Goal: Use online tool/utility: Utilize a website feature to perform a specific function

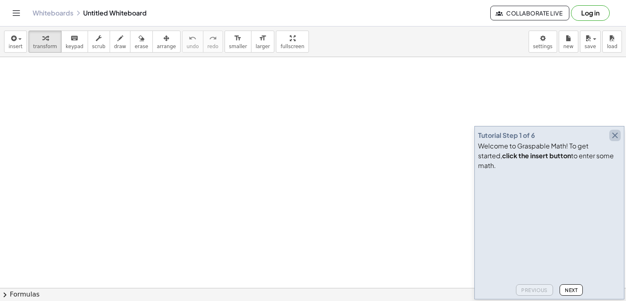
click at [614, 140] on icon "button" at bounding box center [615, 135] width 10 height 10
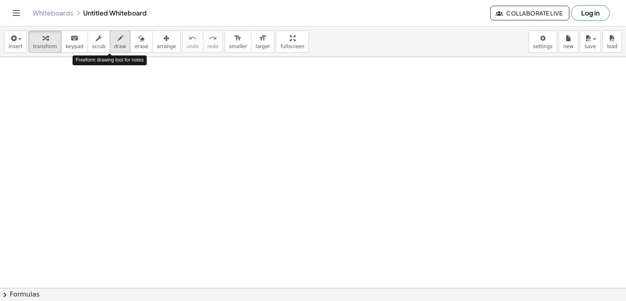
click at [117, 37] on icon "button" at bounding box center [120, 38] width 6 height 10
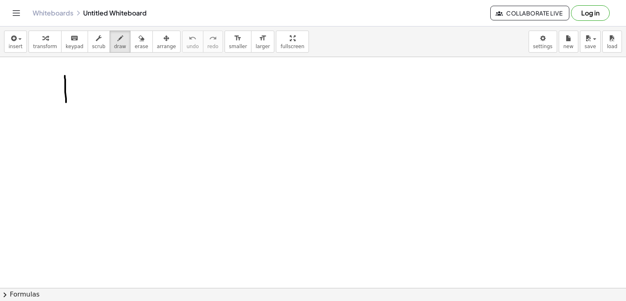
drag, startPoint x: 65, startPoint y: 75, endPoint x: 66, endPoint y: 102, distance: 26.5
drag, startPoint x: 70, startPoint y: 78, endPoint x: 95, endPoint y: 108, distance: 38.5
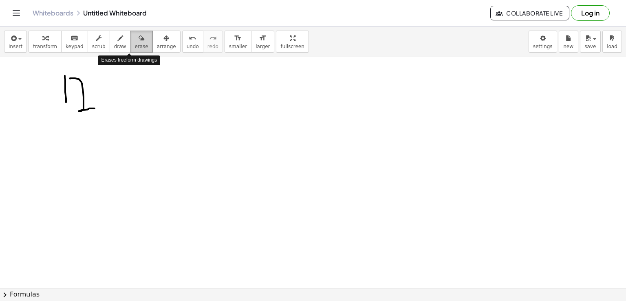
click at [135, 42] on div "button" at bounding box center [141, 38] width 13 height 10
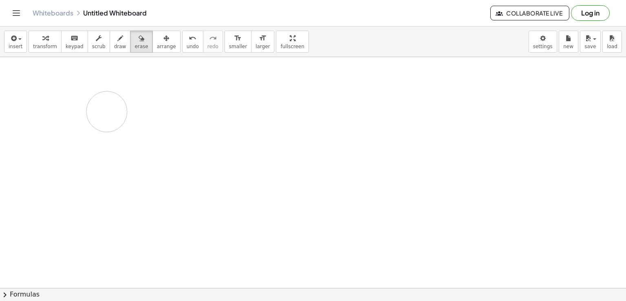
drag, startPoint x: 57, startPoint y: 67, endPoint x: 115, endPoint y: 115, distance: 75.4
click at [114, 39] on div "button" at bounding box center [120, 38] width 12 height 10
drag, startPoint x: 53, startPoint y: 71, endPoint x: 57, endPoint y: 92, distance: 21.6
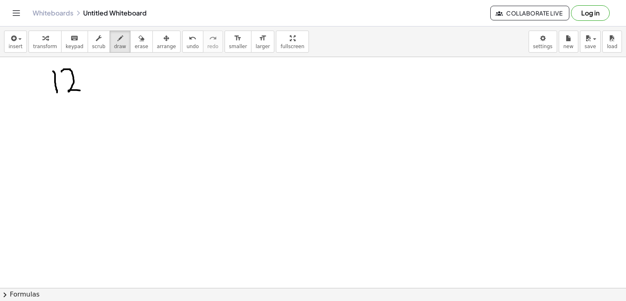
drag, startPoint x: 62, startPoint y: 71, endPoint x: 85, endPoint y: 91, distance: 30.4
drag, startPoint x: 93, startPoint y: 92, endPoint x: 90, endPoint y: 106, distance: 15.0
drag, startPoint x: 109, startPoint y: 69, endPoint x: 113, endPoint y: 105, distance: 35.7
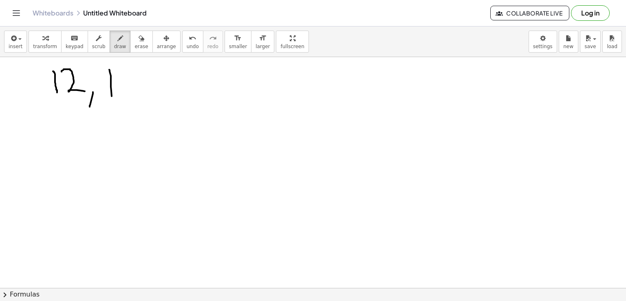
drag, startPoint x: 124, startPoint y: 70, endPoint x: 136, endPoint y: 66, distance: 12.6
drag, startPoint x: 123, startPoint y: 68, endPoint x: 129, endPoint y: 94, distance: 26.8
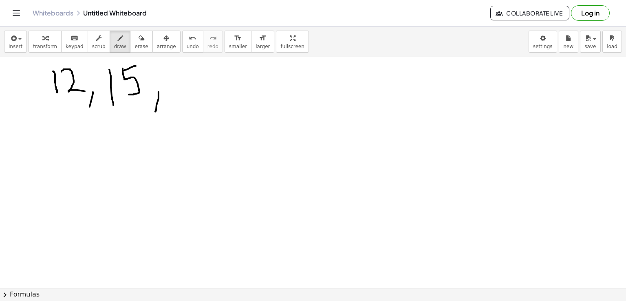
drag, startPoint x: 159, startPoint y: 92, endPoint x: 155, endPoint y: 111, distance: 19.9
drag, startPoint x: 176, startPoint y: 77, endPoint x: 199, endPoint y: 104, distance: 34.7
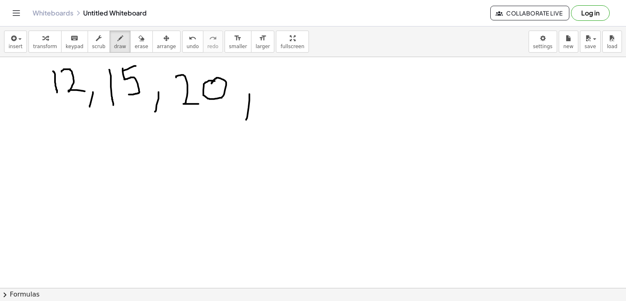
drag, startPoint x: 250, startPoint y: 94, endPoint x: 246, endPoint y: 119, distance: 25.9
drag, startPoint x: 268, startPoint y: 80, endPoint x: 284, endPoint y: 99, distance: 24.9
drag, startPoint x: 303, startPoint y: 72, endPoint x: 308, endPoint y: 76, distance: 6.4
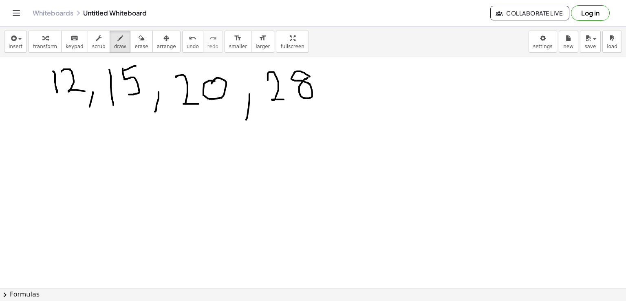
drag, startPoint x: 327, startPoint y: 98, endPoint x: 316, endPoint y: 115, distance: 19.8
drag, startPoint x: 349, startPoint y: 76, endPoint x: 359, endPoint y: 102, distance: 27.3
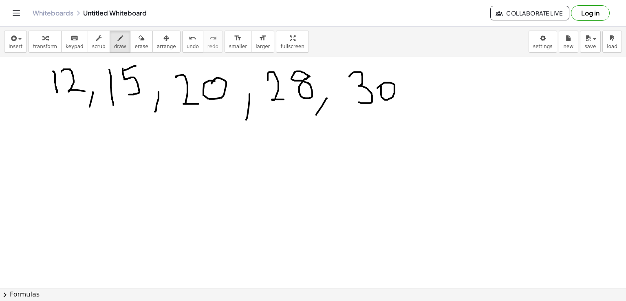
drag, startPoint x: 382, startPoint y: 86, endPoint x: 378, endPoint y: 88, distance: 4.4
drag, startPoint x: 409, startPoint y: 100, endPoint x: 403, endPoint y: 116, distance: 16.8
drag, startPoint x: 432, startPoint y: 70, endPoint x: 441, endPoint y: 102, distance: 32.5
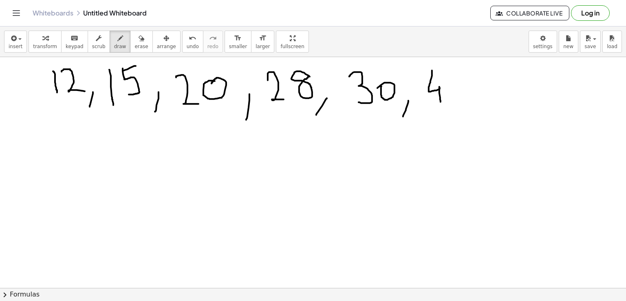
drag, startPoint x: 483, startPoint y: 106, endPoint x: 478, endPoint y: 121, distance: 15.4
drag, startPoint x: 497, startPoint y: 70, endPoint x: 515, endPoint y: 63, distance: 19.2
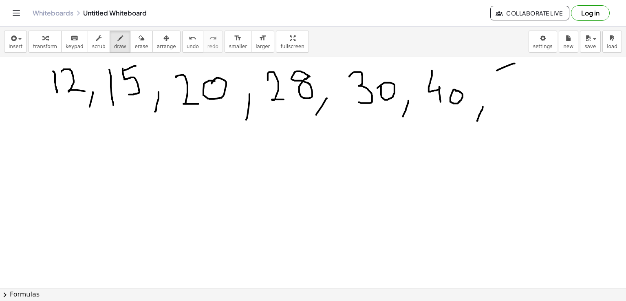
drag, startPoint x: 497, startPoint y: 71, endPoint x: 500, endPoint y: 106, distance: 35.6
drag, startPoint x: 60, startPoint y: 142, endPoint x: 57, endPoint y: 166, distance: 24.2
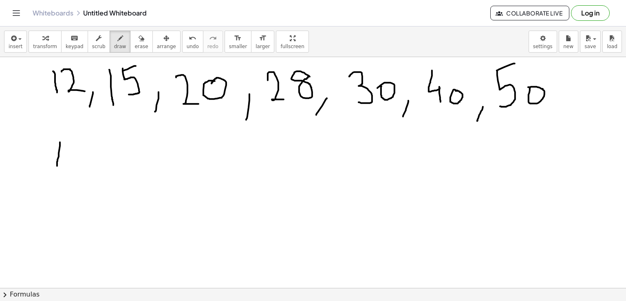
drag, startPoint x: 59, startPoint y: 143, endPoint x: 69, endPoint y: 164, distance: 22.8
drag, startPoint x: 60, startPoint y: 153, endPoint x: 70, endPoint y: 153, distance: 9.8
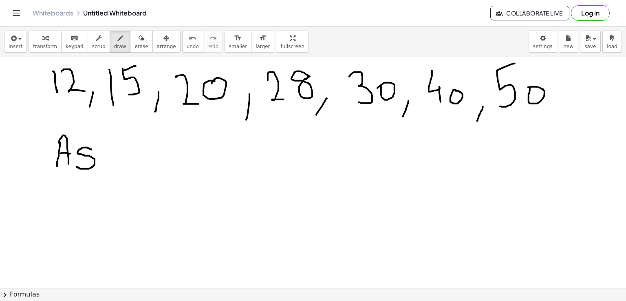
drag, startPoint x: 90, startPoint y: 149, endPoint x: 77, endPoint y: 166, distance: 22.1
drag, startPoint x: 113, startPoint y: 149, endPoint x: 123, endPoint y: 167, distance: 20.6
drag, startPoint x: 65, startPoint y: 188, endPoint x: 66, endPoint y: 211, distance: 23.3
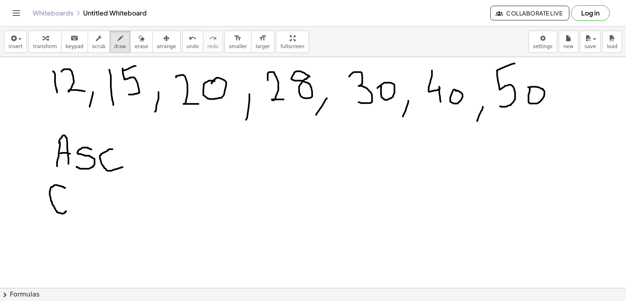
drag, startPoint x: 90, startPoint y: 197, endPoint x: 103, endPoint y: 208, distance: 17.6
drag, startPoint x: 113, startPoint y: 192, endPoint x: 125, endPoint y: 208, distance: 20.3
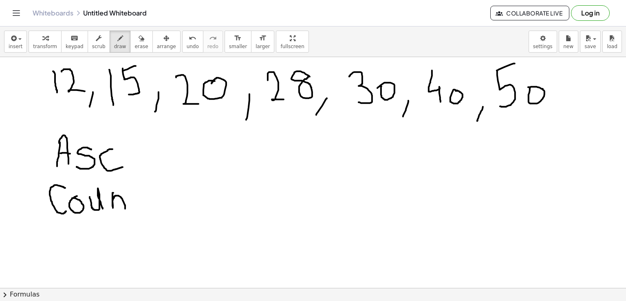
drag, startPoint x: 134, startPoint y: 186, endPoint x: 150, endPoint y: 203, distance: 23.7
drag, startPoint x: 133, startPoint y: 192, endPoint x: 142, endPoint y: 192, distance: 9.8
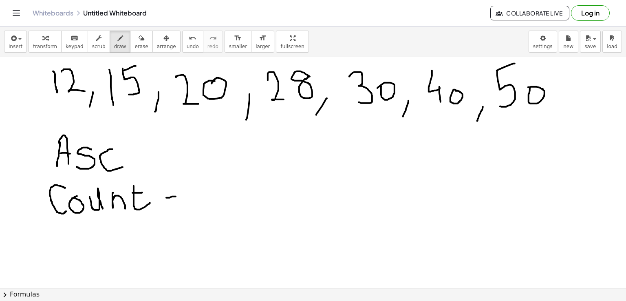
drag, startPoint x: 166, startPoint y: 197, endPoint x: 176, endPoint y: 196, distance: 9.5
drag, startPoint x: 164, startPoint y: 203, endPoint x: 175, endPoint y: 204, distance: 11.5
drag, startPoint x: 197, startPoint y: 181, endPoint x: 208, endPoint y: 209, distance: 29.6
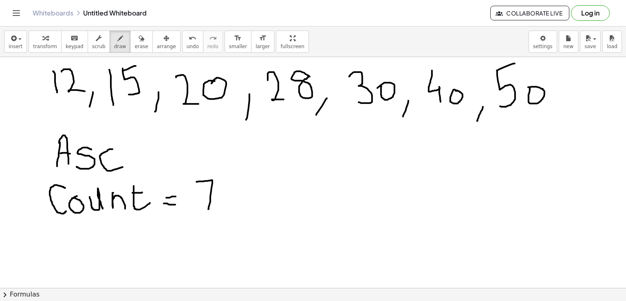
drag, startPoint x: 165, startPoint y: 233, endPoint x: 163, endPoint y: 252, distance: 18.8
drag, startPoint x: 164, startPoint y: 237, endPoint x: 176, endPoint y: 252, distance: 19.2
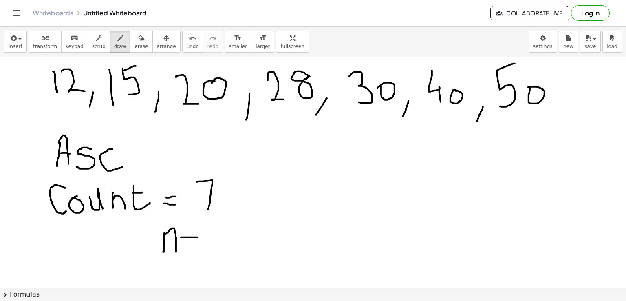
drag, startPoint x: 181, startPoint y: 237, endPoint x: 197, endPoint y: 237, distance: 16.3
drag, startPoint x: 189, startPoint y: 230, endPoint x: 189, endPoint y: 245, distance: 14.7
drag, startPoint x: 207, startPoint y: 226, endPoint x: 208, endPoint y: 254, distance: 28.1
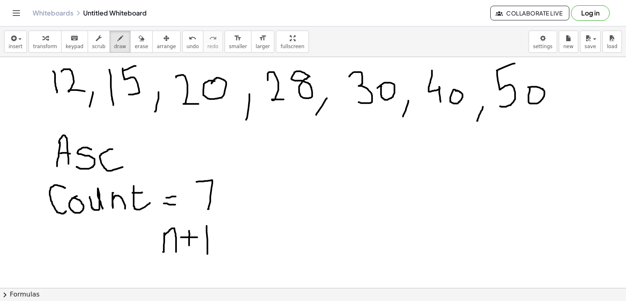
drag, startPoint x: 150, startPoint y: 259, endPoint x: 223, endPoint y: 257, distance: 72.6
drag, startPoint x: 192, startPoint y: 264, endPoint x: 197, endPoint y: 285, distance: 21.0
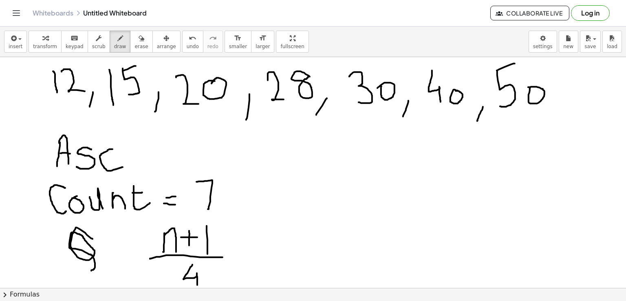
drag, startPoint x: 93, startPoint y: 239, endPoint x: 91, endPoint y: 270, distance: 31.9
drag, startPoint x: 102, startPoint y: 245, endPoint x: 104, endPoint y: 263, distance: 17.2
drag, startPoint x: 117, startPoint y: 253, endPoint x: 126, endPoint y: 253, distance: 9.4
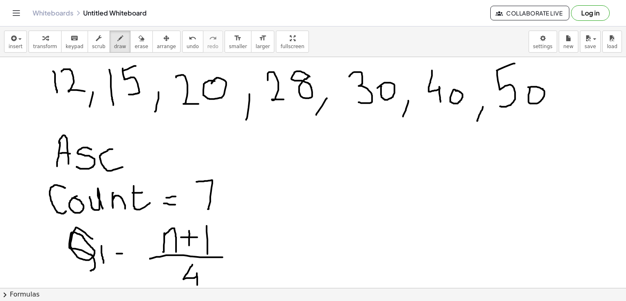
drag, startPoint x: 115, startPoint y: 260, endPoint x: 122, endPoint y: 259, distance: 6.5
drag, startPoint x: 244, startPoint y: 249, endPoint x: 252, endPoint y: 250, distance: 8.2
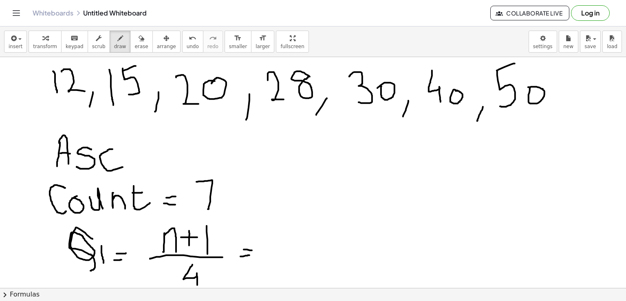
drag, startPoint x: 246, startPoint y: 255, endPoint x: 251, endPoint y: 255, distance: 5.3
drag, startPoint x: 278, startPoint y: 224, endPoint x: 292, endPoint y: 252, distance: 31.0
drag, startPoint x: 303, startPoint y: 233, endPoint x: 321, endPoint y: 232, distance: 18.0
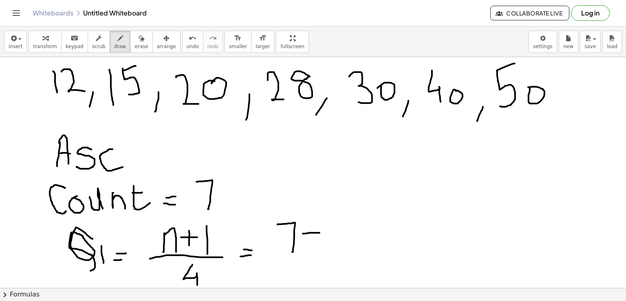
drag, startPoint x: 335, startPoint y: 218, endPoint x: 331, endPoint y: 256, distance: 38.5
drag, startPoint x: 289, startPoint y: 256, endPoint x: 338, endPoint y: 262, distance: 50.1
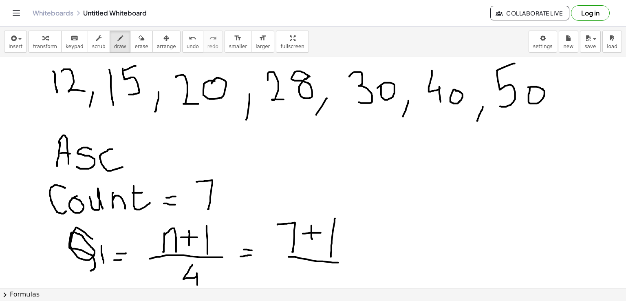
drag, startPoint x: 313, startPoint y: 264, endPoint x: 321, endPoint y: 286, distance: 23.3
drag, startPoint x: 357, startPoint y: 253, endPoint x: 366, endPoint y: 252, distance: 9.0
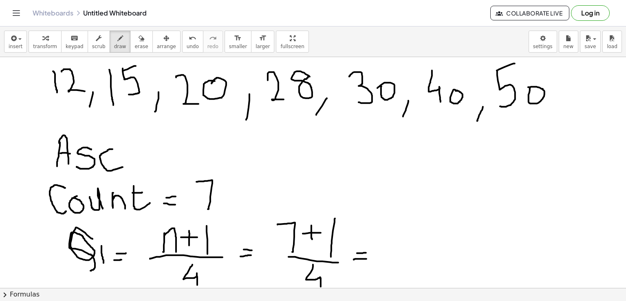
drag, startPoint x: 355, startPoint y: 259, endPoint x: 367, endPoint y: 258, distance: 11.8
drag, startPoint x: 400, startPoint y: 229, endPoint x: 422, endPoint y: 253, distance: 32.9
drag, startPoint x: 152, startPoint y: 72, endPoint x: 150, endPoint y: 68, distance: 4.6
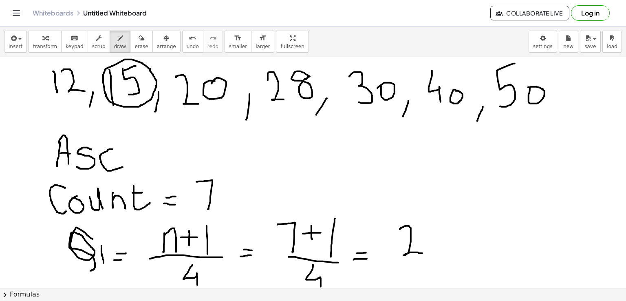
drag, startPoint x: 458, startPoint y: 237, endPoint x: 493, endPoint y: 235, distance: 35.5
drag, startPoint x: 487, startPoint y: 228, endPoint x: 489, endPoint y: 253, distance: 24.9
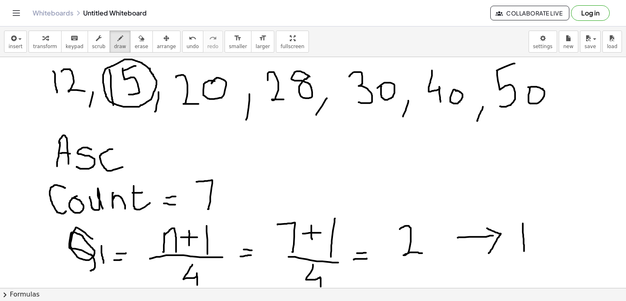
drag, startPoint x: 523, startPoint y: 223, endPoint x: 524, endPoint y: 251, distance: 28.2
drag, startPoint x: 537, startPoint y: 222, endPoint x: 551, endPoint y: 219, distance: 14.6
drag, startPoint x: 537, startPoint y: 222, endPoint x: 540, endPoint y: 245, distance: 23.0
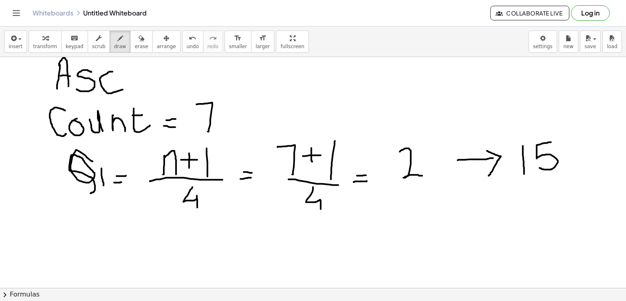
scroll to position [80, 0]
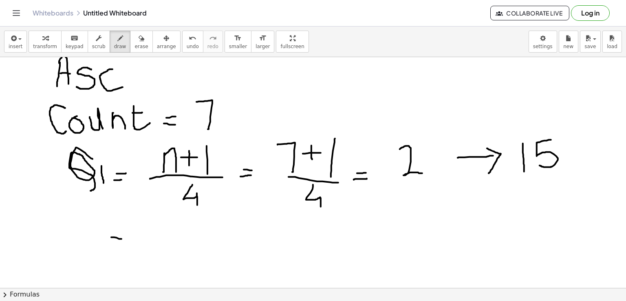
drag, startPoint x: 111, startPoint y: 237, endPoint x: 122, endPoint y: 239, distance: 10.7
click at [122, 239] on div at bounding box center [313, 234] width 626 height 515
drag, startPoint x: 112, startPoint y: 241, endPoint x: 122, endPoint y: 242, distance: 10.6
click at [122, 242] on div at bounding box center [313, 234] width 626 height 515
drag, startPoint x: 157, startPoint y: 222, endPoint x: 148, endPoint y: 247, distance: 25.9
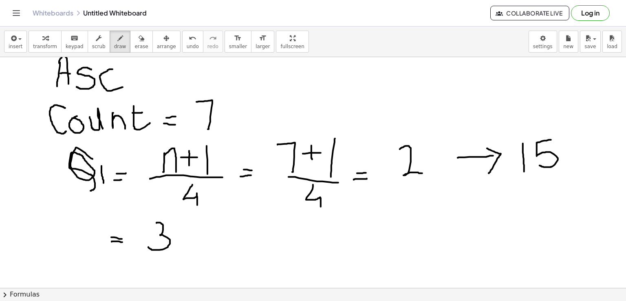
click at [148, 247] on div at bounding box center [313, 234] width 626 height 515
drag, startPoint x: 190, startPoint y: 221, endPoint x: 186, endPoint y: 255, distance: 33.6
click at [186, 255] on div at bounding box center [313, 234] width 626 height 515
drag, startPoint x: 199, startPoint y: 240, endPoint x: 215, endPoint y: 254, distance: 21.7
click at [215, 254] on div at bounding box center [313, 234] width 626 height 515
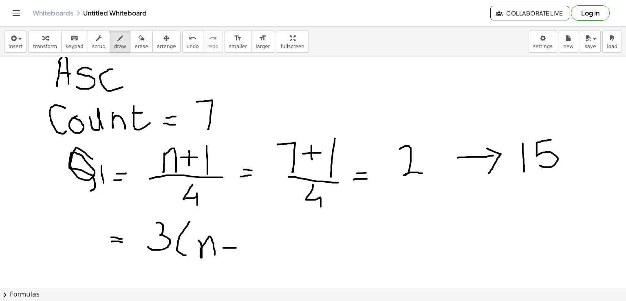
drag, startPoint x: 223, startPoint y: 248, endPoint x: 237, endPoint y: 248, distance: 13.0
click at [237, 248] on div at bounding box center [313, 234] width 626 height 515
drag, startPoint x: 229, startPoint y: 239, endPoint x: 230, endPoint y: 258, distance: 18.8
click at [230, 258] on div at bounding box center [313, 234] width 626 height 515
drag, startPoint x: 250, startPoint y: 238, endPoint x: 250, endPoint y: 260, distance: 22.0
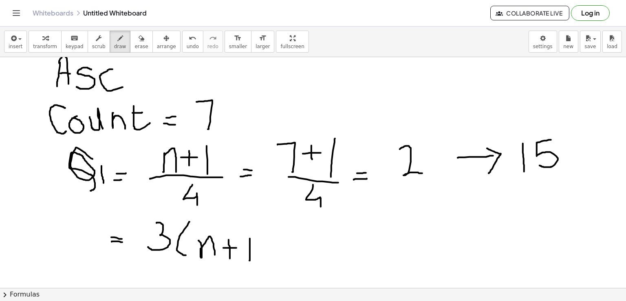
click at [250, 260] on div at bounding box center [313, 234] width 626 height 515
drag, startPoint x: 265, startPoint y: 230, endPoint x: 266, endPoint y: 263, distance: 33.0
click at [266, 263] on div at bounding box center [313, 234] width 626 height 515
drag, startPoint x: 153, startPoint y: 258, endPoint x: 271, endPoint y: 268, distance: 118.3
click at [271, 268] on div at bounding box center [313, 234] width 626 height 515
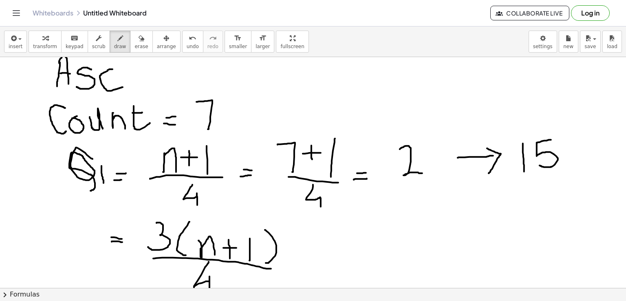
drag, startPoint x: 209, startPoint y: 261, endPoint x: 210, endPoint y: 290, distance: 28.1
click at [210, 290] on div "insert select one: Math Expression Function Text Youtube Video Graphing Geometr…" at bounding box center [313, 164] width 626 height 274
drag, startPoint x: 69, startPoint y: 226, endPoint x: 74, endPoint y: 261, distance: 35.0
click at [74, 261] on div at bounding box center [313, 234] width 626 height 515
drag, startPoint x: 85, startPoint y: 247, endPoint x: 89, endPoint y: 268, distance: 21.2
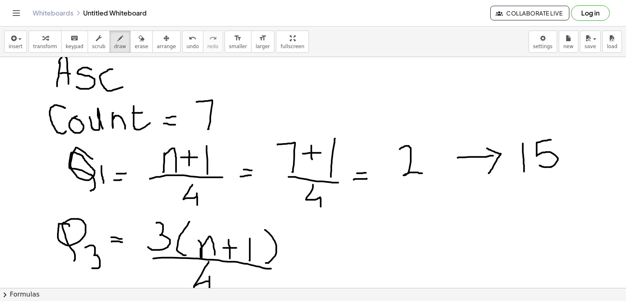
click at [89, 268] on div at bounding box center [313, 234] width 626 height 515
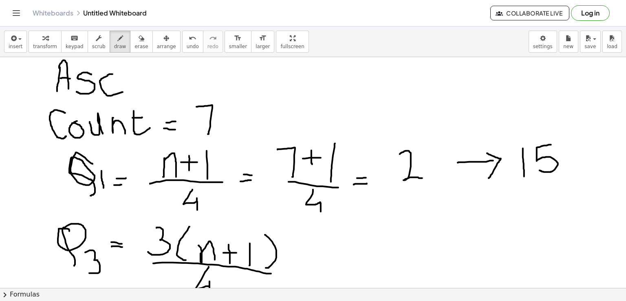
scroll to position [74, 0]
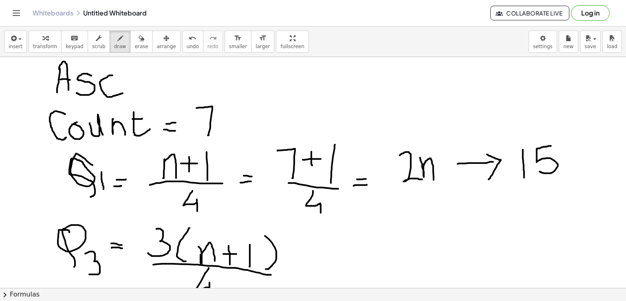
drag, startPoint x: 420, startPoint y: 157, endPoint x: 434, endPoint y: 180, distance: 26.9
click at [434, 180] on div at bounding box center [313, 240] width 626 height 515
drag, startPoint x: 445, startPoint y: 167, endPoint x: 451, endPoint y: 175, distance: 9.9
click at [451, 175] on div at bounding box center [313, 240] width 626 height 515
drag, startPoint x: 405, startPoint y: 188, endPoint x: 414, endPoint y: 190, distance: 10.0
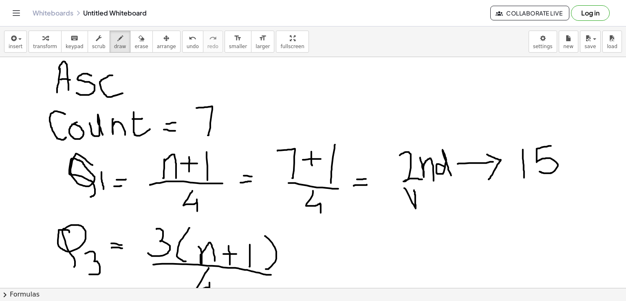
click at [414, 190] on div at bounding box center [313, 240] width 626 height 515
drag, startPoint x: 431, startPoint y: 195, endPoint x: 442, endPoint y: 206, distance: 16.2
click at [442, 206] on div at bounding box center [313, 240] width 626 height 515
drag, startPoint x: 445, startPoint y: 197, endPoint x: 452, endPoint y: 203, distance: 8.7
click at [452, 203] on div at bounding box center [313, 240] width 626 height 515
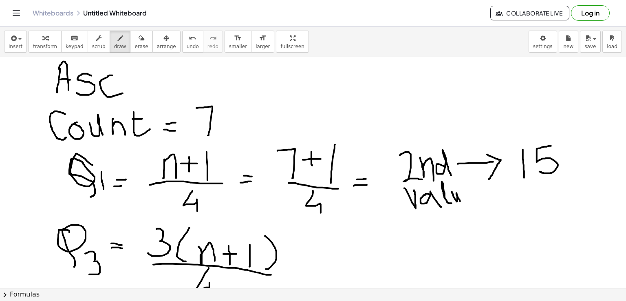
drag, startPoint x: 452, startPoint y: 191, endPoint x: 462, endPoint y: 202, distance: 14.2
click at [462, 202] on div at bounding box center [313, 240] width 626 height 515
drag, startPoint x: 465, startPoint y: 195, endPoint x: 478, endPoint y: 201, distance: 14.4
click at [478, 201] on div at bounding box center [313, 240] width 626 height 515
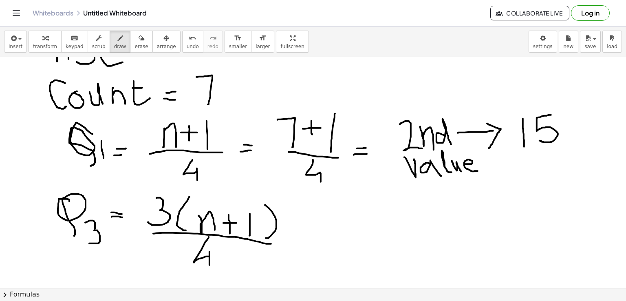
scroll to position [107, 0]
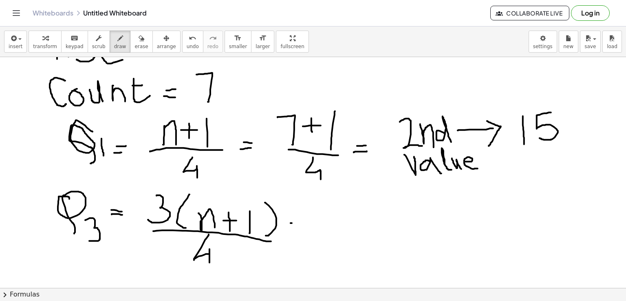
drag, startPoint x: 291, startPoint y: 223, endPoint x: 304, endPoint y: 223, distance: 13.5
click at [304, 223] on div at bounding box center [313, 207] width 626 height 515
drag, startPoint x: 288, startPoint y: 230, endPoint x: 301, endPoint y: 232, distance: 13.2
click at [301, 232] on div at bounding box center [313, 207] width 626 height 515
drag, startPoint x: 340, startPoint y: 203, endPoint x: 337, endPoint y: 224, distance: 21.0
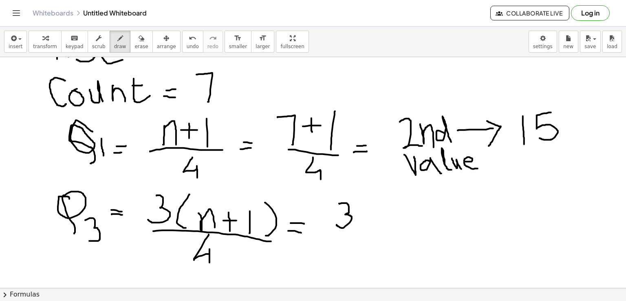
click at [337, 224] on div at bounding box center [313, 207] width 626 height 515
drag, startPoint x: 367, startPoint y: 200, endPoint x: 369, endPoint y: 235, distance: 35.1
click at [369, 235] on div at bounding box center [313, 207] width 626 height 515
drag, startPoint x: 376, startPoint y: 210, endPoint x: 391, endPoint y: 231, distance: 25.8
click at [391, 231] on div at bounding box center [313, 207] width 626 height 515
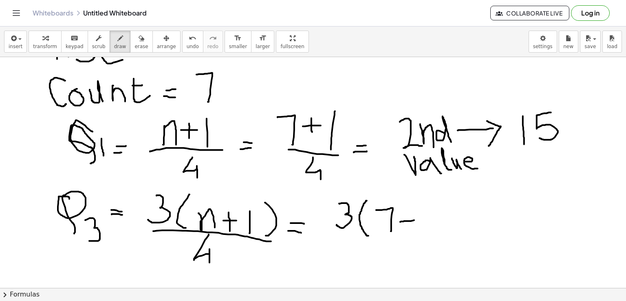
drag, startPoint x: 400, startPoint y: 221, endPoint x: 414, endPoint y: 220, distance: 14.0
click at [414, 220] on div at bounding box center [313, 207] width 626 height 515
drag, startPoint x: 409, startPoint y: 213, endPoint x: 409, endPoint y: 226, distance: 12.2
click at [409, 226] on div at bounding box center [313, 207] width 626 height 515
drag, startPoint x: 421, startPoint y: 211, endPoint x: 422, endPoint y: 226, distance: 15.5
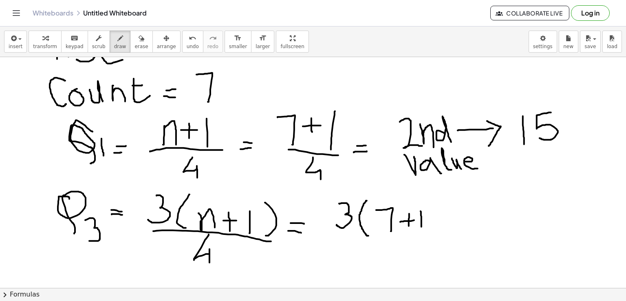
click at [422, 226] on div at bounding box center [313, 207] width 626 height 515
drag, startPoint x: 424, startPoint y: 196, endPoint x: 436, endPoint y: 232, distance: 37.9
click at [436, 232] on div at bounding box center [313, 207] width 626 height 515
drag, startPoint x: 346, startPoint y: 240, endPoint x: 444, endPoint y: 238, distance: 97.9
click at [444, 238] on div at bounding box center [313, 207] width 626 height 515
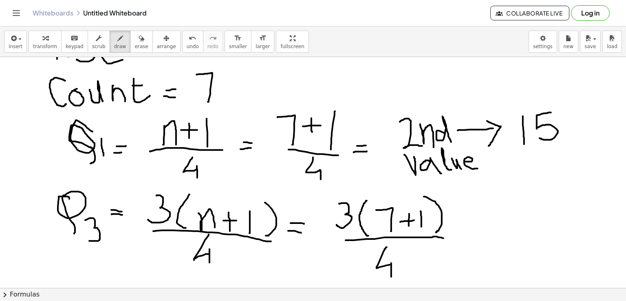
drag, startPoint x: 387, startPoint y: 247, endPoint x: 391, endPoint y: 276, distance: 30.1
click at [391, 276] on div at bounding box center [313, 207] width 626 height 515
drag, startPoint x: 463, startPoint y: 227, endPoint x: 473, endPoint y: 227, distance: 9.8
click at [473, 227] on div at bounding box center [313, 207] width 626 height 515
drag, startPoint x: 467, startPoint y: 234, endPoint x: 480, endPoint y: 233, distance: 13.1
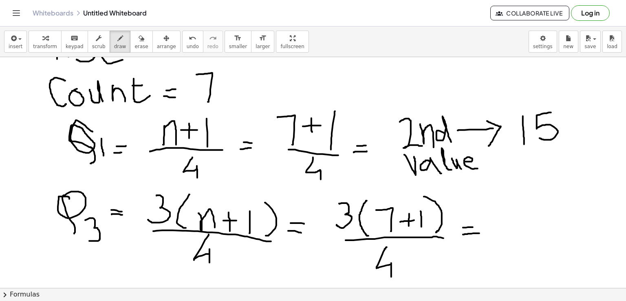
click at [480, 233] on div at bounding box center [313, 207] width 626 height 515
drag, startPoint x: 500, startPoint y: 204, endPoint x: 517, endPoint y: 220, distance: 24.0
click at [517, 220] on div at bounding box center [313, 207] width 626 height 515
drag, startPoint x: 524, startPoint y: 199, endPoint x: 530, endPoint y: 223, distance: 24.0
click at [530, 223] on div at bounding box center [313, 207] width 626 height 515
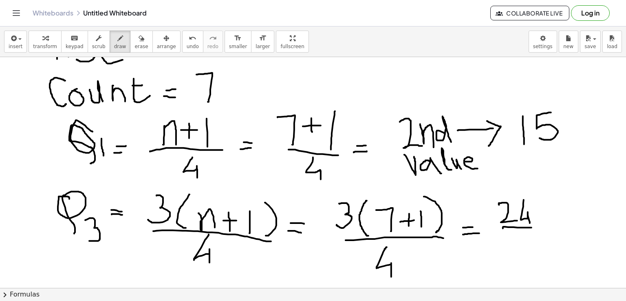
drag, startPoint x: 504, startPoint y: 226, endPoint x: 533, endPoint y: 227, distance: 29.8
click at [533, 227] on div at bounding box center [313, 207] width 626 height 515
drag, startPoint x: 518, startPoint y: 235, endPoint x: 524, endPoint y: 256, distance: 22.3
click at [524, 256] on div at bounding box center [313, 207] width 626 height 515
drag, startPoint x: 552, startPoint y: 221, endPoint x: 562, endPoint y: 220, distance: 9.8
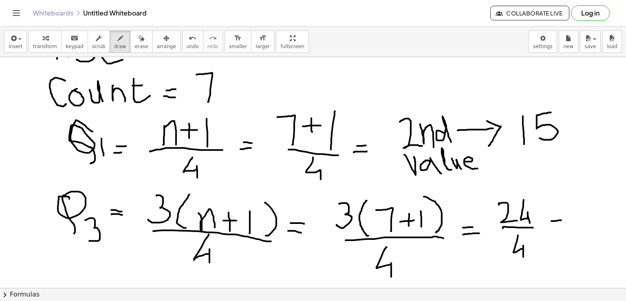
click at [562, 220] on div at bounding box center [313, 207] width 626 height 515
drag, startPoint x: 559, startPoint y: 230, endPoint x: 566, endPoint y: 230, distance: 6.1
click at [566, 230] on div at bounding box center [313, 207] width 626 height 515
drag, startPoint x: 590, startPoint y: 201, endPoint x: 579, endPoint y: 219, distance: 20.7
click at [579, 219] on div at bounding box center [313, 207] width 626 height 515
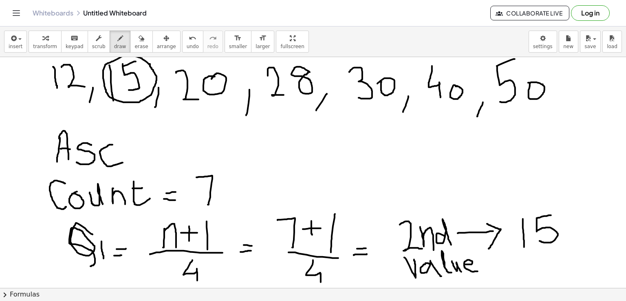
scroll to position [0, 0]
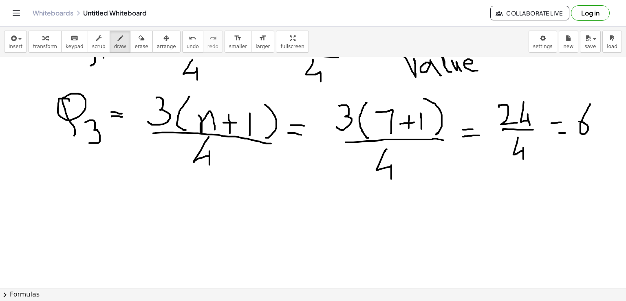
scroll to position [210, 0]
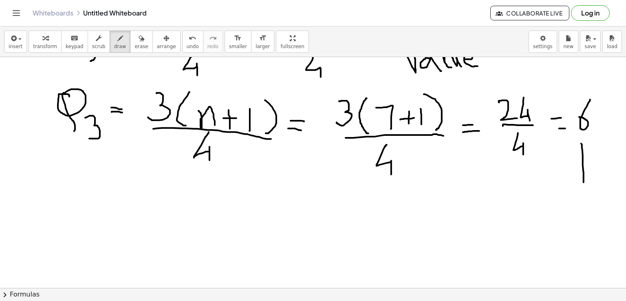
drag, startPoint x: 582, startPoint y: 143, endPoint x: 584, endPoint y: 182, distance: 38.8
click at [584, 182] on div at bounding box center [313, 104] width 626 height 515
drag, startPoint x: 577, startPoint y: 177, endPoint x: 591, endPoint y: 175, distance: 13.5
click at [591, 175] on div at bounding box center [313, 104] width 626 height 515
drag, startPoint x: 579, startPoint y: 208, endPoint x: 591, endPoint y: 250, distance: 44.1
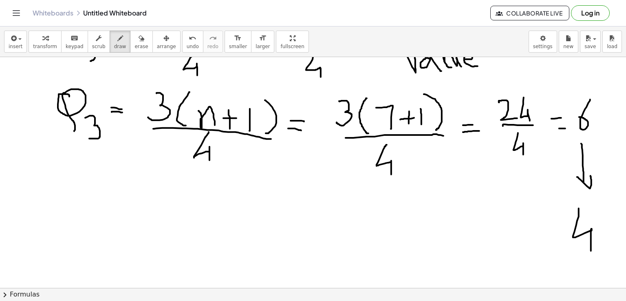
click at [591, 250] on div at bounding box center [313, 104] width 626 height 515
click at [600, 234] on div at bounding box center [313, 104] width 626 height 515
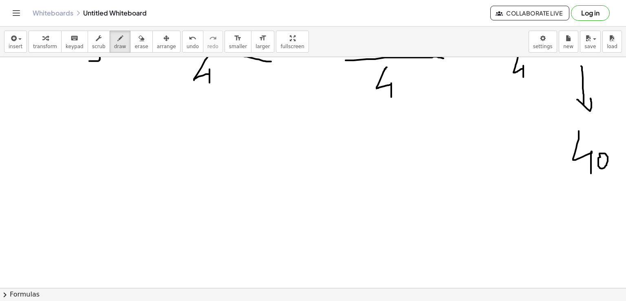
scroll to position [307, 0]
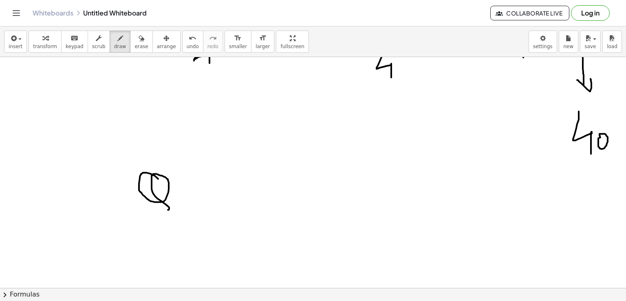
drag, startPoint x: 158, startPoint y: 178, endPoint x: 168, endPoint y: 209, distance: 32.5
click at [168, 209] on div at bounding box center [313, 96] width 626 height 693
drag, startPoint x: 179, startPoint y: 197, endPoint x: 181, endPoint y: 229, distance: 32.7
click at [181, 229] on div at bounding box center [313, 96] width 626 height 693
drag, startPoint x: 214, startPoint y: 201, endPoint x: 228, endPoint y: 199, distance: 14.0
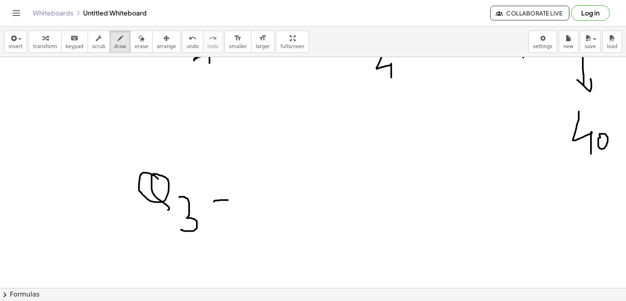
click at [228, 199] on div at bounding box center [313, 96] width 626 height 693
drag, startPoint x: 266, startPoint y: 170, endPoint x: 266, endPoint y: 206, distance: 35.9
click at [266, 206] on div at bounding box center [313, 96] width 626 height 693
drag, startPoint x: 281, startPoint y: 199, endPoint x: 285, endPoint y: 226, distance: 26.5
click at [285, 226] on div at bounding box center [313, 96] width 626 height 693
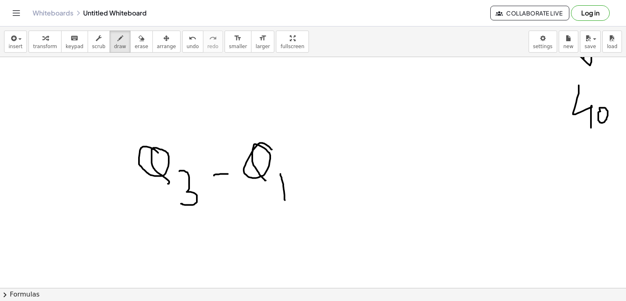
scroll to position [334, 0]
drag, startPoint x: 162, startPoint y: 221, endPoint x: 168, endPoint y: 251, distance: 30.0
click at [168, 251] on div at bounding box center [313, 70] width 626 height 693
click at [181, 237] on div at bounding box center [313, 70] width 626 height 693
drag, startPoint x: 207, startPoint y: 240, endPoint x: 218, endPoint y: 240, distance: 11.0
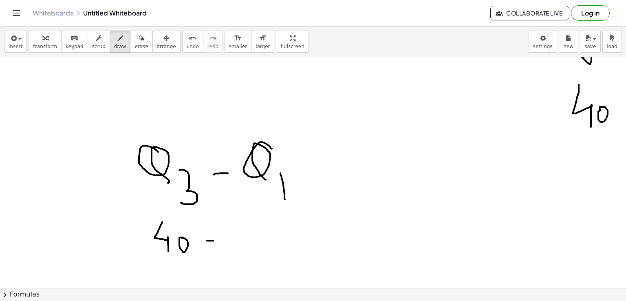
click at [218, 240] on div at bounding box center [313, 70] width 626 height 693
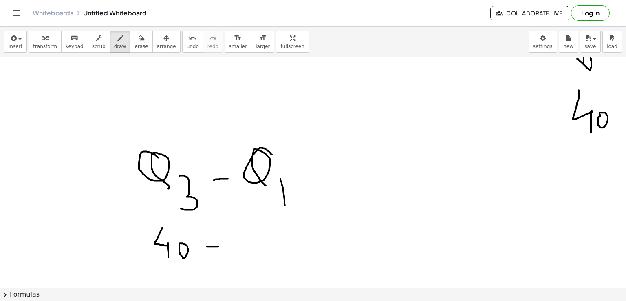
scroll to position [338, 0]
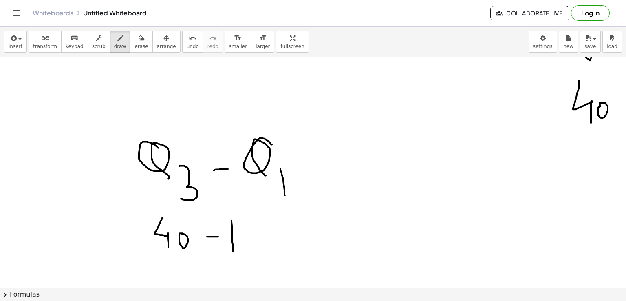
drag, startPoint x: 232, startPoint y: 220, endPoint x: 233, endPoint y: 251, distance: 31.0
click at [233, 251] on div at bounding box center [313, 65] width 626 height 693
drag, startPoint x: 246, startPoint y: 219, endPoint x: 257, endPoint y: 218, distance: 11.0
click at [257, 218] on div at bounding box center [313, 65] width 626 height 693
drag, startPoint x: 245, startPoint y: 219, endPoint x: 248, endPoint y: 255, distance: 36.0
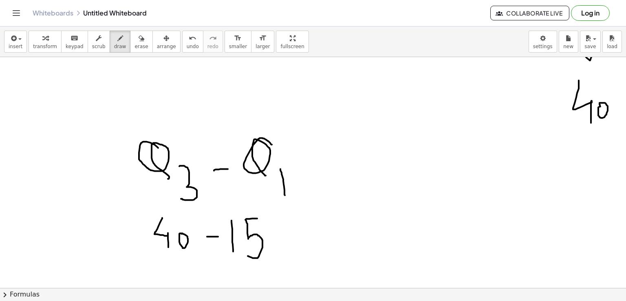
click at [248, 255] on div at bounding box center [313, 65] width 626 height 693
drag, startPoint x: 153, startPoint y: 195, endPoint x: 302, endPoint y: 193, distance: 149.3
click at [302, 193] on div at bounding box center [313, 65] width 626 height 693
drag, startPoint x: 222, startPoint y: 196, endPoint x: 239, endPoint y: 209, distance: 21.5
click at [239, 209] on div at bounding box center [313, 65] width 626 height 693
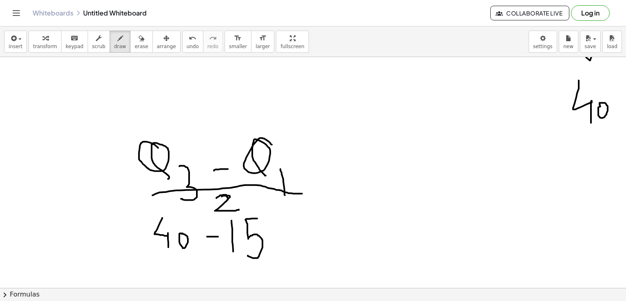
drag, startPoint x: 217, startPoint y: 198, endPoint x: 228, endPoint y: 199, distance: 11.5
click at [228, 199] on div at bounding box center [313, 65] width 626 height 693
drag, startPoint x: 163, startPoint y: 256, endPoint x: 264, endPoint y: 260, distance: 100.8
click at [264, 260] on div at bounding box center [313, 65] width 626 height 693
drag, startPoint x: 216, startPoint y: 266, endPoint x: 232, endPoint y: 268, distance: 16.0
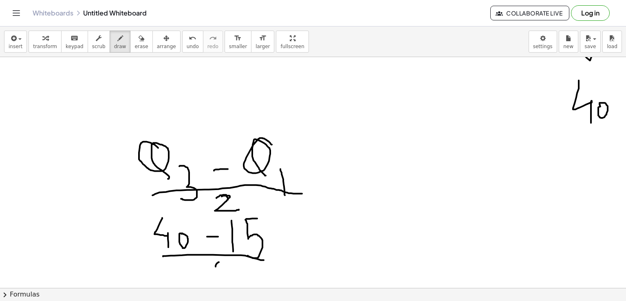
click at [250, 271] on div at bounding box center [313, 65] width 626 height 693
drag, startPoint x: 232, startPoint y: 265, endPoint x: 247, endPoint y: 268, distance: 15.4
click at [247, 268] on div at bounding box center [313, 65] width 626 height 693
drag, startPoint x: 294, startPoint y: 255, endPoint x: 304, endPoint y: 260, distance: 11.7
click at [316, 253] on div at bounding box center [313, 65] width 626 height 693
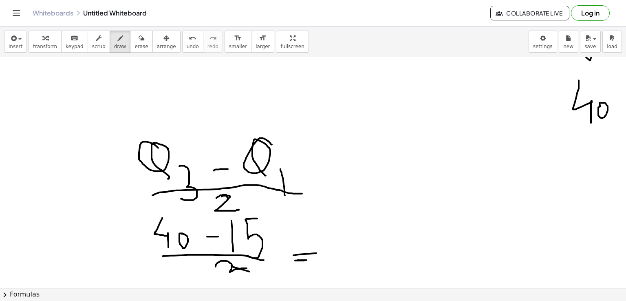
drag, startPoint x: 303, startPoint y: 260, endPoint x: 310, endPoint y: 260, distance: 6.1
click at [310, 260] on div at bounding box center [313, 65] width 626 height 693
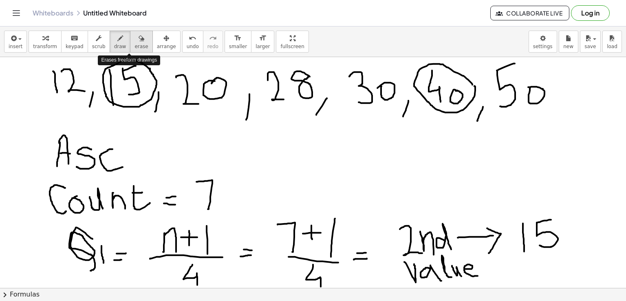
click at [139, 40] on icon "button" at bounding box center [142, 38] width 6 height 10
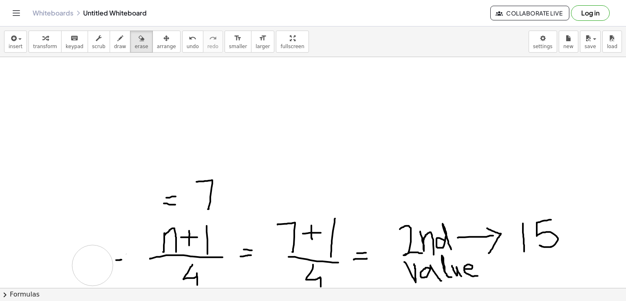
drag, startPoint x: 43, startPoint y: 73, endPoint x: 93, endPoint y: 265, distance: 198.7
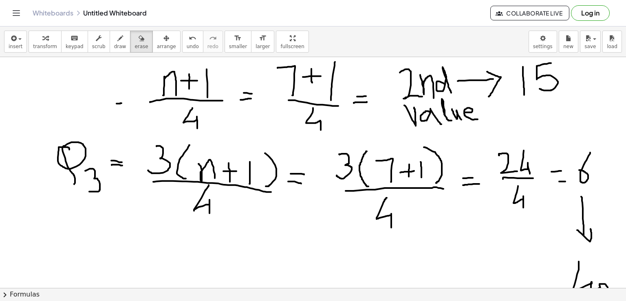
scroll to position [153, 0]
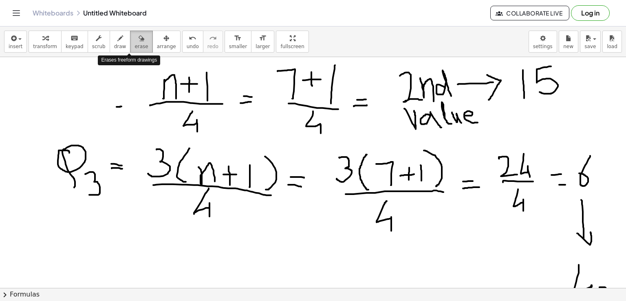
click at [135, 44] on span "erase" at bounding box center [141, 47] width 13 height 6
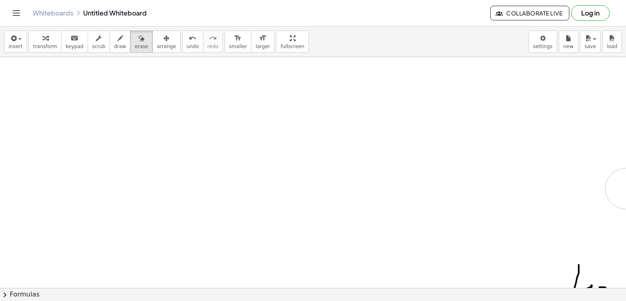
drag, startPoint x: 56, startPoint y: 81, endPoint x: 626, endPoint y: 180, distance: 578.6
click at [626, 180] on div "×" at bounding box center [313, 172] width 626 height 231
drag, startPoint x: 557, startPoint y: 92, endPoint x: 275, endPoint y: 222, distance: 310.9
click at [275, 222] on div at bounding box center [313, 67] width 626 height 693
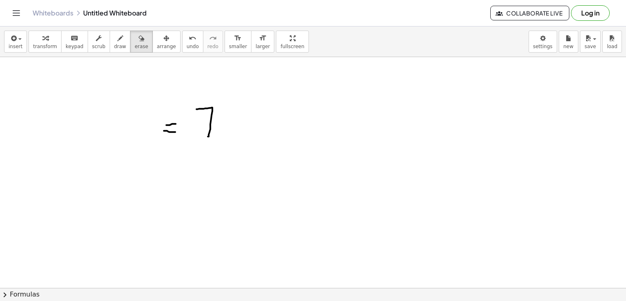
scroll to position [2, 0]
drag, startPoint x: 141, startPoint y: 185, endPoint x: 197, endPoint y: 193, distance: 56.1
click at [197, 193] on div at bounding box center [313, 286] width 626 height 462
click at [117, 43] on icon "button" at bounding box center [120, 38] width 6 height 10
drag, startPoint x: 95, startPoint y: 87, endPoint x: 105, endPoint y: 111, distance: 25.9
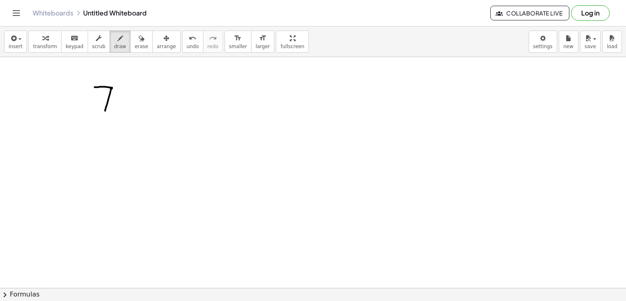
click at [105, 111] on div at bounding box center [313, 286] width 626 height 462
drag, startPoint x: 122, startPoint y: 111, endPoint x: 115, endPoint y: 126, distance: 16.6
click at [115, 126] on div at bounding box center [313, 286] width 626 height 462
drag, startPoint x: 157, startPoint y: 86, endPoint x: 160, endPoint y: 119, distance: 33.2
click at [160, 119] on div at bounding box center [313, 286] width 626 height 462
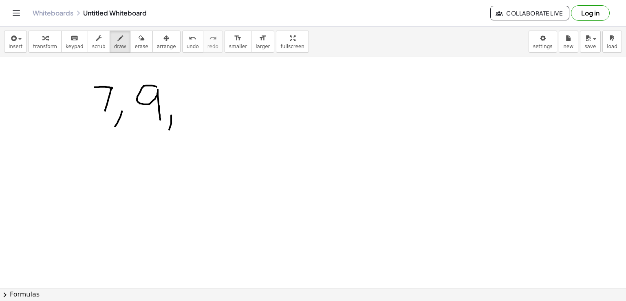
drag, startPoint x: 171, startPoint y: 115, endPoint x: 169, endPoint y: 129, distance: 14.4
click at [169, 129] on div at bounding box center [313, 286] width 626 height 462
drag, startPoint x: 192, startPoint y: 86, endPoint x: 207, endPoint y: 83, distance: 14.5
click at [207, 83] on div at bounding box center [313, 286] width 626 height 462
drag, startPoint x: 193, startPoint y: 84, endPoint x: 195, endPoint y: 111, distance: 27.0
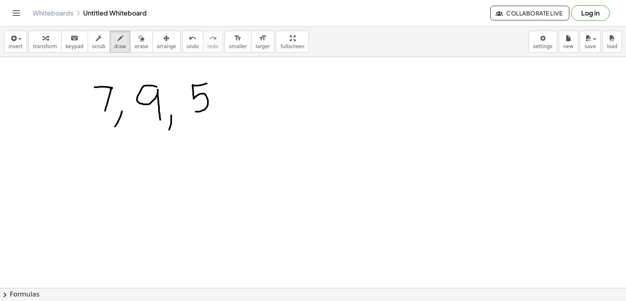
click at [195, 111] on div at bounding box center [313, 286] width 626 height 462
drag, startPoint x: 227, startPoint y: 110, endPoint x: 221, endPoint y: 122, distance: 13.1
click at [221, 122] on div at bounding box center [313, 286] width 626 height 462
drag, startPoint x: 252, startPoint y: 79, endPoint x: 254, endPoint y: 110, distance: 31.1
click at [254, 110] on div at bounding box center [313, 286] width 626 height 462
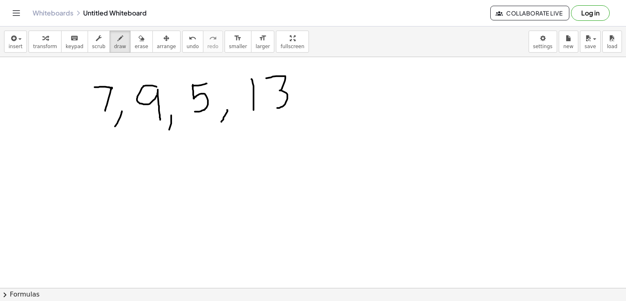
drag, startPoint x: 266, startPoint y: 78, endPoint x: 276, endPoint y: 107, distance: 30.8
click at [276, 107] on div at bounding box center [313, 286] width 626 height 462
drag, startPoint x: 305, startPoint y: 108, endPoint x: 297, endPoint y: 126, distance: 19.7
click at [297, 126] on div at bounding box center [313, 286] width 626 height 462
drag, startPoint x: 332, startPoint y: 75, endPoint x: 335, endPoint y: 106, distance: 31.2
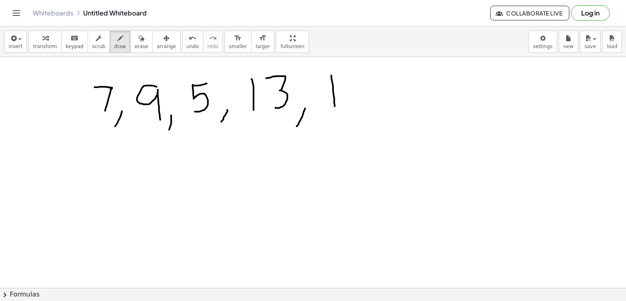
click at [335, 106] on div at bounding box center [313, 286] width 626 height 462
drag, startPoint x: 345, startPoint y: 75, endPoint x: 350, endPoint y: 108, distance: 33.3
click at [350, 108] on div at bounding box center [313, 286] width 626 height 462
drag, startPoint x: 365, startPoint y: 106, endPoint x: 363, endPoint y: 122, distance: 15.6
click at [363, 122] on div at bounding box center [313, 286] width 626 height 462
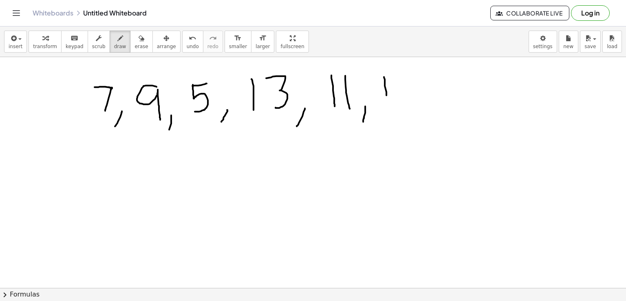
drag, startPoint x: 384, startPoint y: 77, endPoint x: 391, endPoint y: 112, distance: 35.7
click at [391, 112] on div at bounding box center [313, 286] width 626 height 462
drag, startPoint x: 406, startPoint y: 85, endPoint x: 412, endPoint y: 108, distance: 24.0
click at [412, 108] on div at bounding box center [313, 286] width 626 height 462
drag, startPoint x: 432, startPoint y: 113, endPoint x: 429, endPoint y: 130, distance: 17.8
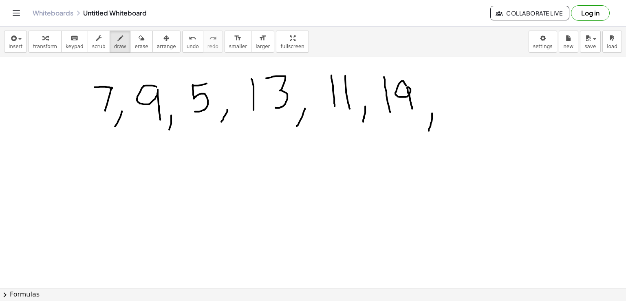
click at [429, 130] on div at bounding box center [313, 286] width 626 height 462
drag, startPoint x: 449, startPoint y: 84, endPoint x: 455, endPoint y: 114, distance: 31.2
click at [455, 114] on div at bounding box center [313, 286] width 626 height 462
drag, startPoint x: 462, startPoint y: 84, endPoint x: 475, endPoint y: 109, distance: 28.5
click at [475, 109] on div at bounding box center [313, 286] width 626 height 462
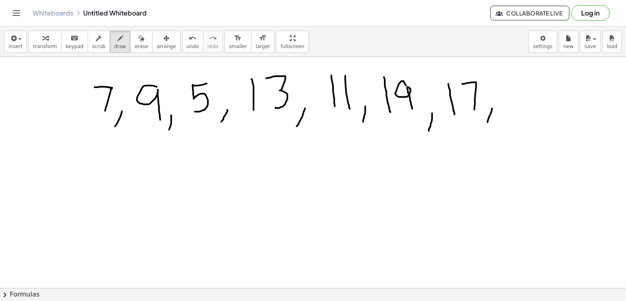
drag, startPoint x: 492, startPoint y: 108, endPoint x: 487, endPoint y: 128, distance: 20.2
click at [487, 128] on div at bounding box center [313, 286] width 626 height 462
drag, startPoint x: 504, startPoint y: 83, endPoint x: 507, endPoint y: 111, distance: 28.7
click at [507, 111] on div at bounding box center [313, 286] width 626 height 462
drag, startPoint x: 520, startPoint y: 78, endPoint x: 526, endPoint y: 78, distance: 6.1
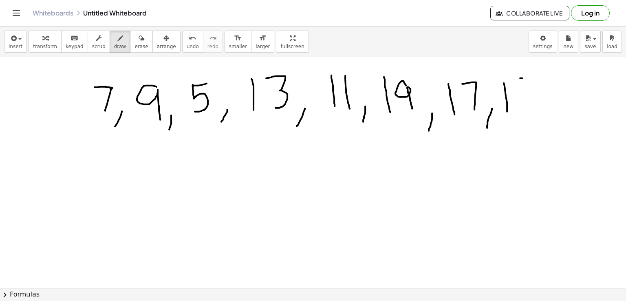
click at [526, 78] on div at bounding box center [313, 286] width 626 height 462
drag, startPoint x: 517, startPoint y: 79, endPoint x: 521, endPoint y: 106, distance: 28.0
click at [521, 106] on div at bounding box center [313, 286] width 626 height 462
drag, startPoint x: 45, startPoint y: 152, endPoint x: 46, endPoint y: 178, distance: 26.5
click at [46, 178] on div at bounding box center [313, 286] width 626 height 462
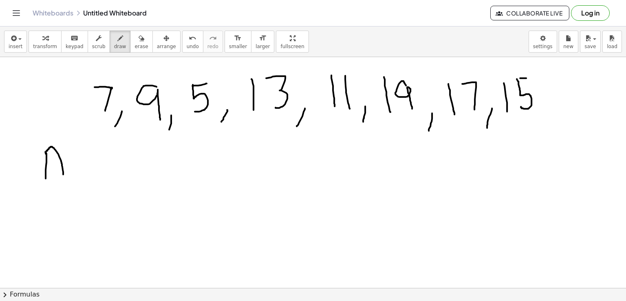
drag, startPoint x: 46, startPoint y: 154, endPoint x: 63, endPoint y: 174, distance: 26.6
click at [63, 174] on div at bounding box center [313, 286] width 626 height 462
drag, startPoint x: 49, startPoint y: 164, endPoint x: 59, endPoint y: 163, distance: 9.8
click at [59, 163] on div at bounding box center [313, 286] width 626 height 462
drag, startPoint x: 86, startPoint y: 157, endPoint x: 73, endPoint y: 172, distance: 20.8
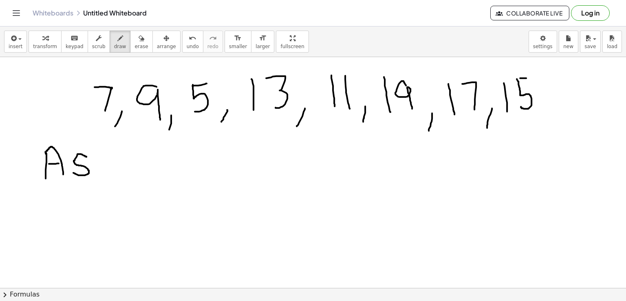
click at [73, 172] on div at bounding box center [313, 286] width 626 height 462
drag, startPoint x: 107, startPoint y: 158, endPoint x: 112, endPoint y: 174, distance: 16.6
click at [112, 174] on div at bounding box center [313, 286] width 626 height 462
drag, startPoint x: 188, startPoint y: 156, endPoint x: 212, endPoint y: 155, distance: 24.5
click at [212, 155] on div at bounding box center [313, 286] width 626 height 462
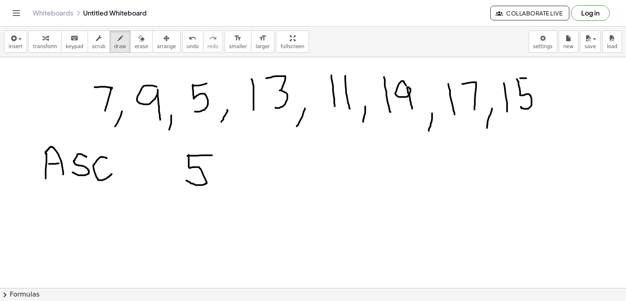
drag, startPoint x: 189, startPoint y: 155, endPoint x: 186, endPoint y: 180, distance: 25.8
click at [186, 180] on div at bounding box center [313, 286] width 626 height 462
drag, startPoint x: 220, startPoint y: 182, endPoint x: 214, endPoint y: 193, distance: 12.8
click at [214, 193] on div at bounding box center [313, 286] width 626 height 462
drag, startPoint x: 233, startPoint y: 156, endPoint x: 247, endPoint y: 183, distance: 30.6
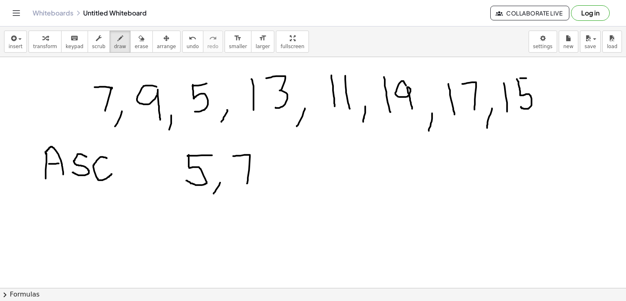
click at [247, 183] on div at bounding box center [313, 286] width 626 height 462
drag, startPoint x: 268, startPoint y: 180, endPoint x: 262, endPoint y: 192, distance: 13.7
click at [262, 192] on div at bounding box center [313, 286] width 626 height 462
drag, startPoint x: 297, startPoint y: 157, endPoint x: 298, endPoint y: 180, distance: 23.2
click at [298, 180] on div at bounding box center [313, 286] width 626 height 462
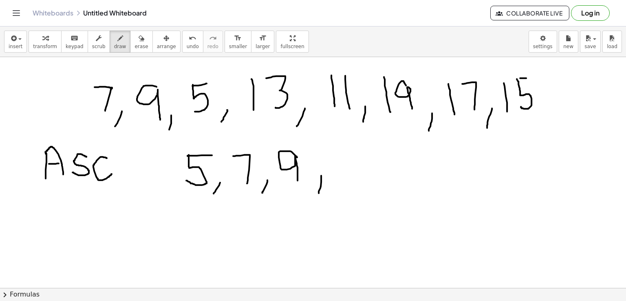
drag, startPoint x: 321, startPoint y: 175, endPoint x: 319, endPoint y: 193, distance: 17.7
click at [319, 193] on div at bounding box center [313, 286] width 626 height 462
drag, startPoint x: 338, startPoint y: 148, endPoint x: 343, endPoint y: 183, distance: 35.4
click at [343, 183] on div at bounding box center [313, 286] width 626 height 462
drag, startPoint x: 360, startPoint y: 154, endPoint x: 360, endPoint y: 183, distance: 29.0
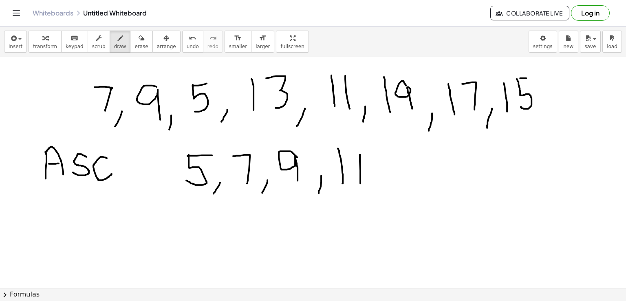
click at [360, 183] on div at bounding box center [313, 286] width 626 height 462
drag, startPoint x: 377, startPoint y: 182, endPoint x: 374, endPoint y: 197, distance: 15.1
click at [374, 197] on div at bounding box center [313, 286] width 626 height 462
drag, startPoint x: 405, startPoint y: 151, endPoint x: 406, endPoint y: 183, distance: 31.8
click at [406, 183] on div at bounding box center [313, 286] width 626 height 462
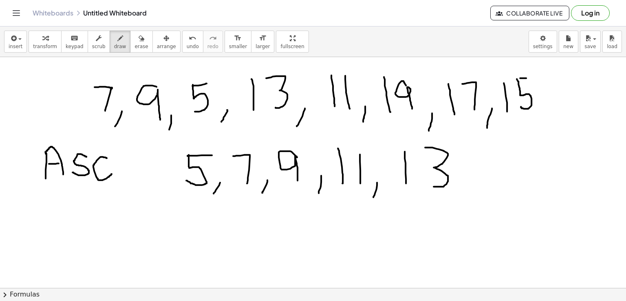
drag, startPoint x: 425, startPoint y: 147, endPoint x: 434, endPoint y: 186, distance: 40.1
click at [434, 186] on div at bounding box center [313, 286] width 626 height 462
drag, startPoint x: 469, startPoint y: 187, endPoint x: 464, endPoint y: 206, distance: 20.0
click at [464, 206] on div at bounding box center [313, 286] width 626 height 462
drag, startPoint x: 482, startPoint y: 149, endPoint x: 486, endPoint y: 179, distance: 29.9
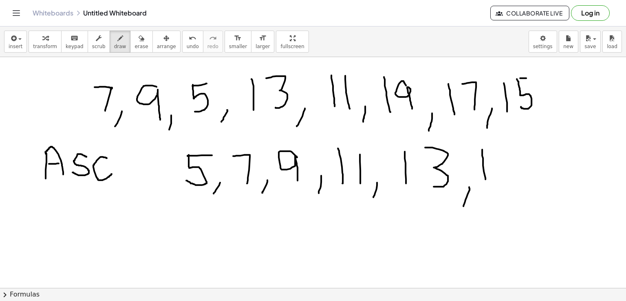
click at [486, 179] on div at bounding box center [313, 286] width 626 height 462
drag, startPoint x: 501, startPoint y: 149, endPoint x: 511, endPoint y: 148, distance: 10.7
click at [511, 148] on div at bounding box center [313, 286] width 626 height 462
drag, startPoint x: 501, startPoint y: 148, endPoint x: 501, endPoint y: 180, distance: 31.8
click at [501, 180] on div at bounding box center [313, 286] width 626 height 462
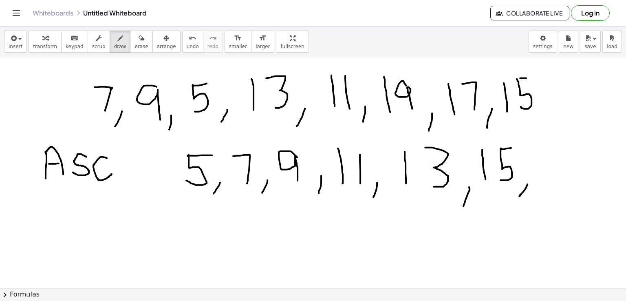
drag, startPoint x: 528, startPoint y: 184, endPoint x: 520, endPoint y: 196, distance: 14.4
click at [520, 196] on div at bounding box center [313, 286] width 626 height 462
drag, startPoint x: 542, startPoint y: 149, endPoint x: 543, endPoint y: 179, distance: 30.6
click at [543, 179] on div at bounding box center [313, 286] width 626 height 462
drag, startPoint x: 552, startPoint y: 149, endPoint x: 555, endPoint y: 179, distance: 29.9
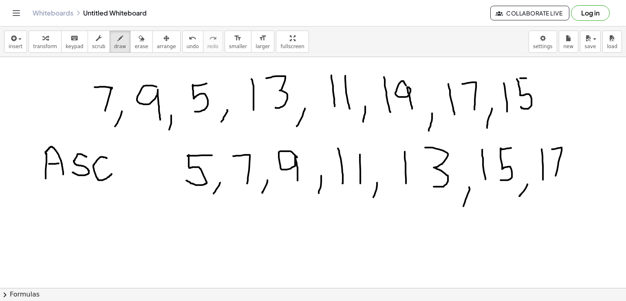
click at [555, 179] on div at bounding box center [313, 286] width 626 height 462
drag, startPoint x: 568, startPoint y: 181, endPoint x: 563, endPoint y: 193, distance: 13.2
click at [563, 193] on div at bounding box center [313, 286] width 626 height 462
drag, startPoint x: 580, startPoint y: 150, endPoint x: 584, endPoint y: 180, distance: 30.5
click at [584, 180] on div at bounding box center [313, 286] width 626 height 462
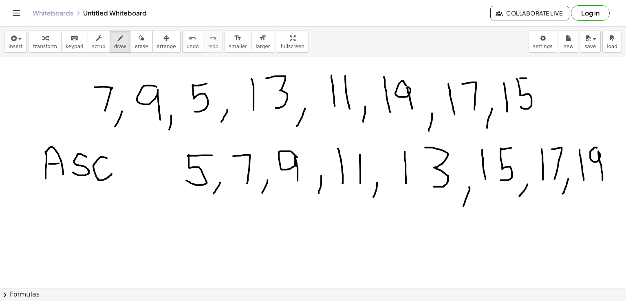
drag, startPoint x: 597, startPoint y: 148, endPoint x: 603, endPoint y: 180, distance: 32.7
click at [603, 180] on div at bounding box center [313, 286] width 626 height 462
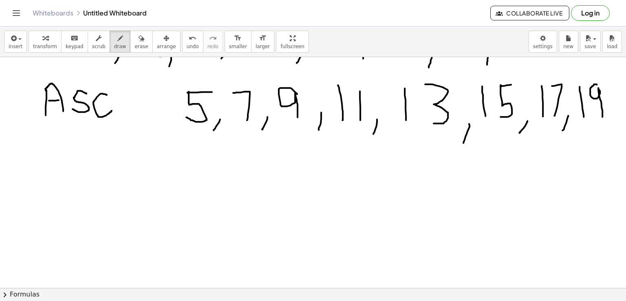
scroll to position [70, 0]
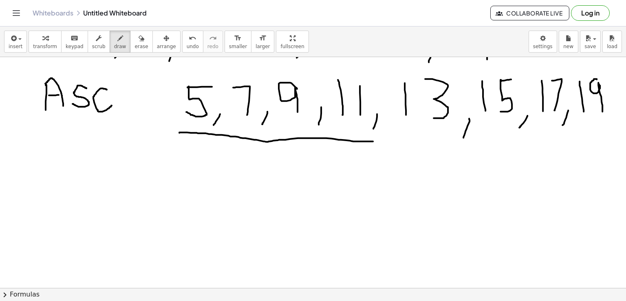
drag, startPoint x: 179, startPoint y: 132, endPoint x: 373, endPoint y: 141, distance: 193.9
click at [373, 141] on div at bounding box center [313, 218] width 626 height 462
drag, startPoint x: 410, startPoint y: 136, endPoint x: 594, endPoint y: 139, distance: 183.5
click at [594, 139] on div at bounding box center [313, 218] width 626 height 462
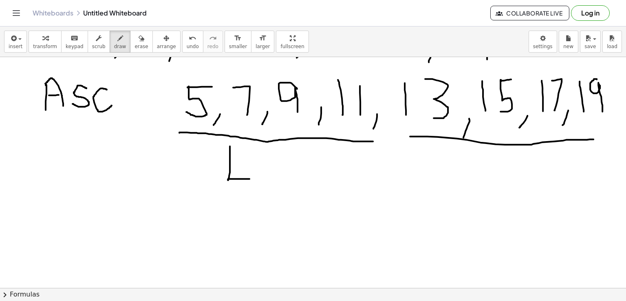
drag, startPoint x: 230, startPoint y: 146, endPoint x: 250, endPoint y: 178, distance: 38.0
click at [250, 178] on div at bounding box center [313, 218] width 626 height 462
drag, startPoint x: 474, startPoint y: 158, endPoint x: 502, endPoint y: 187, distance: 40.4
click at [502, 187] on div at bounding box center [313, 218] width 626 height 462
drag, startPoint x: 56, startPoint y: 210, endPoint x: 62, endPoint y: 231, distance: 22.3
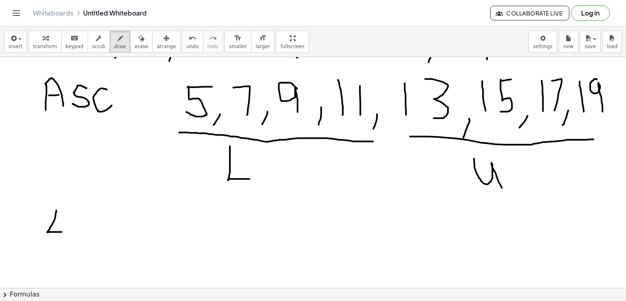
click at [62, 231] on div at bounding box center [313, 218] width 626 height 462
click at [70, 221] on div at bounding box center [313, 218] width 626 height 462
drag, startPoint x: 84, startPoint y: 219, endPoint x: 93, endPoint y: 221, distance: 9.1
click at [93, 221] on div at bounding box center [313, 218] width 626 height 462
drag, startPoint x: 99, startPoint y: 226, endPoint x: 108, endPoint y: 229, distance: 9.3
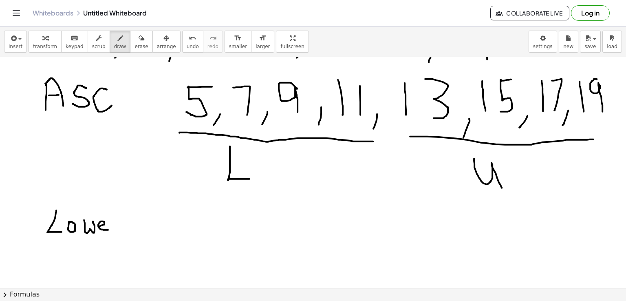
click at [108, 229] on div at bounding box center [313, 218] width 626 height 462
drag, startPoint x: 114, startPoint y: 219, endPoint x: 129, endPoint y: 217, distance: 15.3
click at [129, 217] on div at bounding box center [313, 218] width 626 height 462
drag, startPoint x: 152, startPoint y: 223, endPoint x: 158, endPoint y: 222, distance: 6.6
click at [158, 222] on div at bounding box center [313, 218] width 626 height 462
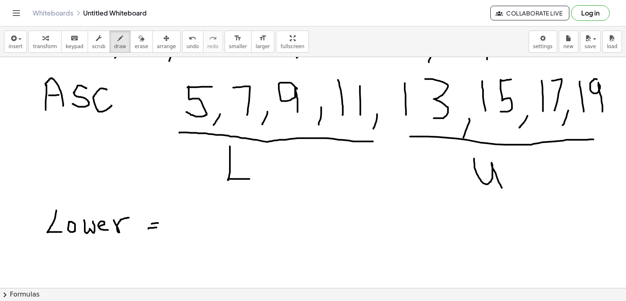
drag, startPoint x: 148, startPoint y: 228, endPoint x: 157, endPoint y: 227, distance: 8.7
click at [157, 227] on div at bounding box center [313, 218] width 626 height 462
drag, startPoint x: 188, startPoint y: 204, endPoint x: 188, endPoint y: 240, distance: 35.9
click at [188, 240] on div at bounding box center [313, 218] width 626 height 462
drag, startPoint x: 206, startPoint y: 216, endPoint x: 216, endPoint y: 212, distance: 10.3
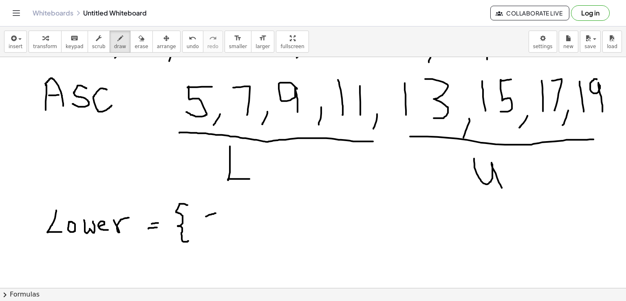
click at [216, 212] on div at bounding box center [313, 218] width 626 height 462
drag, startPoint x: 205, startPoint y: 213, endPoint x: 203, endPoint y: 229, distance: 16.0
click at [203, 229] on div at bounding box center [313, 218] width 626 height 462
drag, startPoint x: 229, startPoint y: 231, endPoint x: 223, endPoint y: 244, distance: 14.2
click at [223, 244] on div at bounding box center [313, 218] width 626 height 462
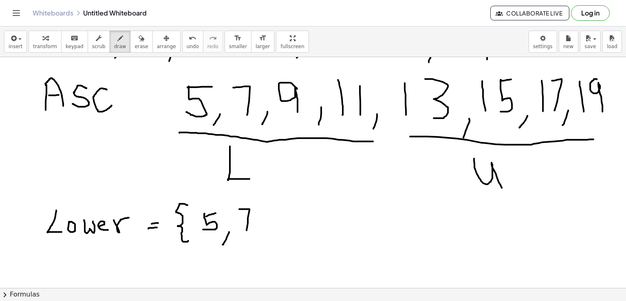
drag, startPoint x: 239, startPoint y: 208, endPoint x: 247, endPoint y: 230, distance: 22.4
click at [247, 230] on div at bounding box center [313, 218] width 626 height 462
drag, startPoint x: 256, startPoint y: 230, endPoint x: 251, endPoint y: 242, distance: 13.3
click at [251, 242] on div at bounding box center [313, 218] width 626 height 462
drag, startPoint x: 279, startPoint y: 211, endPoint x: 279, endPoint y: 230, distance: 18.8
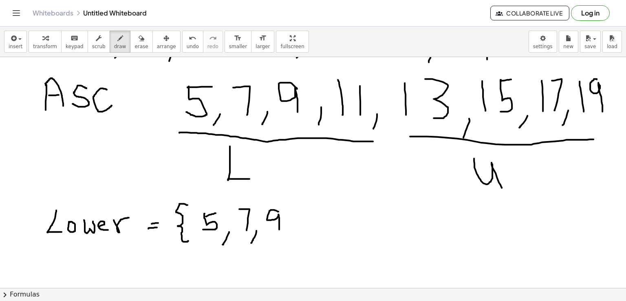
click at [279, 230] on div at bounding box center [313, 218] width 626 height 462
drag, startPoint x: 300, startPoint y: 230, endPoint x: 296, endPoint y: 243, distance: 14.5
click at [296, 243] on div at bounding box center [313, 218] width 626 height 462
drag, startPoint x: 313, startPoint y: 208, endPoint x: 315, endPoint y: 228, distance: 20.1
click at [315, 228] on div at bounding box center [313, 218] width 626 height 462
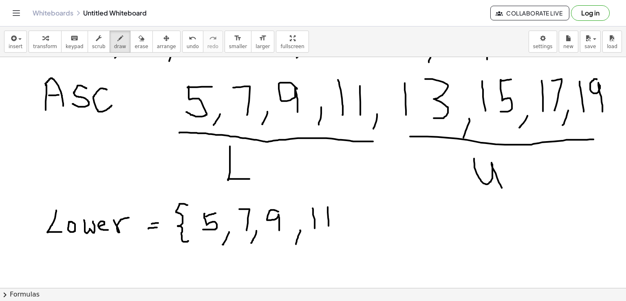
drag, startPoint x: 328, startPoint y: 206, endPoint x: 329, endPoint y: 225, distance: 18.8
click at [329, 225] on div at bounding box center [313, 218] width 626 height 462
drag, startPoint x: 341, startPoint y: 205, endPoint x: 338, endPoint y: 244, distance: 39.7
click at [338, 244] on div at bounding box center [313, 218] width 626 height 462
drag, startPoint x: 133, startPoint y: 259, endPoint x: 127, endPoint y: 279, distance: 21.7
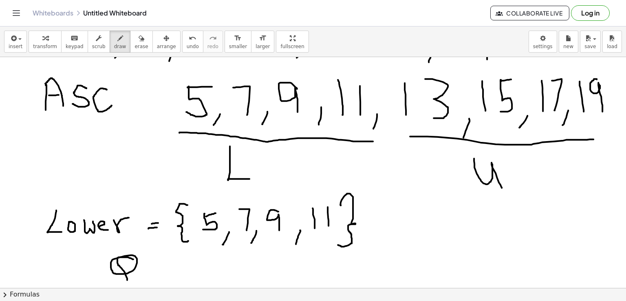
click at [127, 279] on div at bounding box center [313, 218] width 626 height 462
drag, startPoint x: 144, startPoint y: 273, endPoint x: 144, endPoint y: 283, distance: 10.2
click at [144, 283] on div at bounding box center [313, 218] width 626 height 462
drag, startPoint x: 162, startPoint y: 269, endPoint x: 168, endPoint y: 268, distance: 6.1
click at [168, 268] on div at bounding box center [313, 218] width 626 height 462
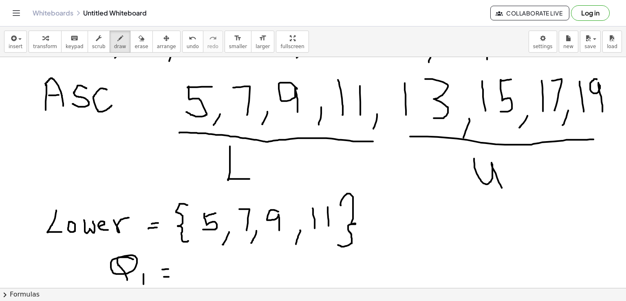
drag, startPoint x: 164, startPoint y: 276, endPoint x: 169, endPoint y: 276, distance: 4.9
click at [169, 276] on div at bounding box center [313, 218] width 626 height 462
drag, startPoint x: 242, startPoint y: 242, endPoint x: 282, endPoint y: 241, distance: 40.0
click at [282, 241] on div at bounding box center [313, 218] width 626 height 462
drag, startPoint x: 433, startPoint y: 221, endPoint x: 448, endPoint y: 238, distance: 22.8
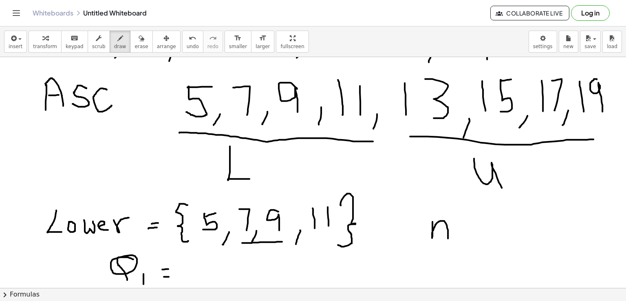
click at [448, 238] on div at bounding box center [313, 218] width 626 height 462
drag, startPoint x: 422, startPoint y: 239, endPoint x: 463, endPoint y: 237, distance: 40.8
click at [463, 237] on div at bounding box center [313, 218] width 626 height 462
drag, startPoint x: 436, startPoint y: 243, endPoint x: 458, endPoint y: 254, distance: 24.1
click at [458, 254] on div at bounding box center [313, 218] width 626 height 462
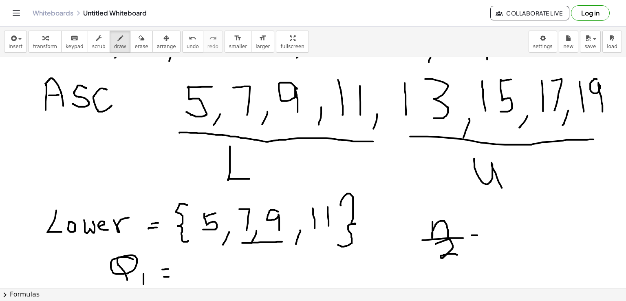
drag, startPoint x: 472, startPoint y: 234, endPoint x: 478, endPoint y: 234, distance: 5.7
click at [478, 234] on div at bounding box center [313, 218] width 626 height 462
drag, startPoint x: 473, startPoint y: 236, endPoint x: 479, endPoint y: 236, distance: 6.1
click at [479, 236] on div at bounding box center [313, 218] width 626 height 462
drag, startPoint x: 188, startPoint y: 258, endPoint x: 199, endPoint y: 275, distance: 20.5
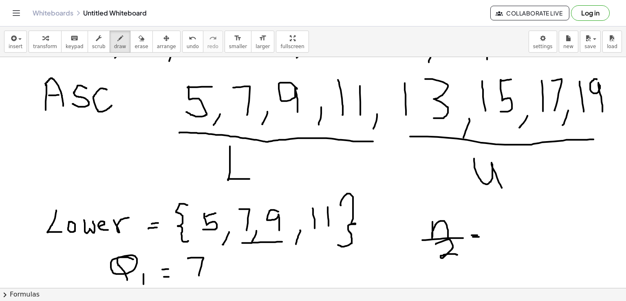
click at [199, 275] on div at bounding box center [313, 218] width 626 height 462
drag, startPoint x: 210, startPoint y: 270, endPoint x: 230, endPoint y: 266, distance: 19.9
click at [230, 266] on div at bounding box center [313, 218] width 626 height 462
drag, startPoint x: 221, startPoint y: 261, endPoint x: 222, endPoint y: 275, distance: 14.7
click at [222, 275] on div at bounding box center [313, 218] width 626 height 462
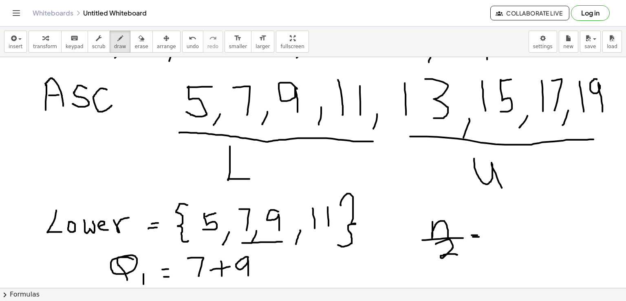
drag, startPoint x: 248, startPoint y: 256, endPoint x: 248, endPoint y: 275, distance: 18.4
click at [248, 275] on div at bounding box center [313, 218] width 626 height 462
drag, startPoint x: 197, startPoint y: 279, endPoint x: 251, endPoint y: 279, distance: 53.8
click at [251, 279] on div at bounding box center [313, 218] width 626 height 462
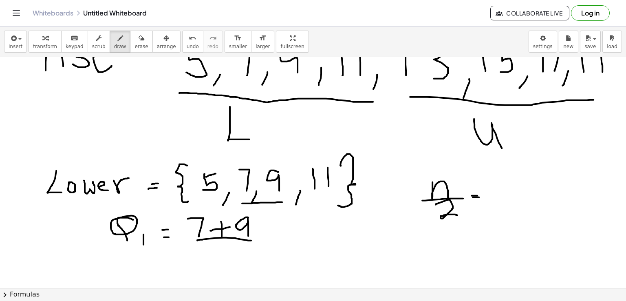
scroll to position [113, 0]
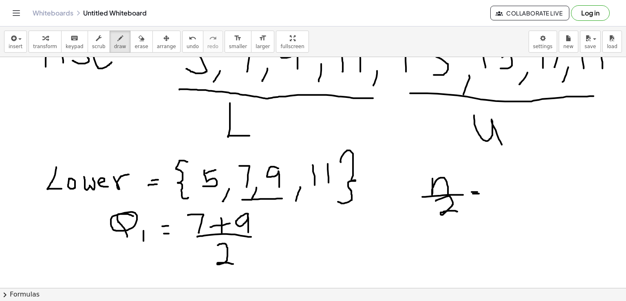
drag, startPoint x: 218, startPoint y: 245, endPoint x: 233, endPoint y: 263, distance: 24.3
click at [233, 263] on div at bounding box center [313, 175] width 626 height 462
drag, startPoint x: 510, startPoint y: 177, endPoint x: 514, endPoint y: 204, distance: 27.6
click at [514, 204] on div at bounding box center [313, 175] width 626 height 462
drag, startPoint x: 493, startPoint y: 202, endPoint x: 530, endPoint y: 203, distance: 36.7
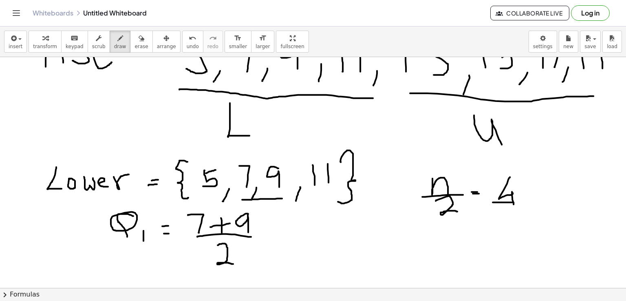
click at [530, 203] on div at bounding box center [313, 175] width 626 height 462
drag, startPoint x: 506, startPoint y: 211, endPoint x: 532, endPoint y: 223, distance: 28.3
click at [532, 223] on div at bounding box center [313, 175] width 626 height 462
drag, startPoint x: 540, startPoint y: 201, endPoint x: 555, endPoint y: 199, distance: 14.9
click at [555, 199] on div at bounding box center [313, 175] width 626 height 462
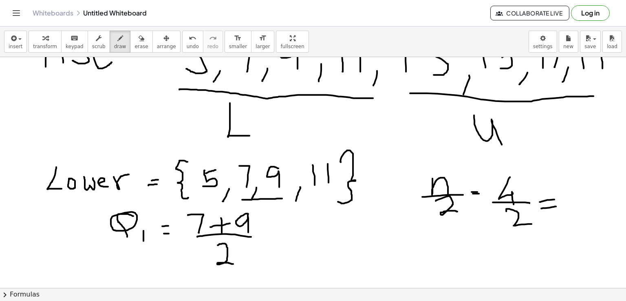
drag, startPoint x: 542, startPoint y: 208, endPoint x: 556, endPoint y: 206, distance: 14.8
click at [556, 206] on div at bounding box center [313, 175] width 626 height 462
drag, startPoint x: 564, startPoint y: 191, endPoint x: 583, endPoint y: 202, distance: 22.7
click at [583, 202] on div at bounding box center [313, 175] width 626 height 462
drag, startPoint x: 254, startPoint y: 159, endPoint x: 249, endPoint y: 152, distance: 7.9
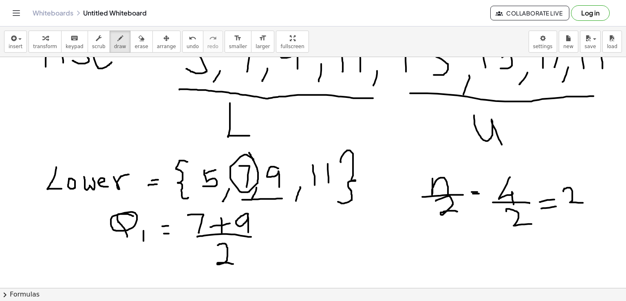
click at [249, 152] on div at bounding box center [313, 175] width 626 height 462
drag, startPoint x: 290, startPoint y: 164, endPoint x: 282, endPoint y: 160, distance: 8.4
click at [282, 160] on div at bounding box center [313, 175] width 626 height 462
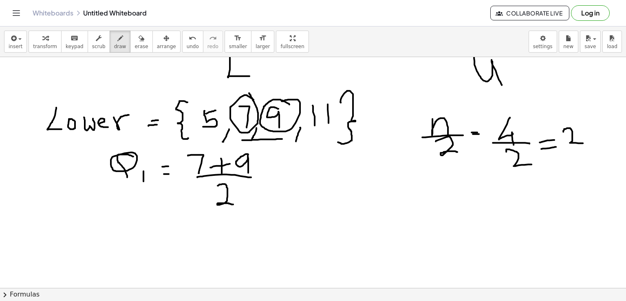
scroll to position [171, 0]
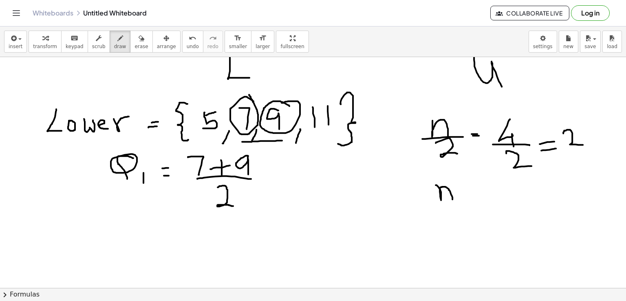
drag, startPoint x: 436, startPoint y: 185, endPoint x: 453, endPoint y: 199, distance: 22.0
click at [453, 199] on div at bounding box center [313, 117] width 626 height 462
drag, startPoint x: 449, startPoint y: 203, endPoint x: 465, endPoint y: 203, distance: 16.3
click at [465, 203] on div at bounding box center [313, 117] width 626 height 462
drag, startPoint x: 443, startPoint y: 214, endPoint x: 471, endPoint y: 229, distance: 31.9
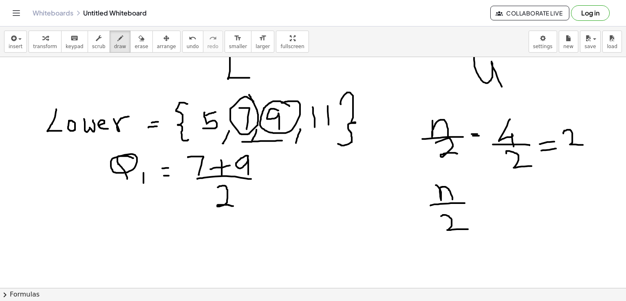
click at [471, 229] on div at bounding box center [313, 117] width 626 height 462
drag, startPoint x: 490, startPoint y: 199, endPoint x: 507, endPoint y: 200, distance: 17.5
click at [507, 200] on div at bounding box center [313, 117] width 626 height 462
drag, startPoint x: 500, startPoint y: 191, endPoint x: 500, endPoint y: 210, distance: 18.4
click at [500, 210] on div at bounding box center [313, 117] width 626 height 462
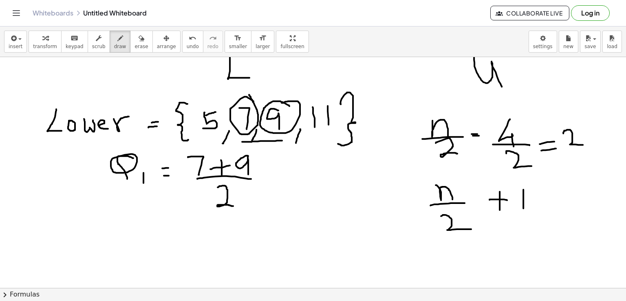
drag, startPoint x: 524, startPoint y: 189, endPoint x: 524, endPoint y: 208, distance: 18.8
click at [524, 208] on div at bounding box center [313, 117] width 626 height 462
drag, startPoint x: 538, startPoint y: 207, endPoint x: 557, endPoint y: 204, distance: 18.6
click at [557, 204] on div at bounding box center [313, 117] width 626 height 462
drag, startPoint x: 548, startPoint y: 212, endPoint x: 561, endPoint y: 212, distance: 12.7
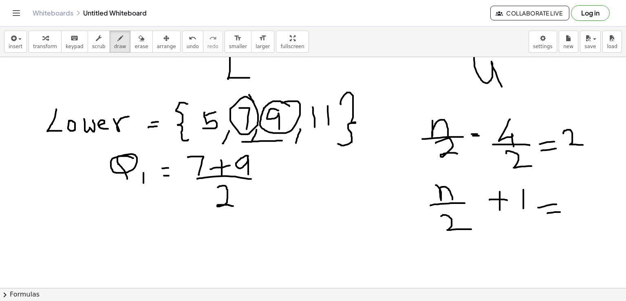
click at [561, 212] on div at bounding box center [313, 117] width 626 height 462
drag, startPoint x: 574, startPoint y: 197, endPoint x: 586, endPoint y: 216, distance: 22.2
click at [586, 216] on div at bounding box center [313, 117] width 626 height 462
drag, startPoint x: 586, startPoint y: 216, endPoint x: 577, endPoint y: 219, distance: 9.2
click at [577, 219] on div at bounding box center [313, 117] width 626 height 462
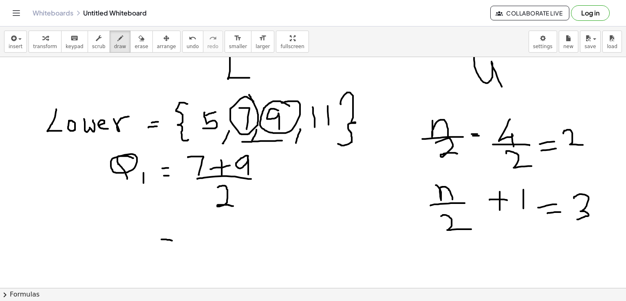
drag, startPoint x: 161, startPoint y: 239, endPoint x: 172, endPoint y: 240, distance: 10.7
click at [172, 240] on div at bounding box center [313, 117] width 626 height 462
drag, startPoint x: 159, startPoint y: 245, endPoint x: 170, endPoint y: 245, distance: 10.2
click at [170, 245] on div at bounding box center [313, 117] width 626 height 462
click at [199, 232] on div at bounding box center [313, 117] width 626 height 462
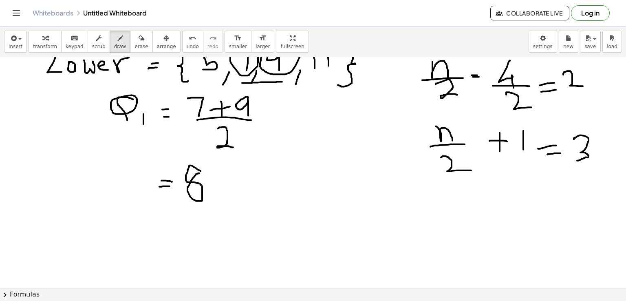
scroll to position [232, 0]
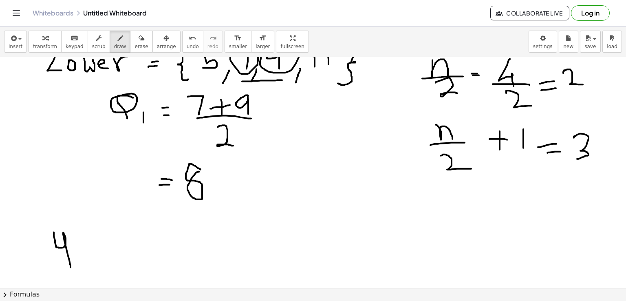
drag, startPoint x: 54, startPoint y: 232, endPoint x: 71, endPoint y: 267, distance: 38.9
click at [71, 267] on div at bounding box center [313, 171] width 626 height 693
drag, startPoint x: 80, startPoint y: 231, endPoint x: 80, endPoint y: 247, distance: 16.3
click at [80, 247] on div at bounding box center [313, 171] width 626 height 693
drag, startPoint x: 101, startPoint y: 239, endPoint x: 102, endPoint y: 261, distance: 21.2
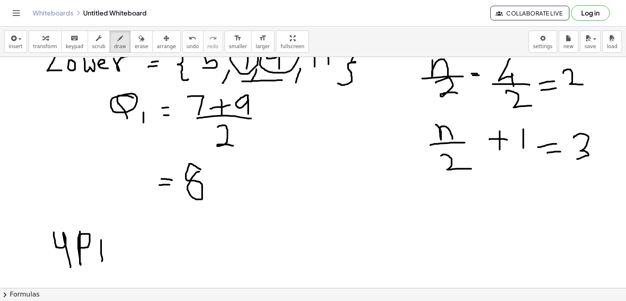
click at [102, 261] on div at bounding box center [313, 171] width 626 height 693
drag, startPoint x: 101, startPoint y: 238, endPoint x: 99, endPoint y: 249, distance: 11.5
click at [99, 249] on div at bounding box center [313, 171] width 626 height 693
drag, startPoint x: 122, startPoint y: 246, endPoint x: 131, endPoint y: 252, distance: 11.1
click at [131, 252] on div at bounding box center [313, 171] width 626 height 693
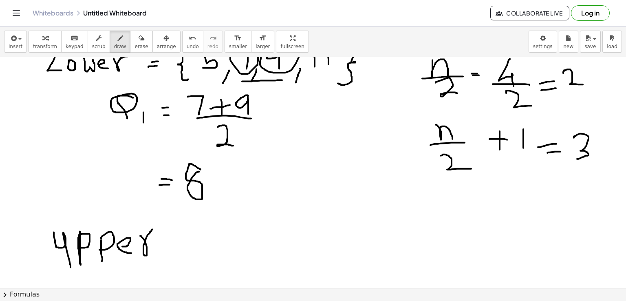
drag, startPoint x: 140, startPoint y: 235, endPoint x: 153, endPoint y: 229, distance: 13.9
click at [153, 229] on div at bounding box center [313, 171] width 626 height 693
drag, startPoint x: 166, startPoint y: 242, endPoint x: 186, endPoint y: 242, distance: 20.4
click at [186, 242] on div at bounding box center [313, 171] width 626 height 693
drag, startPoint x: 170, startPoint y: 253, endPoint x: 183, endPoint y: 250, distance: 13.4
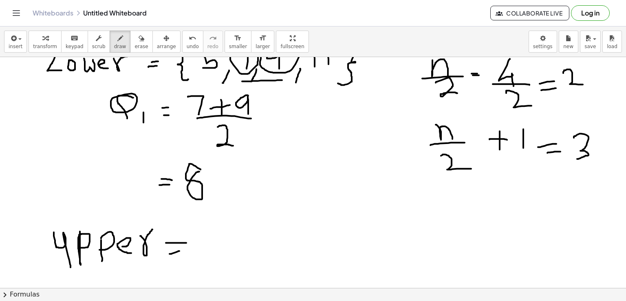
click at [183, 250] on div at bounding box center [313, 171] width 626 height 693
drag, startPoint x: 226, startPoint y: 222, endPoint x: 232, endPoint y: 258, distance: 36.4
click at [232, 258] on div at bounding box center [313, 171] width 626 height 693
drag, startPoint x: 244, startPoint y: 226, endPoint x: 248, endPoint y: 249, distance: 24.1
click at [248, 249] on div at bounding box center [313, 171] width 626 height 693
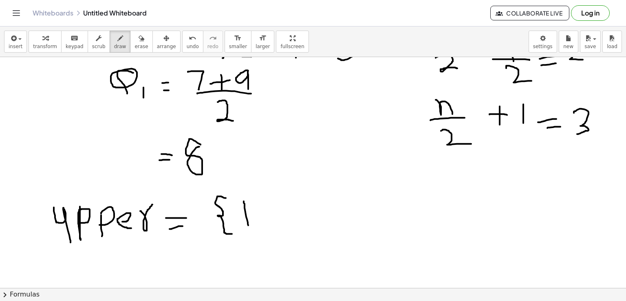
scroll to position [259, 0]
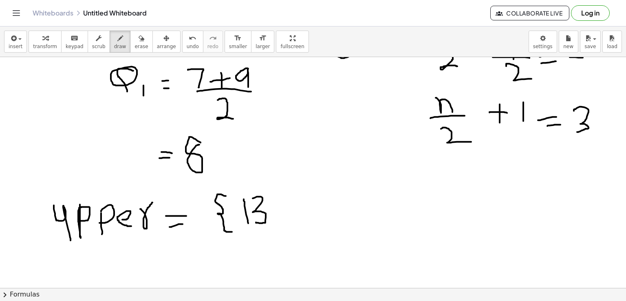
drag, startPoint x: 253, startPoint y: 198, endPoint x: 255, endPoint y: 222, distance: 24.2
click at [255, 222] on div at bounding box center [313, 145] width 626 height 693
drag, startPoint x: 287, startPoint y: 221, endPoint x: 285, endPoint y: 232, distance: 11.9
click at [285, 232] on div at bounding box center [313, 145] width 626 height 693
drag, startPoint x: 295, startPoint y: 195, endPoint x: 303, endPoint y: 226, distance: 32.2
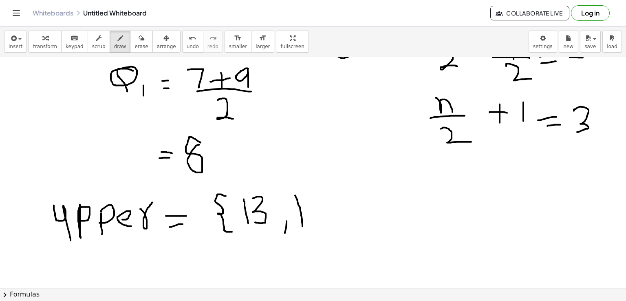
click at [303, 226] on div at bounding box center [313, 145] width 626 height 693
drag, startPoint x: 315, startPoint y: 195, endPoint x: 328, endPoint y: 194, distance: 13.1
click at [328, 194] on div at bounding box center [313, 145] width 626 height 693
drag, startPoint x: 317, startPoint y: 196, endPoint x: 323, endPoint y: 227, distance: 31.2
click at [323, 227] on div at bounding box center [313, 145] width 626 height 693
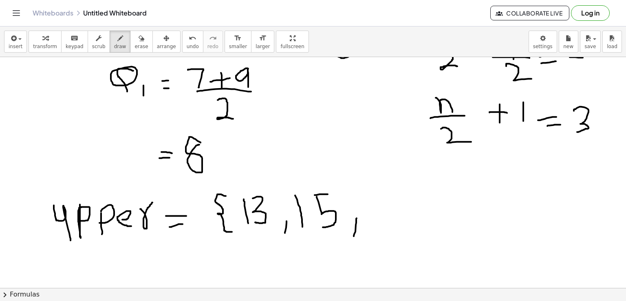
drag, startPoint x: 357, startPoint y: 218, endPoint x: 354, endPoint y: 236, distance: 18.2
click at [354, 236] on div at bounding box center [313, 145] width 626 height 693
drag, startPoint x: 376, startPoint y: 194, endPoint x: 379, endPoint y: 217, distance: 23.5
click at [379, 217] on div at bounding box center [313, 145] width 626 height 693
drag, startPoint x: 387, startPoint y: 191, endPoint x: 395, endPoint y: 219, distance: 28.7
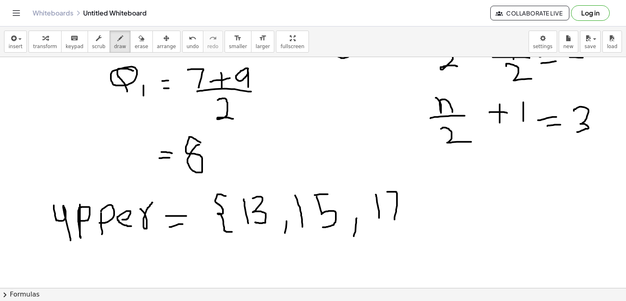
click at [395, 219] on div at bounding box center [313, 145] width 626 height 693
drag, startPoint x: 416, startPoint y: 215, endPoint x: 412, endPoint y: 229, distance: 14.3
click at [412, 229] on div at bounding box center [313, 145] width 626 height 693
drag, startPoint x: 442, startPoint y: 191, endPoint x: 445, endPoint y: 221, distance: 30.0
click at [445, 221] on div at bounding box center [313, 145] width 626 height 693
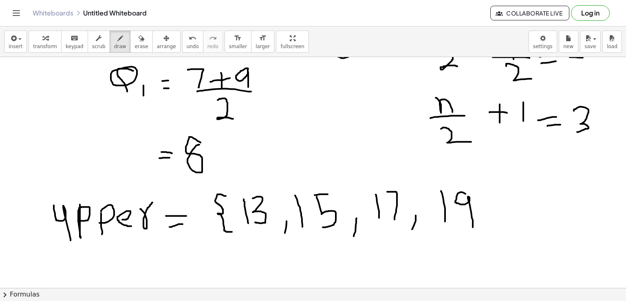
drag, startPoint x: 462, startPoint y: 192, endPoint x: 473, endPoint y: 228, distance: 38.2
click at [473, 228] on div at bounding box center [313, 145] width 626 height 693
drag, startPoint x: 480, startPoint y: 192, endPoint x: 483, endPoint y: 245, distance: 53.9
click at [483, 245] on div at bounding box center [313, 145] width 626 height 693
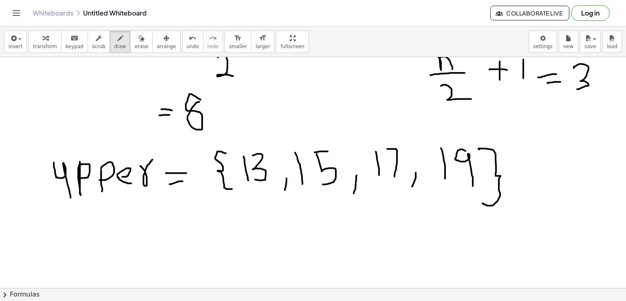
scroll to position [305, 0]
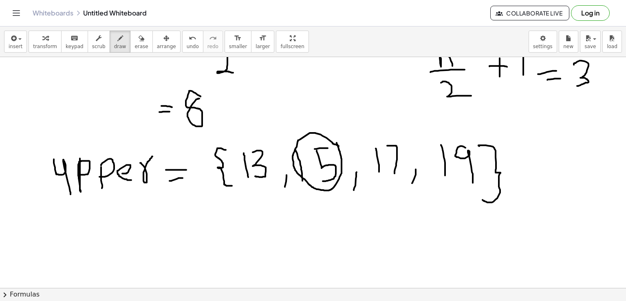
click at [337, 142] on div at bounding box center [313, 98] width 626 height 693
drag, startPoint x: 390, startPoint y: 135, endPoint x: 382, endPoint y: 135, distance: 8.6
click at [382, 135] on div at bounding box center [313, 98] width 626 height 693
drag, startPoint x: 160, startPoint y: 228, endPoint x: 175, endPoint y: 227, distance: 15.1
click at [175, 227] on div at bounding box center [313, 98] width 626 height 693
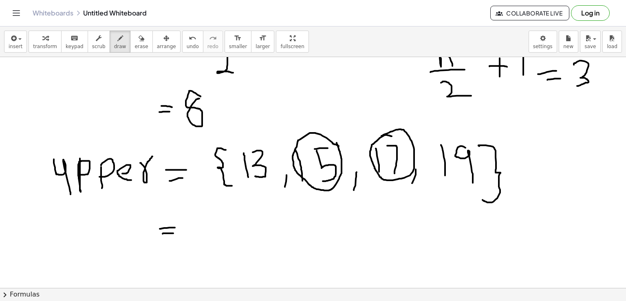
drag, startPoint x: 163, startPoint y: 233, endPoint x: 173, endPoint y: 233, distance: 10.6
click at [173, 233] on div at bounding box center [313, 98] width 626 height 693
drag, startPoint x: 122, startPoint y: 221, endPoint x: 124, endPoint y: 256, distance: 35.2
click at [124, 256] on div at bounding box center [313, 98] width 626 height 693
drag, startPoint x: 131, startPoint y: 248, endPoint x: 126, endPoint y: 271, distance: 23.4
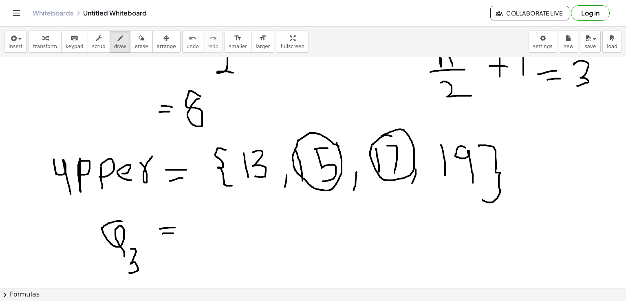
click at [126, 271] on div at bounding box center [313, 98] width 626 height 693
drag, startPoint x: 210, startPoint y: 215, endPoint x: 213, endPoint y: 248, distance: 33.2
click at [213, 248] on div at bounding box center [313, 98] width 626 height 693
drag, startPoint x: 220, startPoint y: 217, endPoint x: 237, endPoint y: 213, distance: 17.6
click at [237, 213] on div at bounding box center [313, 98] width 626 height 693
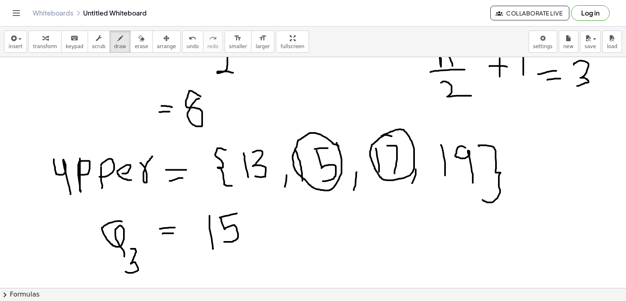
drag, startPoint x: 221, startPoint y: 217, endPoint x: 224, endPoint y: 241, distance: 24.3
click at [224, 241] on div at bounding box center [313, 98] width 626 height 693
drag, startPoint x: 250, startPoint y: 227, endPoint x: 281, endPoint y: 221, distance: 31.3
click at [281, 221] on div at bounding box center [313, 98] width 626 height 693
drag, startPoint x: 268, startPoint y: 215, endPoint x: 272, endPoint y: 241, distance: 26.5
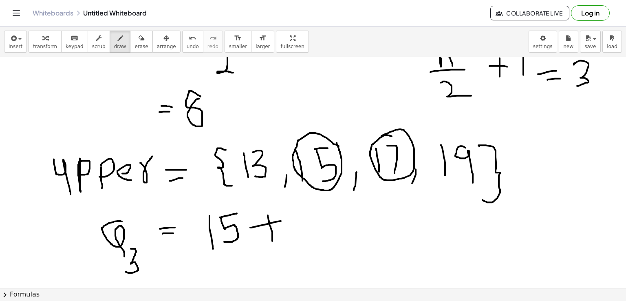
click at [272, 241] on div at bounding box center [313, 98] width 626 height 693
drag, startPoint x: 296, startPoint y: 209, endPoint x: 300, endPoint y: 238, distance: 29.3
click at [300, 238] on div at bounding box center [313, 98] width 626 height 693
drag, startPoint x: 304, startPoint y: 208, endPoint x: 318, endPoint y: 236, distance: 31.2
click at [318, 236] on div at bounding box center [313, 98] width 626 height 693
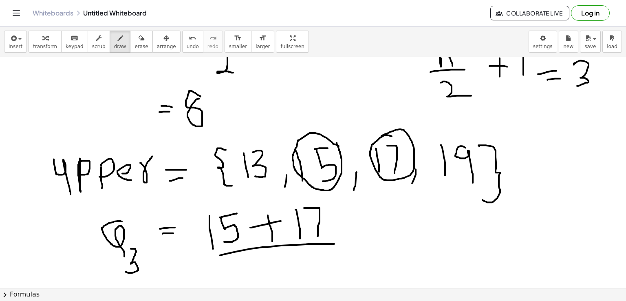
drag, startPoint x: 263, startPoint y: 247, endPoint x: 336, endPoint y: 243, distance: 73.9
click at [336, 243] on div at bounding box center [313, 98] width 626 height 693
drag, startPoint x: 271, startPoint y: 264, endPoint x: 300, endPoint y: 277, distance: 31.4
click at [300, 277] on div at bounding box center [313, 98] width 626 height 693
drag, startPoint x: 205, startPoint y: 256, endPoint x: 223, endPoint y: 255, distance: 17.6
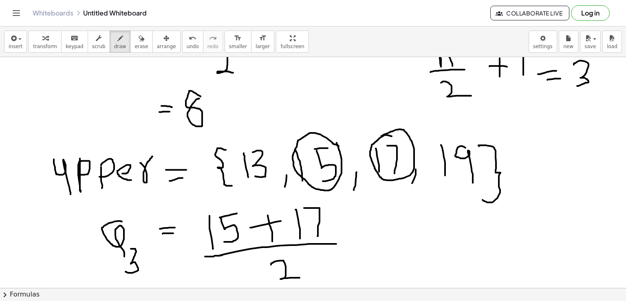
click at [223, 255] on div at bounding box center [313, 98] width 626 height 693
drag, startPoint x: 352, startPoint y: 235, endPoint x: 363, endPoint y: 237, distance: 10.7
click at [363, 237] on div at bounding box center [313, 98] width 626 height 693
drag, startPoint x: 351, startPoint y: 243, endPoint x: 366, endPoint y: 242, distance: 14.7
click at [366, 242] on div at bounding box center [313, 98] width 626 height 693
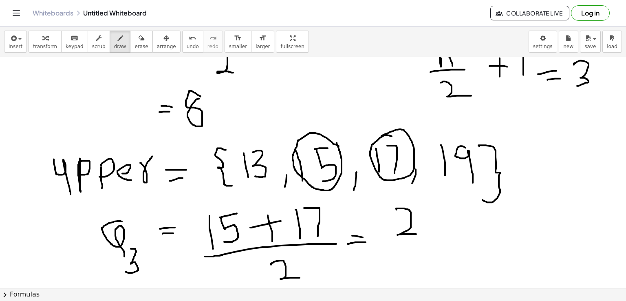
drag, startPoint x: 397, startPoint y: 209, endPoint x: 416, endPoint y: 234, distance: 31.3
click at [416, 234] on div at bounding box center [313, 98] width 626 height 693
drag, startPoint x: 374, startPoint y: 212, endPoint x: 382, endPoint y: 239, distance: 27.7
click at [382, 239] on div at bounding box center [313, 98] width 626 height 693
drag, startPoint x: 373, startPoint y: 252, endPoint x: 424, endPoint y: 246, distance: 51.7
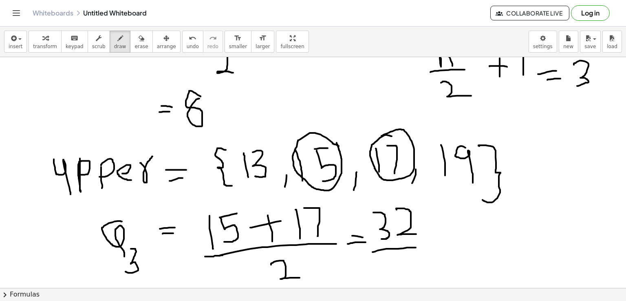
click at [424, 246] on div at bounding box center [313, 98] width 626 height 693
drag, startPoint x: 392, startPoint y: 259, endPoint x: 414, endPoint y: 273, distance: 25.7
click at [414, 273] on div at bounding box center [313, 98] width 626 height 693
drag, startPoint x: 449, startPoint y: 243, endPoint x: 466, endPoint y: 240, distance: 17.4
click at [466, 240] on div at bounding box center [313, 98] width 626 height 693
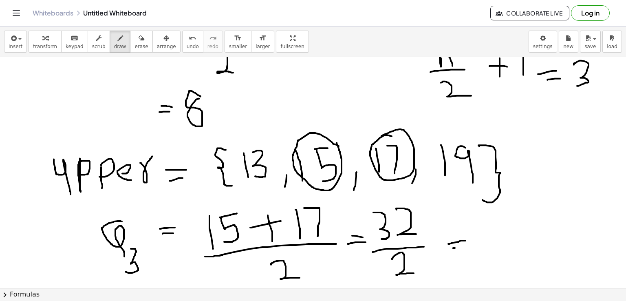
drag, startPoint x: 453, startPoint y: 248, endPoint x: 471, endPoint y: 245, distance: 17.4
click at [471, 245] on div at bounding box center [313, 98] width 626 height 693
drag, startPoint x: 493, startPoint y: 221, endPoint x: 494, endPoint y: 252, distance: 31.4
click at [494, 252] on div at bounding box center [313, 98] width 626 height 693
drag, startPoint x: 517, startPoint y: 216, endPoint x: 508, endPoint y: 234, distance: 20.3
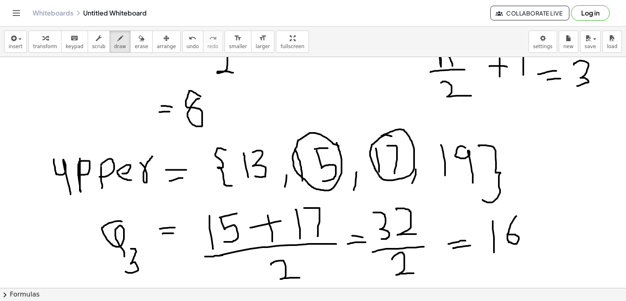
click at [508, 234] on div at bounding box center [313, 98] width 626 height 693
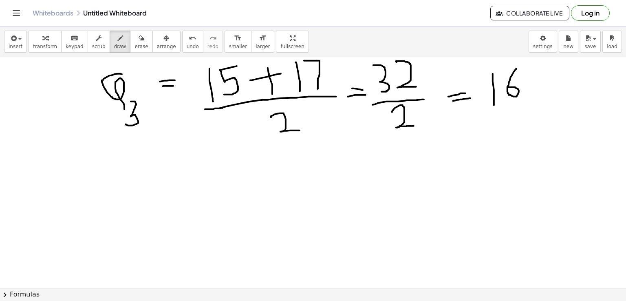
scroll to position [451, 0]
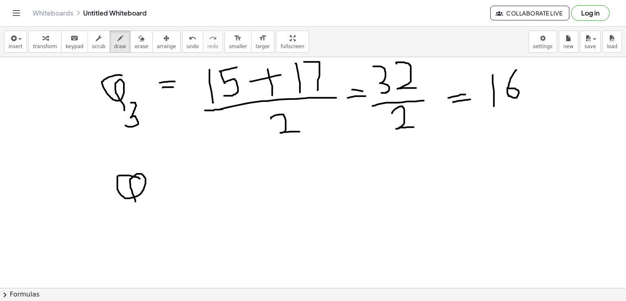
drag, startPoint x: 140, startPoint y: 178, endPoint x: 135, endPoint y: 201, distance: 23.3
click at [135, 201] on div at bounding box center [313, 68] width 626 height 924
drag, startPoint x: 154, startPoint y: 181, endPoint x: 173, endPoint y: 211, distance: 35.2
click at [173, 211] on div at bounding box center [313, 68] width 626 height 924
drag, startPoint x: 190, startPoint y: 185, endPoint x: 197, endPoint y: 202, distance: 18.8
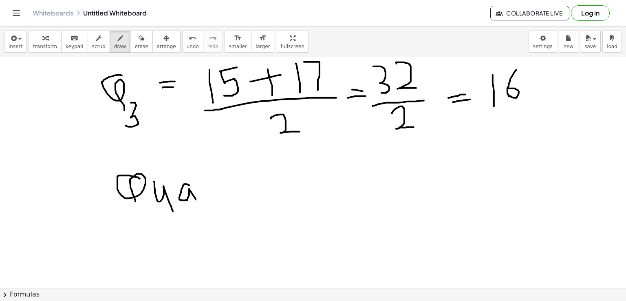
click at [197, 202] on div at bounding box center [313, 68] width 626 height 924
drag, startPoint x: 205, startPoint y: 184, endPoint x: 223, endPoint y: 184, distance: 18.4
click at [223, 184] on div at bounding box center [313, 68] width 626 height 924
drag, startPoint x: 243, startPoint y: 175, endPoint x: 252, endPoint y: 203, distance: 29.3
click at [252, 203] on div at bounding box center [313, 68] width 626 height 924
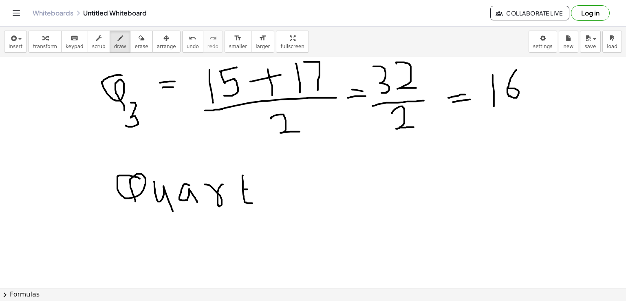
drag, startPoint x: 245, startPoint y: 189, endPoint x: 251, endPoint y: 189, distance: 6.1
click at [251, 189] on div at bounding box center [313, 68] width 626 height 924
drag, startPoint x: 266, startPoint y: 189, endPoint x: 266, endPoint y: 199, distance: 9.4
click at [266, 199] on div at bounding box center [313, 68] width 626 height 924
click at [265, 180] on div at bounding box center [313, 68] width 626 height 924
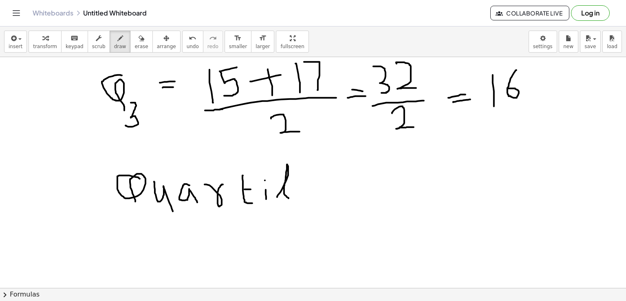
drag, startPoint x: 277, startPoint y: 197, endPoint x: 293, endPoint y: 199, distance: 16.1
click at [293, 199] on div at bounding box center [313, 68] width 626 height 924
drag, startPoint x: 305, startPoint y: 192, endPoint x: 323, endPoint y: 203, distance: 21.4
click at [323, 203] on div at bounding box center [313, 68] width 626 height 924
drag, startPoint x: 359, startPoint y: 174, endPoint x: 365, endPoint y: 201, distance: 27.9
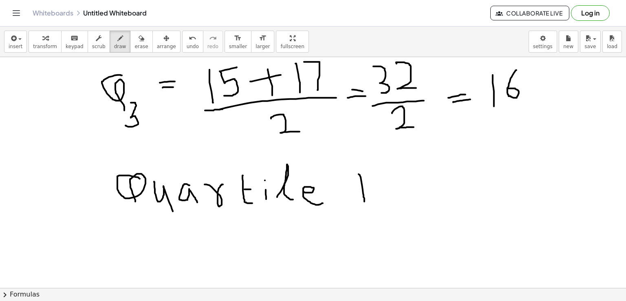
click at [365, 201] on div at bounding box center [313, 68] width 626 height 924
drag, startPoint x: 360, startPoint y: 178, endPoint x: 369, endPoint y: 211, distance: 34.0
click at [369, 211] on div at bounding box center [313, 68] width 626 height 924
drag, startPoint x: 405, startPoint y: 195, endPoint x: 416, endPoint y: 205, distance: 15.0
click at [416, 205] on div at bounding box center [313, 68] width 626 height 924
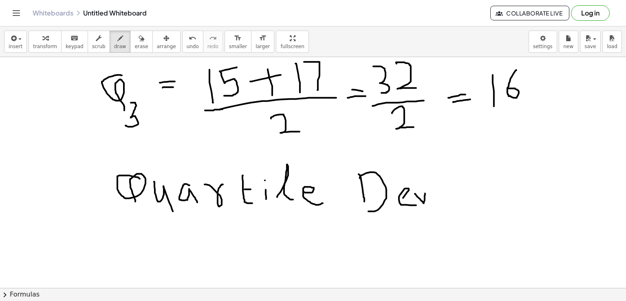
drag, startPoint x: 415, startPoint y: 193, endPoint x: 425, endPoint y: 193, distance: 10.2
click at [425, 193] on div at bounding box center [313, 68] width 626 height 924
drag, startPoint x: 444, startPoint y: 190, endPoint x: 447, endPoint y: 201, distance: 11.4
click at [447, 201] on div at bounding box center [313, 68] width 626 height 924
click at [443, 180] on div at bounding box center [313, 68] width 626 height 924
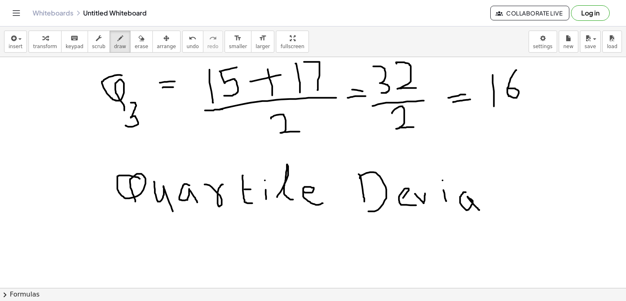
drag, startPoint x: 465, startPoint y: 192, endPoint x: 480, endPoint y: 210, distance: 23.2
click at [480, 210] on div at bounding box center [313, 68] width 626 height 924
drag, startPoint x: 481, startPoint y: 179, endPoint x: 496, endPoint y: 207, distance: 31.4
click at [496, 207] on div at bounding box center [313, 68] width 626 height 924
drag, startPoint x: 483, startPoint y: 187, endPoint x: 495, endPoint y: 184, distance: 13.0
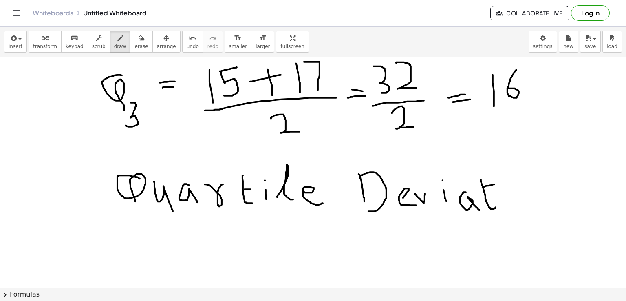
click at [495, 184] on div at bounding box center [313, 68] width 626 height 924
drag, startPoint x: 502, startPoint y: 193, endPoint x: 506, endPoint y: 204, distance: 11.9
click at [506, 204] on div at bounding box center [313, 68] width 626 height 924
click at [504, 181] on div at bounding box center [313, 68] width 626 height 924
drag, startPoint x: 522, startPoint y: 186, endPoint x: 524, endPoint y: 181, distance: 5.7
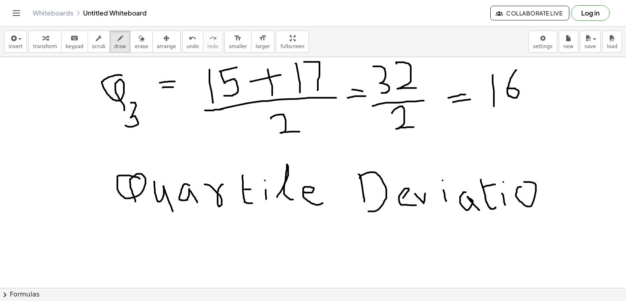
click at [524, 181] on div at bounding box center [313, 68] width 626 height 924
drag, startPoint x: 538, startPoint y: 181, endPoint x: 562, endPoint y: 195, distance: 27.4
click at [562, 195] on div at bounding box center [313, 68] width 626 height 924
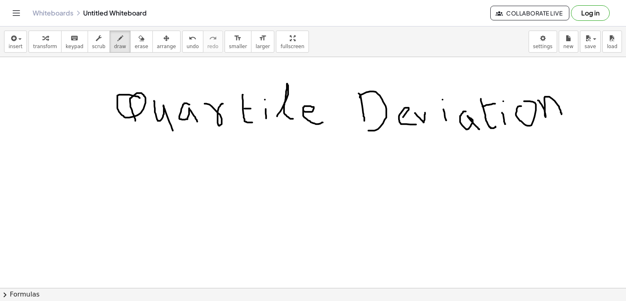
scroll to position [535, 0]
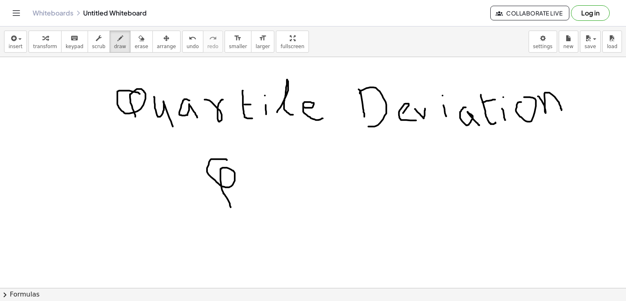
drag, startPoint x: 227, startPoint y: 159, endPoint x: 231, endPoint y: 207, distance: 47.4
drag, startPoint x: 248, startPoint y: 184, endPoint x: 249, endPoint y: 211, distance: 26.5
drag, startPoint x: 284, startPoint y: 177, endPoint x: 296, endPoint y: 178, distance: 12.3
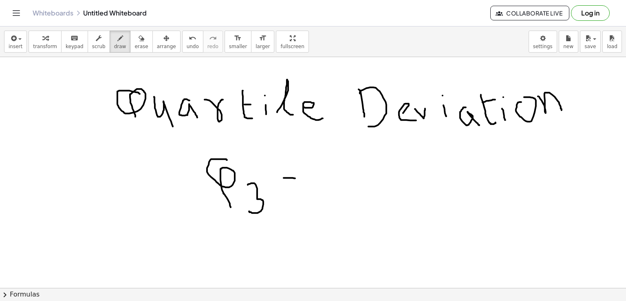
drag, startPoint x: 336, startPoint y: 154, endPoint x: 341, endPoint y: 202, distance: 48.5
drag, startPoint x: 357, startPoint y: 189, endPoint x: 362, endPoint y: 205, distance: 16.8
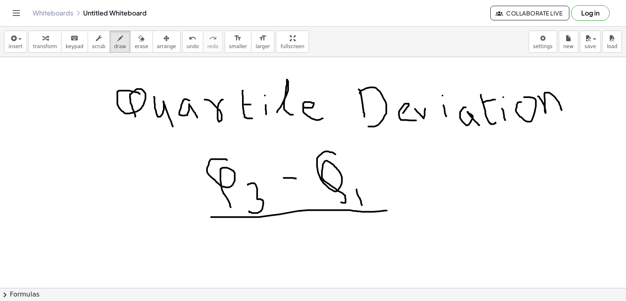
drag, startPoint x: 211, startPoint y: 217, endPoint x: 389, endPoint y: 210, distance: 177.9
drag, startPoint x: 294, startPoint y: 223, endPoint x: 325, endPoint y: 242, distance: 36.6
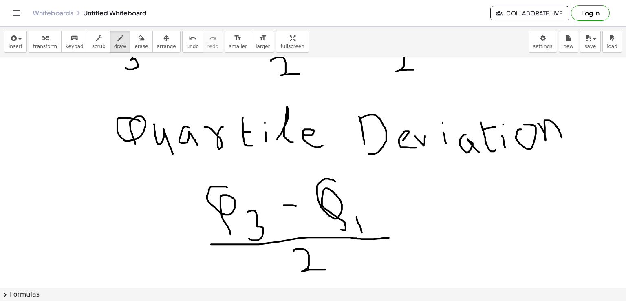
scroll to position [515, 0]
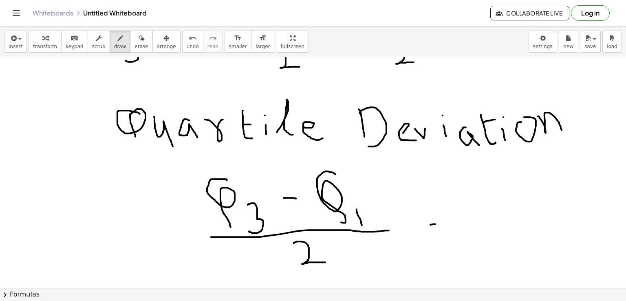
drag, startPoint x: 431, startPoint y: 225, endPoint x: 446, endPoint y: 224, distance: 15.1
click at [446, 224] on div at bounding box center [313, 4] width 626 height 924
drag, startPoint x: 427, startPoint y: 233, endPoint x: 447, endPoint y: 229, distance: 20.5
click at [447, 229] on div at bounding box center [313, 4] width 626 height 924
drag, startPoint x: 475, startPoint y: 193, endPoint x: 479, endPoint y: 223, distance: 29.5
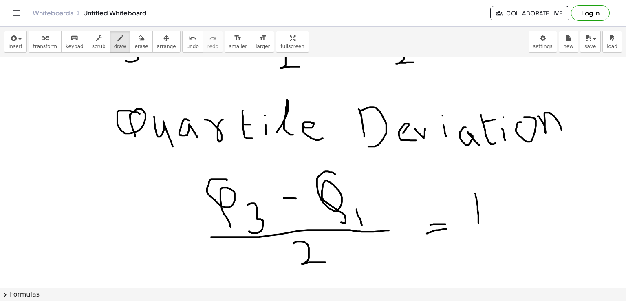
click at [479, 223] on div at bounding box center [313, 4] width 626 height 924
drag, startPoint x: 505, startPoint y: 183, endPoint x: 495, endPoint y: 206, distance: 25.0
click at [495, 206] on div at bounding box center [313, 4] width 626 height 924
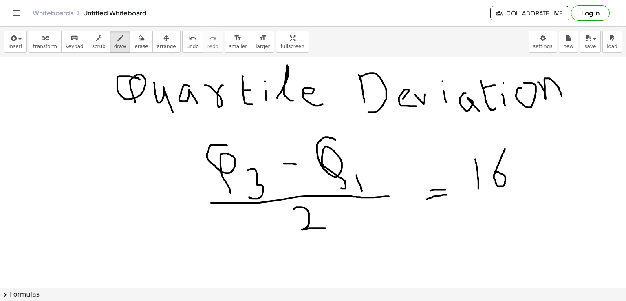
scroll to position [540, 0]
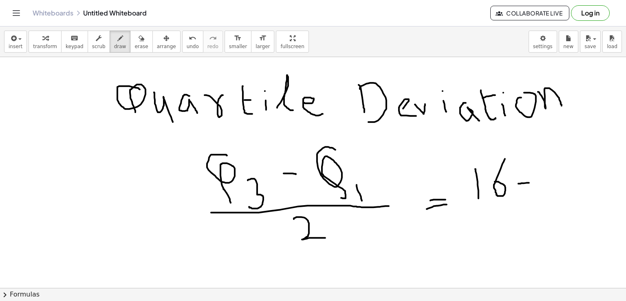
drag, startPoint x: 519, startPoint y: 183, endPoint x: 529, endPoint y: 182, distance: 10.6
drag, startPoint x: 475, startPoint y: 208, endPoint x: 543, endPoint y: 204, distance: 68.2
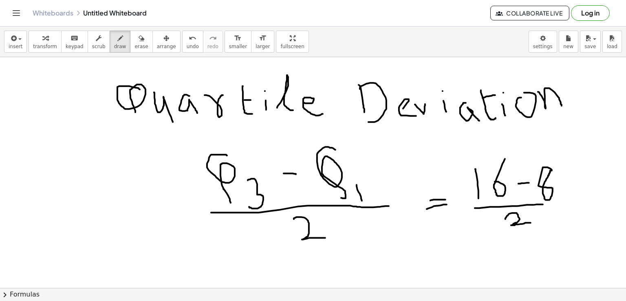
drag, startPoint x: 506, startPoint y: 219, endPoint x: 531, endPoint y: 222, distance: 25.5
drag, startPoint x: 562, startPoint y: 198, endPoint x: 571, endPoint y: 197, distance: 9.1
drag, startPoint x: 561, startPoint y: 203, endPoint x: 577, endPoint y: 199, distance: 16.0
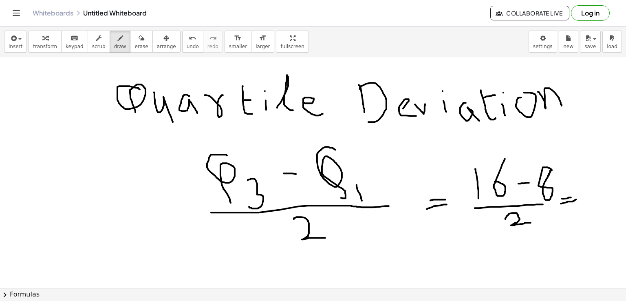
drag, startPoint x: 597, startPoint y: 174, endPoint x: 606, endPoint y: 208, distance: 34.9
drag, startPoint x: 93, startPoint y: 182, endPoint x: 95, endPoint y: 219, distance: 36.8
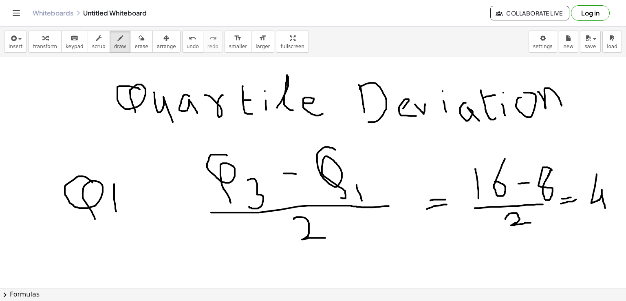
drag, startPoint x: 114, startPoint y: 184, endPoint x: 116, endPoint y: 211, distance: 27.8
drag, startPoint x: 113, startPoint y: 183, endPoint x: 115, endPoint y: 219, distance: 36.4
drag, startPoint x: 158, startPoint y: 212, endPoint x: 181, endPoint y: 210, distance: 22.9
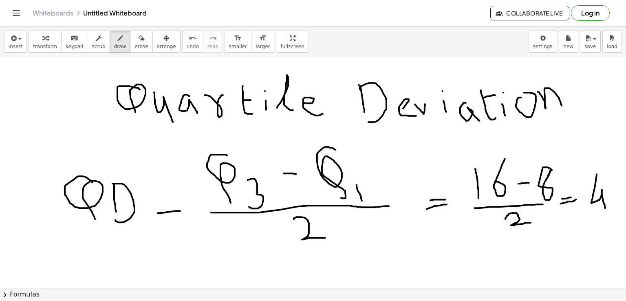
drag, startPoint x: 176, startPoint y: 217, endPoint x: 182, endPoint y: 217, distance: 6.1
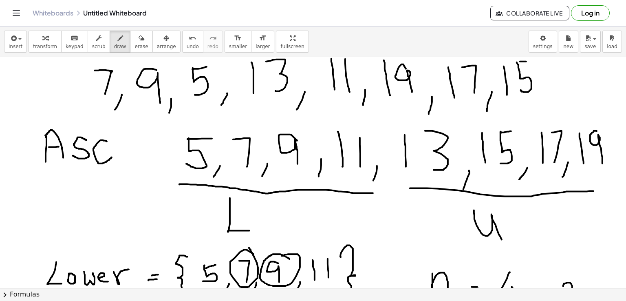
scroll to position [0, 0]
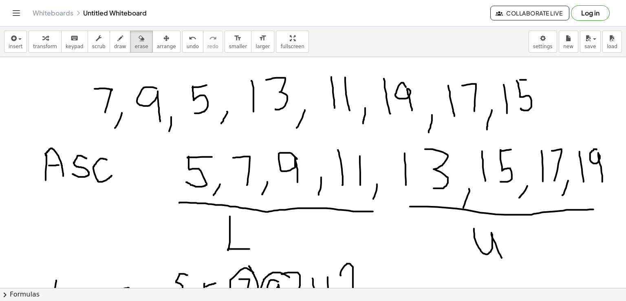
drag, startPoint x: 129, startPoint y: 38, endPoint x: 329, endPoint y: 119, distance: 215.9
click at [151, 75] on div "insert select one: Math Expression Function Text Youtube Video Graphing Geometr…" at bounding box center [313, 164] width 626 height 274
drag, startPoint x: 329, startPoint y: 119, endPoint x: 378, endPoint y: 146, distance: 55.9
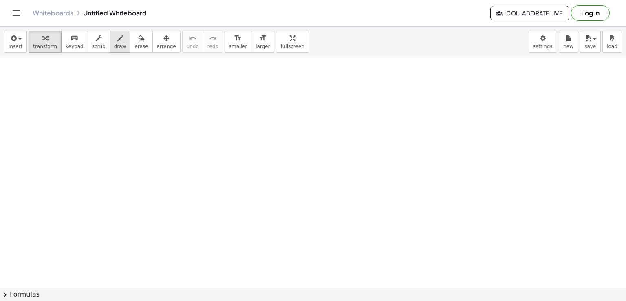
click at [117, 42] on icon "button" at bounding box center [120, 38] width 6 height 10
drag, startPoint x: 56, startPoint y: 82, endPoint x: 71, endPoint y: 80, distance: 15.2
drag, startPoint x: 54, startPoint y: 83, endPoint x: 52, endPoint y: 113, distance: 29.5
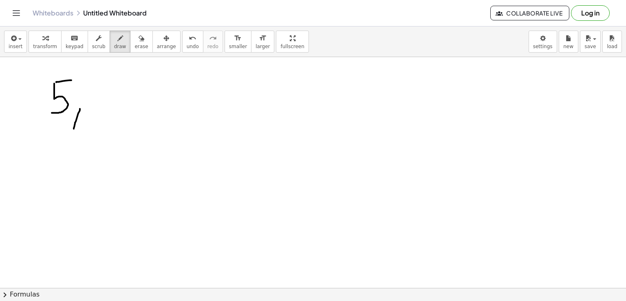
drag, startPoint x: 80, startPoint y: 108, endPoint x: 74, endPoint y: 128, distance: 20.9
drag, startPoint x: 88, startPoint y: 84, endPoint x: 106, endPoint y: 111, distance: 32.1
drag, startPoint x: 124, startPoint y: 110, endPoint x: 124, endPoint y: 125, distance: 15.1
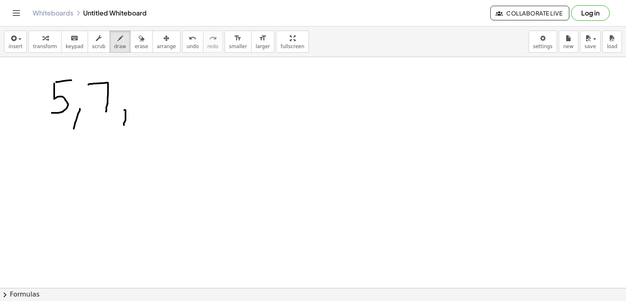
drag, startPoint x: 164, startPoint y: 86, endPoint x: 167, endPoint y: 118, distance: 32.3
drag, startPoint x: 194, startPoint y: 111, endPoint x: 190, endPoint y: 133, distance: 21.5
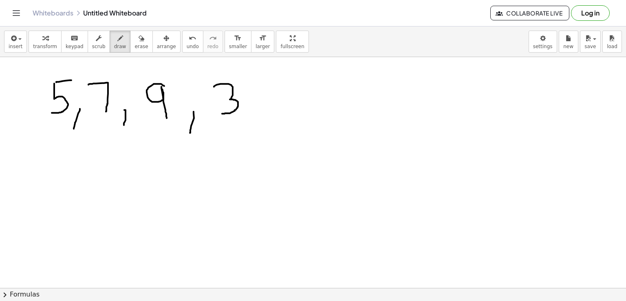
drag, startPoint x: 214, startPoint y: 86, endPoint x: 222, endPoint y: 113, distance: 28.1
drag, startPoint x: 260, startPoint y: 111, endPoint x: 252, endPoint y: 129, distance: 19.9
drag, startPoint x: 288, startPoint y: 84, endPoint x: 292, endPoint y: 110, distance: 26.3
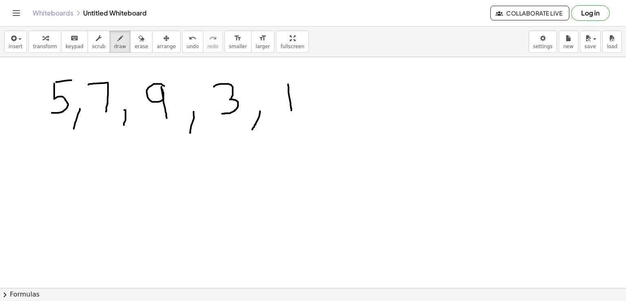
drag, startPoint x: 302, startPoint y: 83, endPoint x: 313, endPoint y: 116, distance: 35.2
drag, startPoint x: 338, startPoint y: 119, endPoint x: 332, endPoint y: 137, distance: 18.2
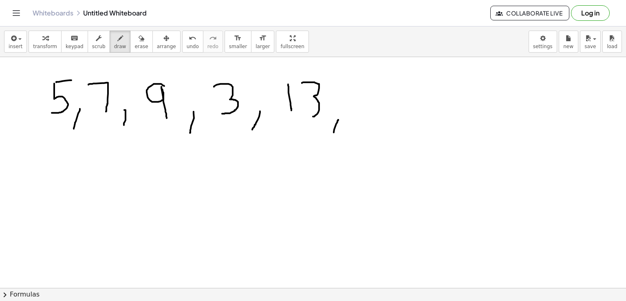
drag, startPoint x: 316, startPoint y: 113, endPoint x: 305, endPoint y: 112, distance: 10.6
drag, startPoint x: 360, startPoint y: 82, endPoint x: 363, endPoint y: 115, distance: 32.7
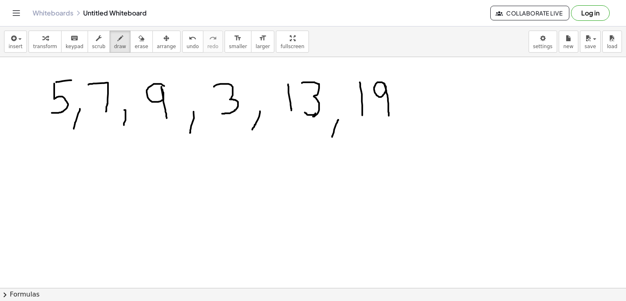
drag, startPoint x: 384, startPoint y: 84, endPoint x: 389, endPoint y: 115, distance: 32.2
drag, startPoint x: 404, startPoint y: 119, endPoint x: 400, endPoint y: 130, distance: 11.4
drag, startPoint x: 416, startPoint y: 86, endPoint x: 420, endPoint y: 118, distance: 32.0
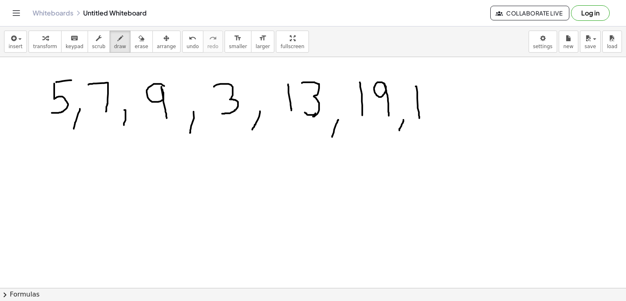
drag, startPoint x: 431, startPoint y: 85, endPoint x: 440, endPoint y: 84, distance: 8.7
drag, startPoint x: 431, startPoint y: 85, endPoint x: 437, endPoint y: 119, distance: 34.7
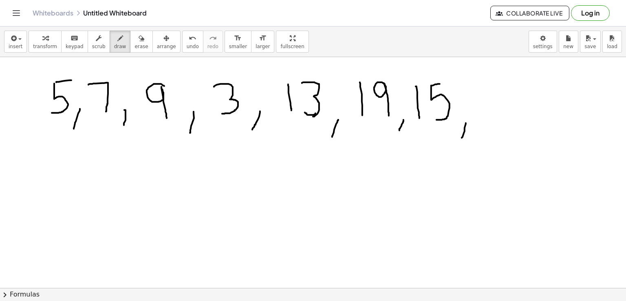
drag, startPoint x: 466, startPoint y: 123, endPoint x: 461, endPoint y: 139, distance: 17.4
drag, startPoint x: 483, startPoint y: 88, endPoint x: 484, endPoint y: 119, distance: 30.2
drag, startPoint x: 499, startPoint y: 84, endPoint x: 502, endPoint y: 108, distance: 23.8
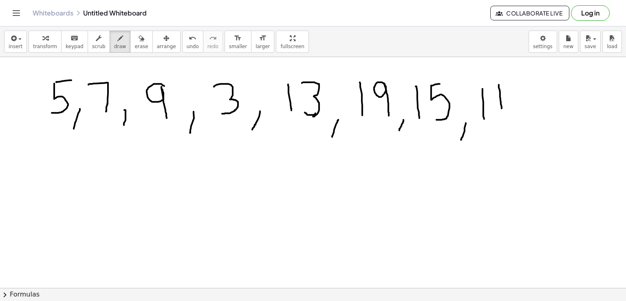
drag, startPoint x: 502, startPoint y: 103, endPoint x: 502, endPoint y: 111, distance: 8.2
drag, startPoint x: 514, startPoint y: 118, endPoint x: 509, endPoint y: 134, distance: 16.8
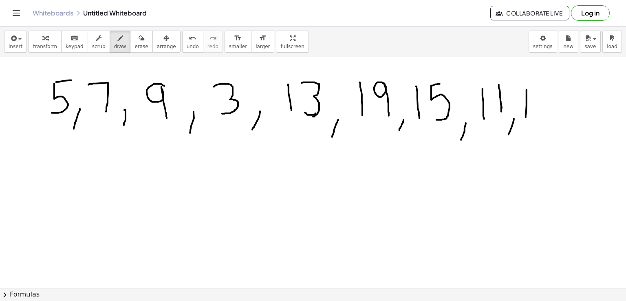
drag, startPoint x: 527, startPoint y: 89, endPoint x: 526, endPoint y: 118, distance: 29.0
drag, startPoint x: 537, startPoint y: 88, endPoint x: 542, endPoint y: 124, distance: 36.2
drag, startPoint x: 562, startPoint y: 121, endPoint x: 556, endPoint y: 133, distance: 12.8
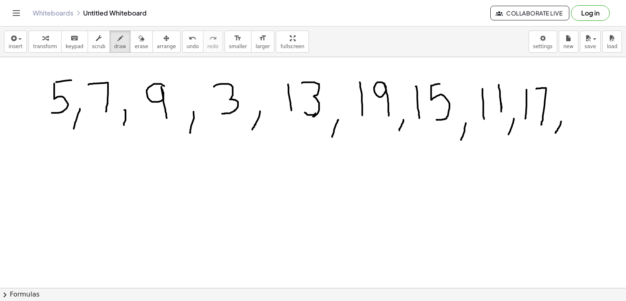
drag, startPoint x: 571, startPoint y: 93, endPoint x: 595, endPoint y: 118, distance: 34.0
drag, startPoint x: 602, startPoint y: 87, endPoint x: 607, endPoint y: 114, distance: 27.0
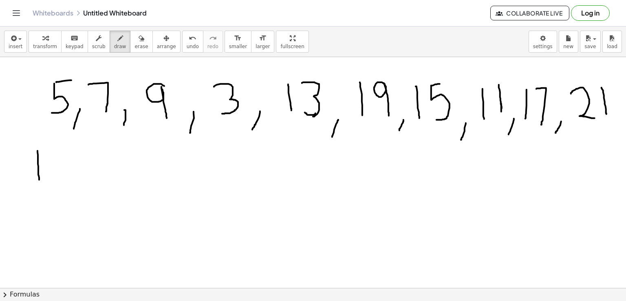
drag, startPoint x: 38, startPoint y: 150, endPoint x: 39, endPoint y: 179, distance: 29.0
drag, startPoint x: 38, startPoint y: 150, endPoint x: 53, endPoint y: 181, distance: 35.0
drag, startPoint x: 36, startPoint y: 161, endPoint x: 53, endPoint y: 165, distance: 16.8
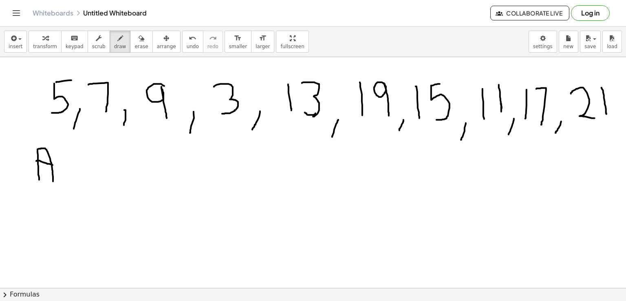
drag, startPoint x: 71, startPoint y: 160, endPoint x: 59, endPoint y: 179, distance: 22.6
drag, startPoint x: 88, startPoint y: 157, endPoint x: 100, endPoint y: 170, distance: 18.2
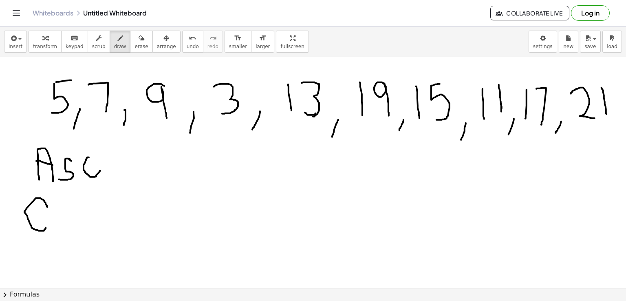
drag, startPoint x: 47, startPoint y: 207, endPoint x: 47, endPoint y: 226, distance: 18.8
drag, startPoint x: 58, startPoint y: 220, endPoint x: 54, endPoint y: 221, distance: 4.6
drag, startPoint x: 75, startPoint y: 214, endPoint x: 86, endPoint y: 230, distance: 19.3
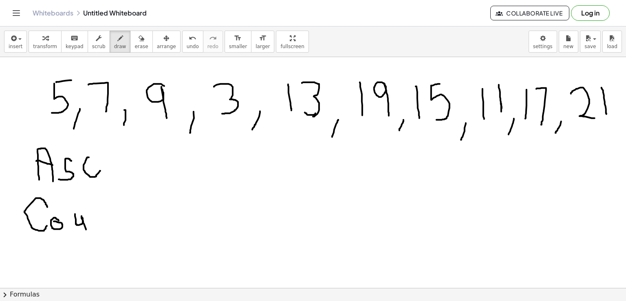
drag, startPoint x: 90, startPoint y: 214, endPoint x: 104, endPoint y: 232, distance: 22.9
drag, startPoint x: 115, startPoint y: 206, endPoint x: 126, endPoint y: 231, distance: 26.9
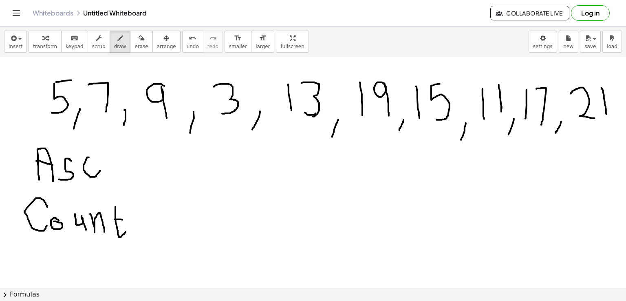
drag, startPoint x: 115, startPoint y: 219, endPoint x: 128, endPoint y: 221, distance: 14.0
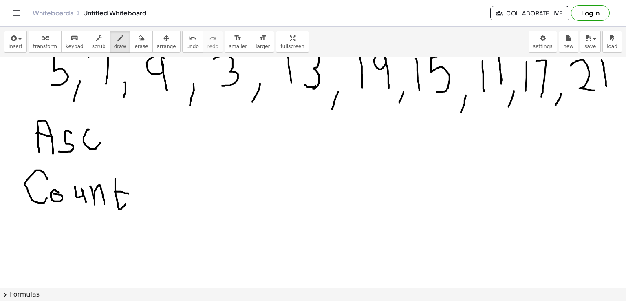
scroll to position [25, 0]
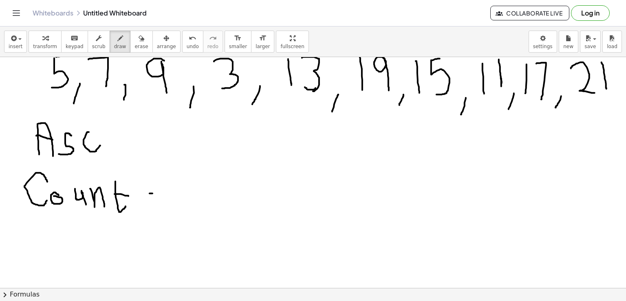
drag, startPoint x: 150, startPoint y: 193, endPoint x: 158, endPoint y: 193, distance: 8.6
click at [158, 193] on div at bounding box center [313, 289] width 626 height 515
click at [160, 202] on div at bounding box center [313, 289] width 626 height 515
drag, startPoint x: 0, startPoint y: 137, endPoint x: 21, endPoint y: 122, distance: 26.5
click at [21, 122] on div at bounding box center [313, 289] width 626 height 515
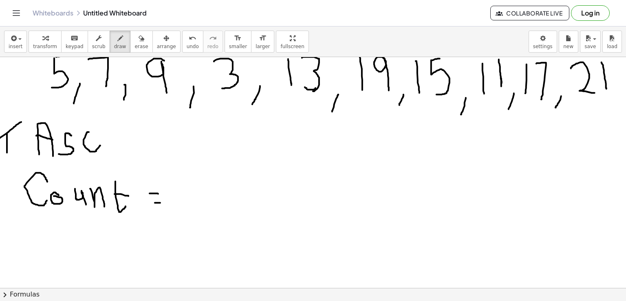
drag, startPoint x: 7, startPoint y: 133, endPoint x: 7, endPoint y: 153, distance: 20.4
click at [7, 153] on div at bounding box center [313, 289] width 626 height 515
drag, startPoint x: 0, startPoint y: 155, endPoint x: 17, endPoint y: 153, distance: 16.8
click at [17, 153] on div at bounding box center [313, 289] width 626 height 515
drag, startPoint x: 2, startPoint y: 178, endPoint x: 17, endPoint y: 175, distance: 15.4
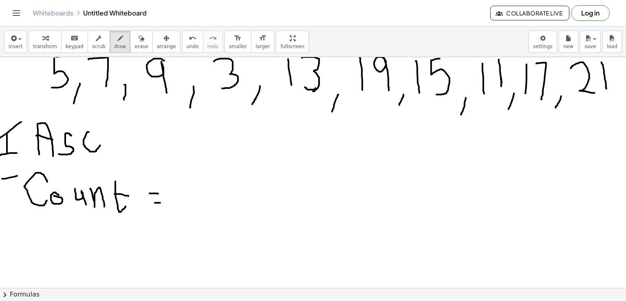
click at [17, 175] on div at bounding box center [313, 289] width 626 height 515
drag, startPoint x: 5, startPoint y: 177, endPoint x: 8, endPoint y: 197, distance: 20.6
click at [8, 197] on div at bounding box center [313, 289] width 626 height 515
drag, startPoint x: 13, startPoint y: 175, endPoint x: 13, endPoint y: 195, distance: 20.4
click at [13, 195] on div at bounding box center [313, 289] width 626 height 515
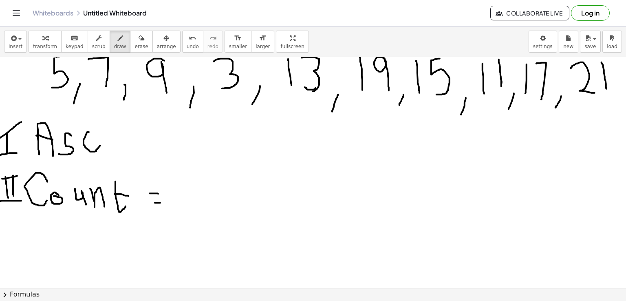
drag, startPoint x: 0, startPoint y: 201, endPoint x: 21, endPoint y: 200, distance: 21.2
click at [21, 200] on div at bounding box center [313, 289] width 626 height 515
drag, startPoint x: 152, startPoint y: 125, endPoint x: 149, endPoint y: 149, distance: 23.8
click at [149, 149] on div at bounding box center [313, 289] width 626 height 515
drag, startPoint x: 173, startPoint y: 153, endPoint x: 169, endPoint y: 161, distance: 8.6
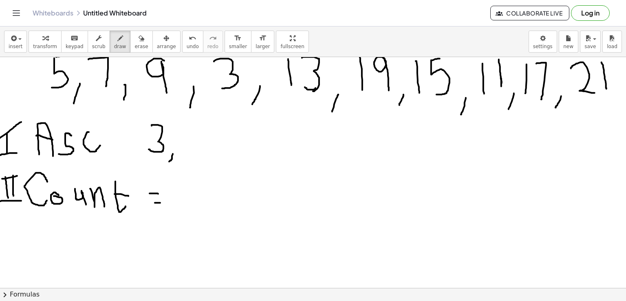
click at [169, 161] on div at bounding box center [313, 289] width 626 height 515
drag, startPoint x: 189, startPoint y: 124, endPoint x: 201, endPoint y: 124, distance: 11.8
click at [201, 124] on div at bounding box center [313, 289] width 626 height 515
drag, startPoint x: 187, startPoint y: 126, endPoint x: 189, endPoint y: 151, distance: 25.4
click at [189, 151] on div at bounding box center [313, 289] width 626 height 515
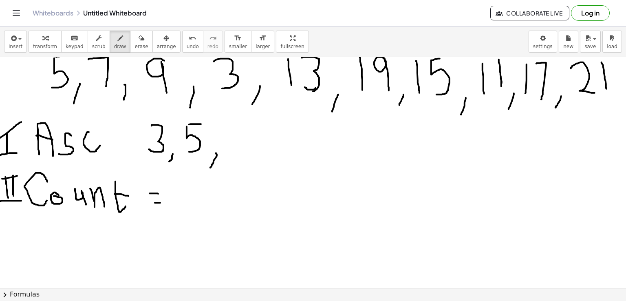
drag, startPoint x: 216, startPoint y: 153, endPoint x: 210, endPoint y: 167, distance: 15.8
click at [210, 167] on div at bounding box center [313, 289] width 626 height 515
drag, startPoint x: 233, startPoint y: 127, endPoint x: 241, endPoint y: 153, distance: 27.1
click at [241, 153] on div at bounding box center [313, 289] width 626 height 515
drag, startPoint x: 261, startPoint y: 149, endPoint x: 256, endPoint y: 165, distance: 16.6
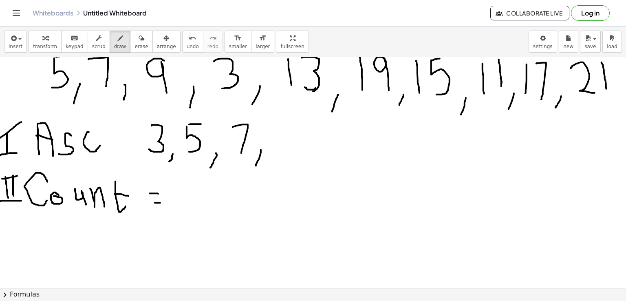
click at [256, 165] on div at bounding box center [313, 289] width 626 height 515
drag, startPoint x: 283, startPoint y: 127, endPoint x: 287, endPoint y: 157, distance: 30.1
click at [287, 157] on div at bounding box center [313, 289] width 626 height 515
drag, startPoint x: 303, startPoint y: 152, endPoint x: 298, endPoint y: 168, distance: 17.0
click at [298, 168] on div at bounding box center [313, 289] width 626 height 515
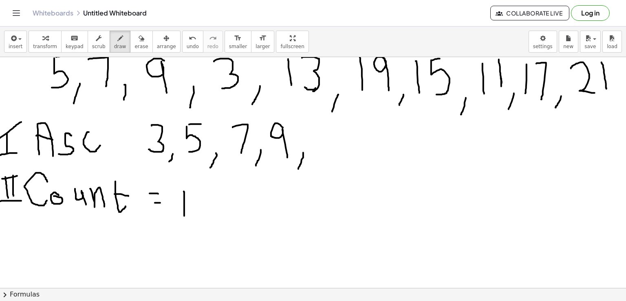
drag, startPoint x: 184, startPoint y: 191, endPoint x: 184, endPoint y: 215, distance: 24.5
click at [184, 215] on div at bounding box center [313, 289] width 626 height 515
click at [203, 193] on div at bounding box center [313, 289] width 626 height 515
drag, startPoint x: 324, startPoint y: 129, endPoint x: 326, endPoint y: 156, distance: 27.0
click at [326, 156] on div at bounding box center [313, 289] width 626 height 515
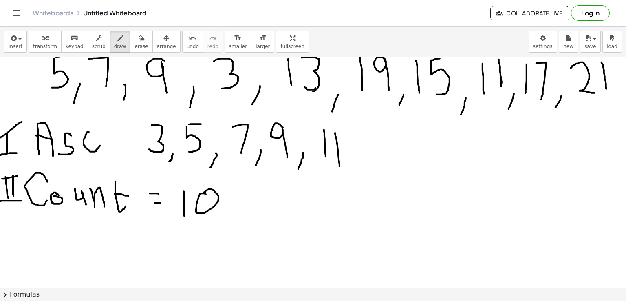
drag, startPoint x: 336, startPoint y: 133, endPoint x: 340, endPoint y: 166, distance: 33.3
click at [340, 166] on div at bounding box center [313, 289] width 626 height 515
drag, startPoint x: 357, startPoint y: 159, endPoint x: 354, endPoint y: 175, distance: 17.0
click at [354, 175] on div at bounding box center [313, 289] width 626 height 515
drag, startPoint x: 385, startPoint y: 134, endPoint x: 388, endPoint y: 166, distance: 32.8
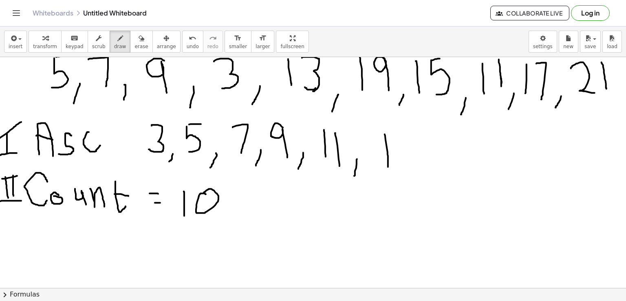
click at [388, 166] on div at bounding box center [313, 289] width 626 height 515
drag, startPoint x: 403, startPoint y: 134, endPoint x: 405, endPoint y: 161, distance: 26.6
click at [405, 161] on div at bounding box center [313, 289] width 626 height 515
drag, startPoint x: 443, startPoint y: 157, endPoint x: 439, endPoint y: 179, distance: 22.1
click at [439, 179] on div at bounding box center [313, 289] width 626 height 515
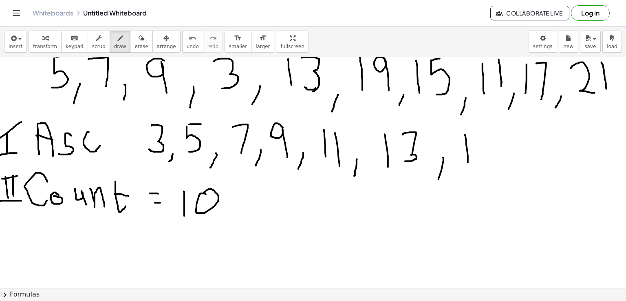
drag, startPoint x: 465, startPoint y: 134, endPoint x: 468, endPoint y: 162, distance: 27.9
click at [468, 162] on div at bounding box center [313, 289] width 626 height 515
drag, startPoint x: 484, startPoint y: 133, endPoint x: 501, endPoint y: 130, distance: 16.8
click at [501, 130] on div at bounding box center [313, 289] width 626 height 515
drag, startPoint x: 485, startPoint y: 132, endPoint x: 491, endPoint y: 167, distance: 35.2
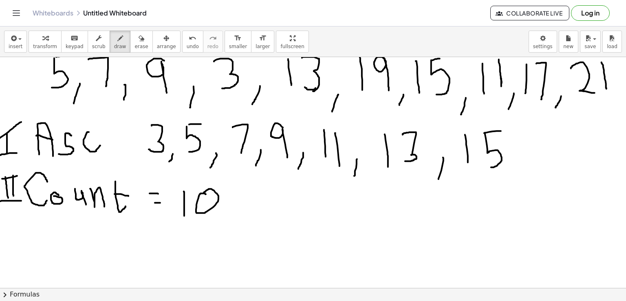
click at [491, 167] on div at bounding box center [313, 289] width 626 height 515
drag, startPoint x: 521, startPoint y: 162, endPoint x: 515, endPoint y: 181, distance: 19.9
click at [515, 181] on div at bounding box center [313, 289] width 626 height 515
drag, startPoint x: 523, startPoint y: 135, endPoint x: 531, endPoint y: 168, distance: 34.1
click at [531, 168] on div at bounding box center [313, 289] width 626 height 515
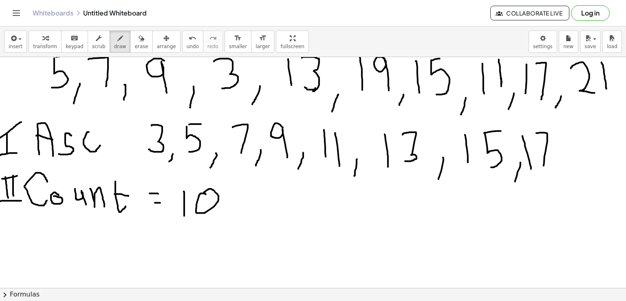
drag, startPoint x: 537, startPoint y: 133, endPoint x: 543, endPoint y: 170, distance: 37.7
click at [543, 170] on div at bounding box center [313, 289] width 626 height 515
drag, startPoint x: 553, startPoint y: 168, endPoint x: 548, endPoint y: 180, distance: 12.6
click at [548, 180] on div at bounding box center [313, 289] width 626 height 515
drag, startPoint x: 564, startPoint y: 144, endPoint x: 565, endPoint y: 162, distance: 18.4
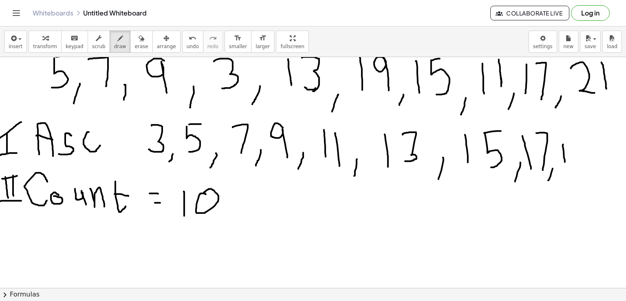
click at [565, 162] on div at bounding box center [313, 289] width 626 height 515
drag, startPoint x: 582, startPoint y: 138, endPoint x: 588, endPoint y: 164, distance: 25.8
click at [588, 164] on div at bounding box center [313, 289] width 626 height 515
drag, startPoint x: 597, startPoint y: 166, endPoint x: 592, endPoint y: 183, distance: 18.2
click at [592, 183] on div at bounding box center [313, 289] width 626 height 515
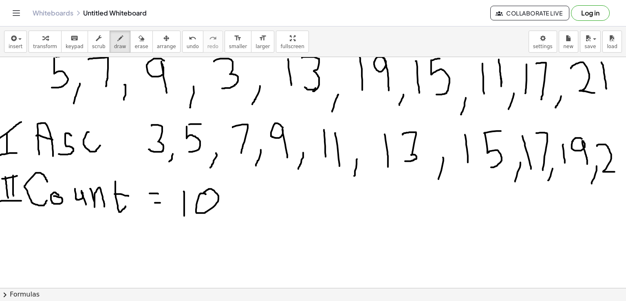
drag, startPoint x: 597, startPoint y: 145, endPoint x: 618, endPoint y: 171, distance: 33.4
click at [618, 171] on div at bounding box center [313, 289] width 626 height 515
drag, startPoint x: 618, startPoint y: 145, endPoint x: 623, endPoint y: 168, distance: 23.8
click at [623, 168] on div "×" at bounding box center [313, 172] width 626 height 231
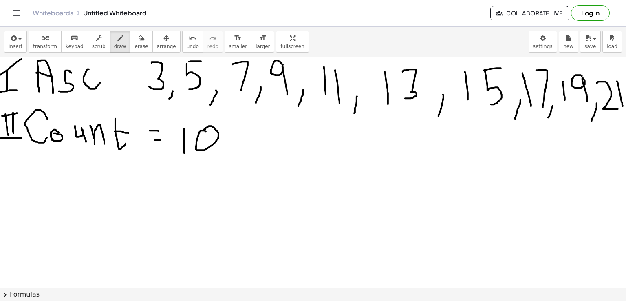
scroll to position [93, 0]
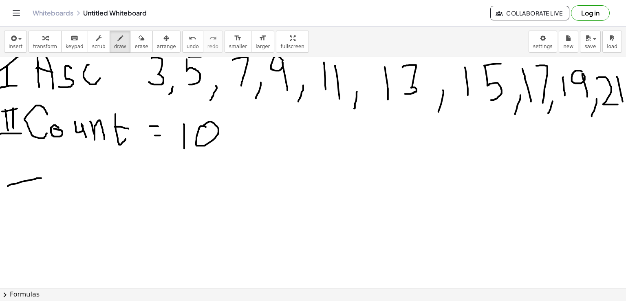
drag, startPoint x: 8, startPoint y: 186, endPoint x: 42, endPoint y: 178, distance: 34.8
click at [42, 178] on div at bounding box center [313, 222] width 626 height 515
drag, startPoint x: 17, startPoint y: 184, endPoint x: 23, endPoint y: 206, distance: 22.7
click at [23, 206] on div at bounding box center [313, 222] width 626 height 515
drag
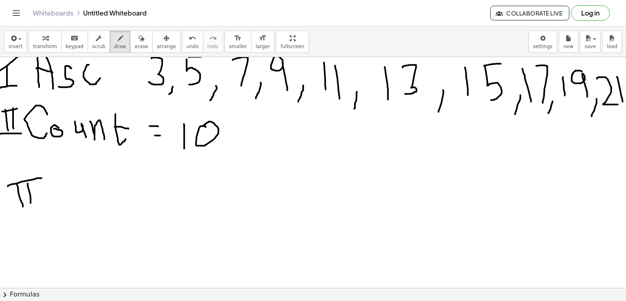
click at [31, 203] on div at bounding box center [313, 222] width 626 height 515
drag, startPoint x: 35, startPoint y: 182, endPoint x: 39, endPoint y: 203, distance: 21.7
click at [39, 203] on div at bounding box center [313, 222] width 626 height 515
drag, startPoint x: 17, startPoint y: 206, endPoint x: 52, endPoint y: 203, distance: 35.2
click at [52, 203] on div at bounding box center [313, 222] width 626 height 515
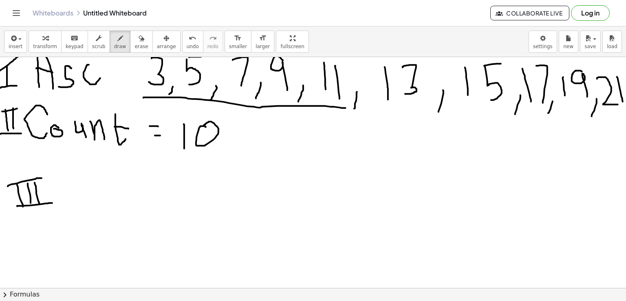
drag, startPoint x: 144, startPoint y: 97, endPoint x: 346, endPoint y: 108, distance: 202.5
click at [346, 108] on div at bounding box center [313, 222] width 626 height 515
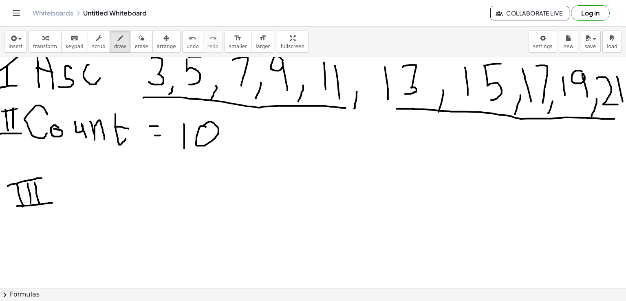
drag, startPoint x: 397, startPoint y: 108, endPoint x: 615, endPoint y: 119, distance: 218.0
click at [615, 119] on div at bounding box center [313, 222] width 626 height 515
drag, startPoint x: 82, startPoint y: 172, endPoint x: 68, endPoint y: 210, distance: 39.9
click at [68, 210] on div at bounding box center [313, 222] width 626 height 515
drag, startPoint x: 98, startPoint y: 195, endPoint x: 102, endPoint y: 219, distance: 25.1
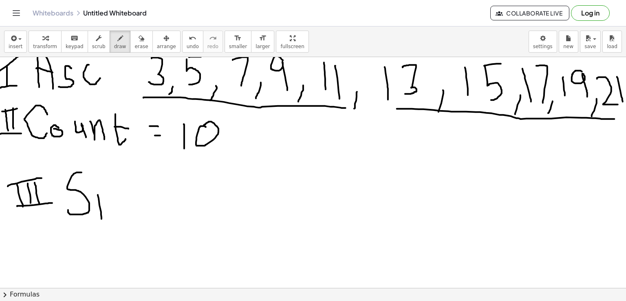
click at [102, 219] on div at bounding box center [313, 222] width 626 height 515
drag, startPoint x: 98, startPoint y: 198, endPoint x: 99, endPoint y: 208, distance: 9.9
click at [99, 208] on div at bounding box center [313, 222] width 626 height 515
drag, startPoint x: 112, startPoint y: 206, endPoint x: 122, endPoint y: 207, distance: 9.4
click at [122, 207] on div at bounding box center [313, 222] width 626 height 515
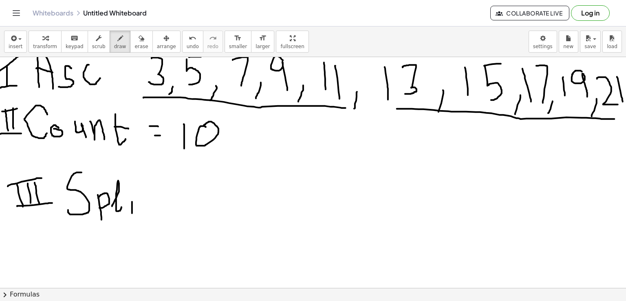
drag, startPoint x: 132, startPoint y: 201, endPoint x: 132, endPoint y: 213, distance: 11.4
click at [132, 213] on div at bounding box center [313, 222] width 626 height 515
click at [133, 191] on div at bounding box center [313, 222] width 626 height 515
click at [155, 211] on div at bounding box center [313, 222] width 626 height 515
drag, startPoint x: 144, startPoint y: 193, endPoint x: 160, endPoint y: 191, distance: 16.4
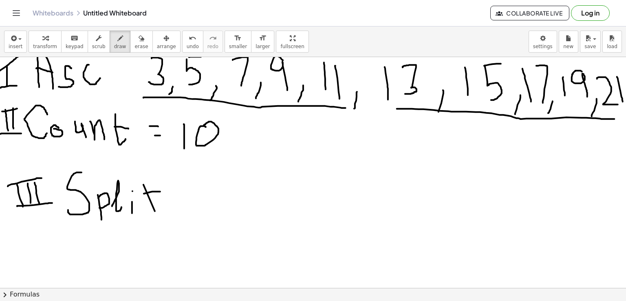
click at [160, 191] on div at bounding box center [313, 222] width 626 height 515
drag, startPoint x: 97, startPoint y: 237, endPoint x: 104, endPoint y: 256, distance: 20.0
click at [104, 256] on div at bounding box center [313, 222] width 626 height 515
click at [126, 248] on div at bounding box center [313, 222] width 626 height 515
drag, startPoint x: 126, startPoint y: 248, endPoint x: 131, endPoint y: 248, distance: 5.7
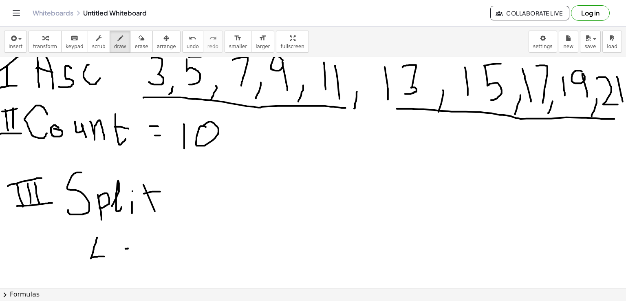
click at [131, 248] on div at bounding box center [313, 222] width 626 height 515
drag, startPoint x: 124, startPoint y: 255, endPoint x: 133, endPoint y: 254, distance: 9.4
click at [133, 254] on div at bounding box center [313, 222] width 626 height 515
drag, startPoint x: 166, startPoint y: 226, endPoint x: 170, endPoint y: 258, distance: 32.2
click at [170, 258] on div at bounding box center [313, 222] width 626 height 515
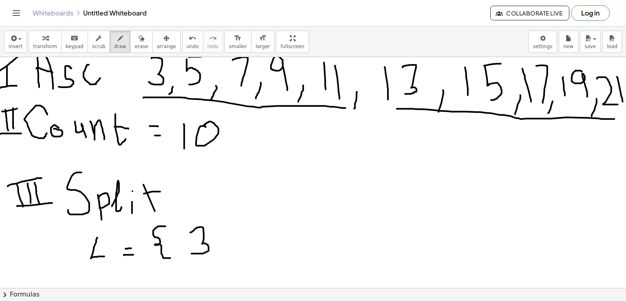
drag, startPoint x: 190, startPoint y: 232, endPoint x: 191, endPoint y: 253, distance: 21.2
click at [191, 253] on div at bounding box center [313, 222] width 626 height 515
drag, startPoint x: 217, startPoint y: 251, endPoint x: 214, endPoint y: 262, distance: 11.5
click at [214, 262] on div at bounding box center [313, 222] width 626 height 515
drag, startPoint x: 232, startPoint y: 231, endPoint x: 250, endPoint y: 226, distance: 18.7
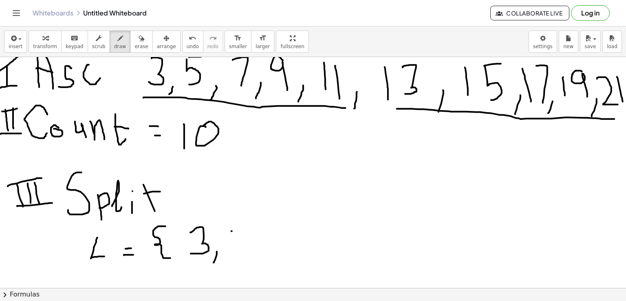
click at [250, 226] on div at bounding box center [313, 222] width 626 height 515
drag, startPoint x: 230, startPoint y: 230, endPoint x: 234, endPoint y: 248, distance: 18.5
click at [234, 248] on div at bounding box center [313, 222] width 626 height 515
drag, startPoint x: 268, startPoint y: 250, endPoint x: 263, endPoint y: 264, distance: 15.1
click at [263, 264] on div at bounding box center [313, 222] width 626 height 515
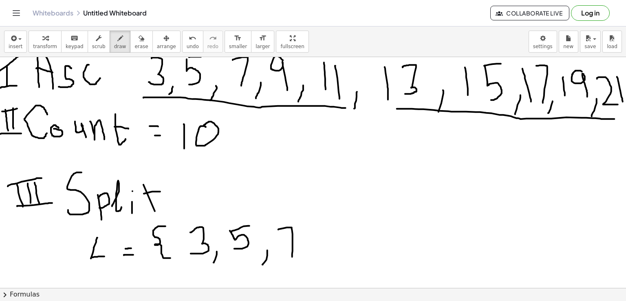
drag, startPoint x: 279, startPoint y: 229, endPoint x: 292, endPoint y: 256, distance: 30.6
click at [292, 256] on div at bounding box center [313, 222] width 626 height 515
drag, startPoint x: 315, startPoint y: 252, endPoint x: 308, endPoint y: 273, distance: 22.2
click at [308, 273] on div at bounding box center [313, 222] width 626 height 515
drag, startPoint x: 346, startPoint y: 227, endPoint x: 349, endPoint y: 252, distance: 25.5
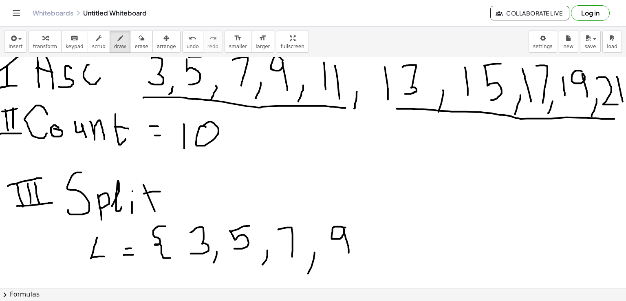
click at [349, 252] on div at bounding box center [313, 222] width 626 height 515
drag, startPoint x: 374, startPoint y: 249, endPoint x: 369, endPoint y: 265, distance: 16.9
click at [369, 265] on div at bounding box center [313, 222] width 626 height 515
drag, startPoint x: 396, startPoint y: 224, endPoint x: 402, endPoint y: 257, distance: 34.1
click at [402, 257] on div at bounding box center [313, 222] width 626 height 515
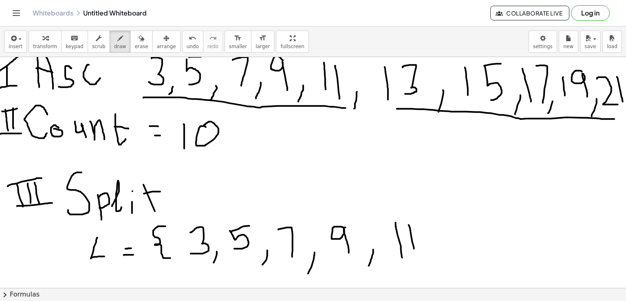
drag, startPoint x: 409, startPoint y: 225, endPoint x: 415, endPoint y: 251, distance: 26.7
click at [415, 251] on div at bounding box center [313, 222] width 626 height 515
drag, startPoint x: 427, startPoint y: 223, endPoint x: 432, endPoint y: 263, distance: 40.3
click at [432, 263] on div at bounding box center [313, 222] width 626 height 515
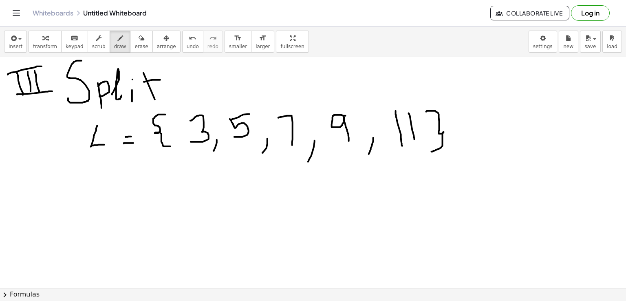
scroll to position [205, 0]
drag, startPoint x: 181, startPoint y: 174, endPoint x: 201, endPoint y: 189, distance: 25.1
click at [201, 189] on div at bounding box center [313, 109] width 626 height 515
drag, startPoint x: 212, startPoint y: 183, endPoint x: 231, endPoint y: 183, distance: 19.2
click at [231, 183] on div at bounding box center [313, 109] width 626 height 515
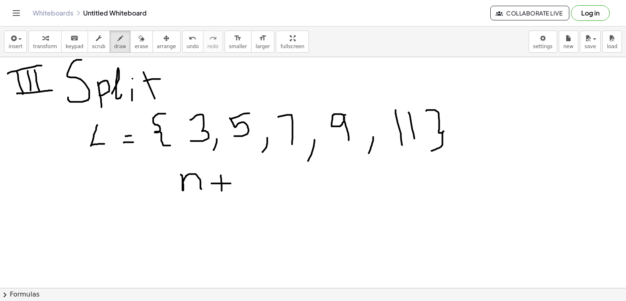
drag, startPoint x: 221, startPoint y: 175, endPoint x: 222, endPoint y: 190, distance: 15.5
click at [222, 190] on div at bounding box center [313, 109] width 626 height 515
drag, startPoint x: 237, startPoint y: 172, endPoint x: 240, endPoint y: 195, distance: 23.1
click at [240, 195] on div at bounding box center [313, 109] width 626 height 515
drag, startPoint x: 183, startPoint y: 199, endPoint x: 235, endPoint y: 201, distance: 52.2
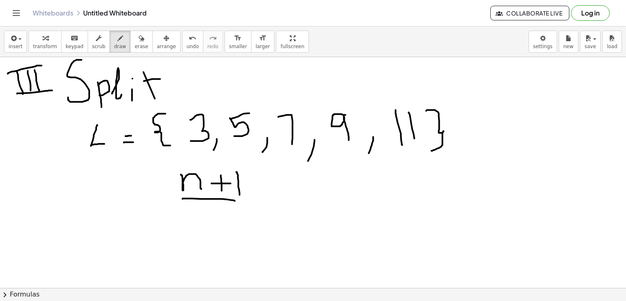
click at [235, 201] on div at bounding box center [313, 109] width 626 height 515
drag, startPoint x: 217, startPoint y: 208, endPoint x: 228, endPoint y: 224, distance: 19.9
click at [228, 224] on div at bounding box center [313, 109] width 626 height 515
drag, startPoint x: 258, startPoint y: 190, endPoint x: 270, endPoint y: 190, distance: 12.2
click at [270, 190] on div at bounding box center [313, 109] width 626 height 515
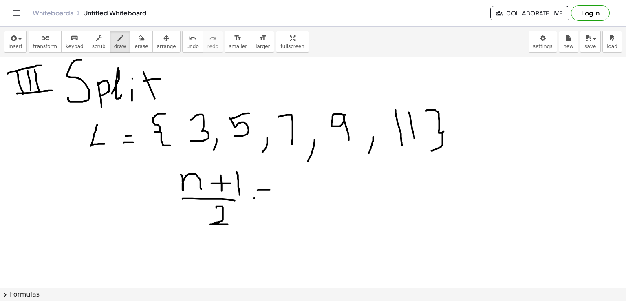
drag, startPoint x: 254, startPoint y: 198, endPoint x: 265, endPoint y: 198, distance: 10.6
click at [265, 198] on div at bounding box center [313, 109] width 626 height 515
drag, startPoint x: 101, startPoint y: 183, endPoint x: 95, endPoint y: 185, distance: 6.3
click at [95, 185] on div at bounding box center [313, 109] width 626 height 515
drag, startPoint x: 122, startPoint y: 195, endPoint x: 129, endPoint y: 208, distance: 15.3
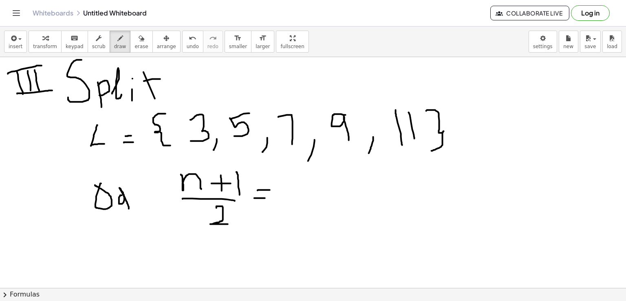
click at [129, 208] on div at bounding box center [313, 109] width 626 height 515
drag, startPoint x: 135, startPoint y: 195, endPoint x: 143, endPoint y: 214, distance: 21.4
click at [143, 214] on div at bounding box center [313, 109] width 626 height 515
drag, startPoint x: 153, startPoint y: 199, endPoint x: 158, endPoint y: 199, distance: 4.5
click at [158, 199] on div at bounding box center [313, 109] width 626 height 515
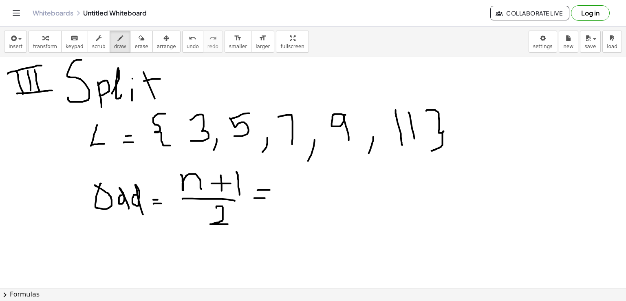
drag, startPoint x: 154, startPoint y: 203, endPoint x: 161, endPoint y: 203, distance: 7.8
click at [161, 203] on div at bounding box center [313, 109] width 626 height 515
drag, startPoint x: 319, startPoint y: 173, endPoint x: 332, endPoint y: 175, distance: 13.2
click at [332, 175] on div at bounding box center [313, 109] width 626 height 515
drag, startPoint x: 321, startPoint y: 192, endPoint x: 321, endPoint y: 208, distance: 16.7
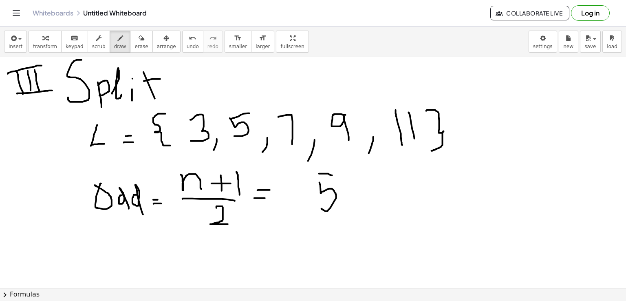
click at [321, 208] on div at bounding box center [313, 109] width 626 height 515
drag, startPoint x: 347, startPoint y: 198, endPoint x: 366, endPoint y: 198, distance: 18.8
click at [366, 198] on div at bounding box center [313, 109] width 626 height 515
drag, startPoint x: 356, startPoint y: 191, endPoint x: 357, endPoint y: 211, distance: 19.6
click at [357, 211] on div at bounding box center [313, 109] width 626 height 515
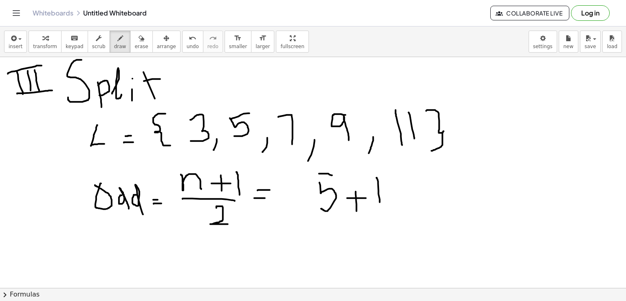
drag, startPoint x: 377, startPoint y: 177, endPoint x: 380, endPoint y: 202, distance: 24.7
click at [380, 202] on div at bounding box center [313, 109] width 626 height 515
drag, startPoint x: 325, startPoint y: 217, endPoint x: 391, endPoint y: 215, distance: 65.3
click at [391, 215] on div at bounding box center [313, 109] width 626 height 515
drag, startPoint x: 356, startPoint y: 226, endPoint x: 379, endPoint y: 239, distance: 27.4
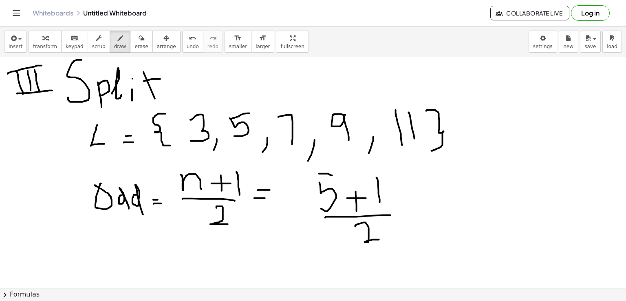
click at [379, 239] on div at bounding box center [313, 109] width 626 height 515
drag, startPoint x: 416, startPoint y: 209, endPoint x: 422, endPoint y: 209, distance: 6.9
click at [422, 209] on div at bounding box center [313, 109] width 626 height 515
drag, startPoint x: 414, startPoint y: 218, endPoint x: 431, endPoint y: 214, distance: 17.6
click at [431, 214] on div at bounding box center [313, 109] width 626 height 515
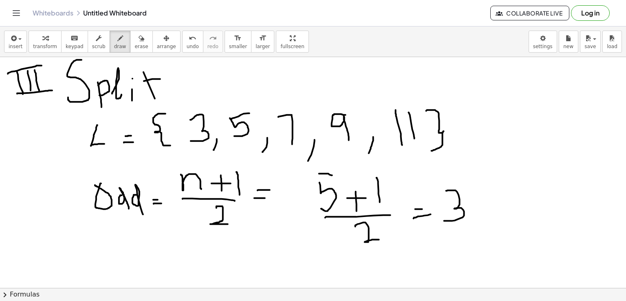
drag, startPoint x: 447, startPoint y: 190, endPoint x: 444, endPoint y: 221, distance: 30.3
click at [444, 221] on div at bounding box center [313, 109] width 626 height 515
drag, startPoint x: 302, startPoint y: 116, endPoint x: 300, endPoint y: 111, distance: 5.1
click at [300, 111] on div at bounding box center [313, 109] width 626 height 515
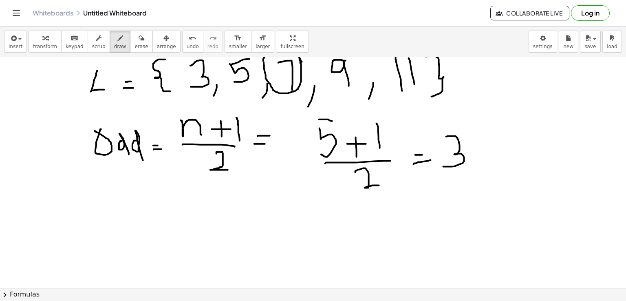
scroll to position [259, 0]
drag, startPoint x: 499, startPoint y: 163, endPoint x: 517, endPoint y: 163, distance: 18.4
click at [517, 163] on div at bounding box center [313, 56] width 626 height 515
drag, startPoint x: 512, startPoint y: 159, endPoint x: 517, endPoint y: 175, distance: 16.4
click at [517, 175] on div at bounding box center [313, 56] width 626 height 515
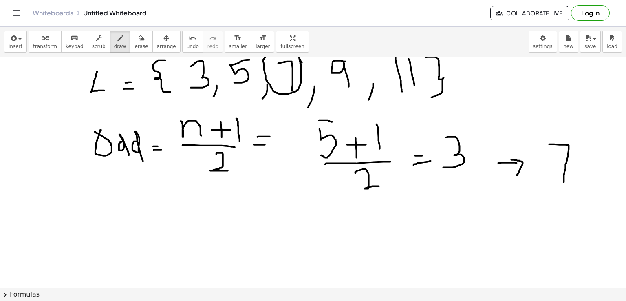
drag, startPoint x: 550, startPoint y: 144, endPoint x: 564, endPoint y: 182, distance: 40.7
click at [564, 182] on div at bounding box center [313, 56] width 626 height 515
drag, startPoint x: 81, startPoint y: 203, endPoint x: 106, endPoint y: 236, distance: 41.3
click at [106, 236] on div at bounding box center [313, 56] width 626 height 515
drag, startPoint x: 121, startPoint y: 215, endPoint x: 129, endPoint y: 216, distance: 8.7
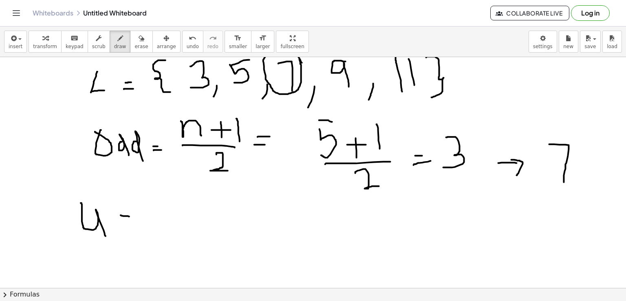
click at [129, 216] on div at bounding box center [313, 56] width 626 height 515
drag, startPoint x: 123, startPoint y: 219, endPoint x: 131, endPoint y: 219, distance: 8.2
click at [131, 219] on div at bounding box center [313, 56] width 626 height 515
drag, startPoint x: 155, startPoint y: 192, endPoint x: 170, endPoint y: 224, distance: 34.8
click at [170, 224] on div at bounding box center [313, 56] width 626 height 515
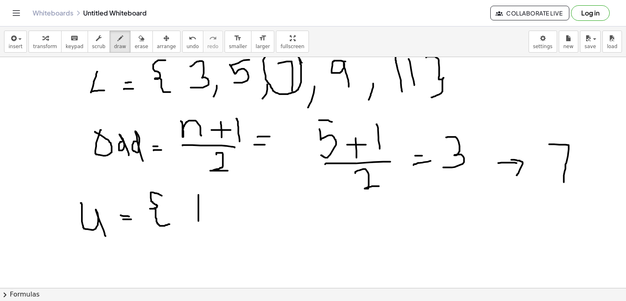
drag, startPoint x: 199, startPoint y: 195, endPoint x: 199, endPoint y: 223, distance: 28.1
click at [199, 223] on div at bounding box center [313, 56] width 626 height 515
drag, startPoint x: 210, startPoint y: 195, endPoint x: 212, endPoint y: 226, distance: 30.3
click at [212, 226] on div at bounding box center [313, 56] width 626 height 515
drag, startPoint x: 230, startPoint y: 226, endPoint x: 224, endPoint y: 241, distance: 16.1
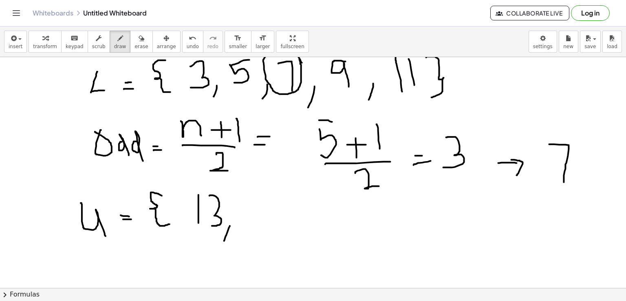
click at [224, 241] on div at bounding box center [313, 56] width 626 height 515
drag, startPoint x: 246, startPoint y: 200, endPoint x: 248, endPoint y: 237, distance: 36.8
click at [248, 237] on div at bounding box center [313, 56] width 626 height 515
drag, startPoint x: 262, startPoint y: 197, endPoint x: 274, endPoint y: 197, distance: 11.8
click at [274, 197] on div at bounding box center [313, 56] width 626 height 515
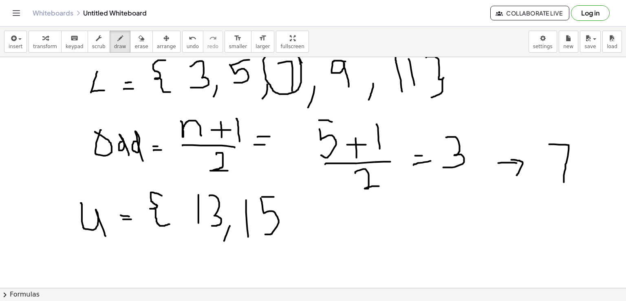
drag, startPoint x: 261, startPoint y: 198, endPoint x: 264, endPoint y: 234, distance: 36.4
click at [264, 234] on div at bounding box center [313, 56] width 626 height 515
drag, startPoint x: 295, startPoint y: 227, endPoint x: 295, endPoint y: 240, distance: 12.6
click at [295, 240] on div at bounding box center [313, 56] width 626 height 515
drag, startPoint x: 308, startPoint y: 207, endPoint x: 314, endPoint y: 232, distance: 25.6
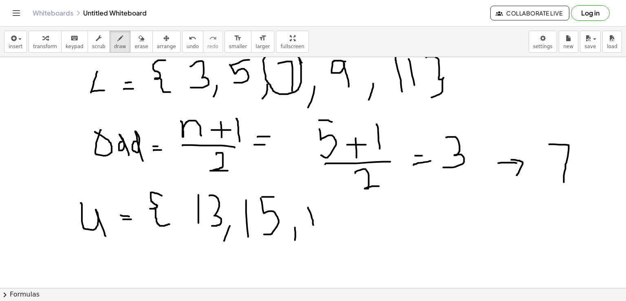
click at [314, 232] on div at bounding box center [313, 56] width 626 height 515
drag, startPoint x: 323, startPoint y: 209, endPoint x: 338, endPoint y: 234, distance: 29.2
click at [338, 234] on div at bounding box center [313, 56] width 626 height 515
drag, startPoint x: 352, startPoint y: 232, endPoint x: 346, endPoint y: 244, distance: 13.5
click at [346, 244] on div at bounding box center [313, 56] width 626 height 515
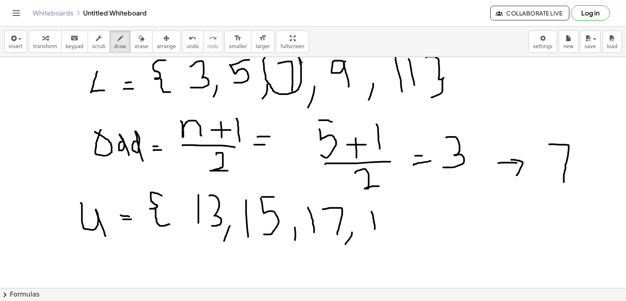
drag, startPoint x: 372, startPoint y: 211, endPoint x: 375, endPoint y: 230, distance: 19.4
click at [375, 230] on div at bounding box center [313, 56] width 626 height 515
drag, startPoint x: 399, startPoint y: 207, endPoint x: 409, endPoint y: 231, distance: 26.7
click at [409, 231] on div at bounding box center [313, 56] width 626 height 515
drag, startPoint x: 430, startPoint y: 227, endPoint x: 424, endPoint y: 245, distance: 18.6
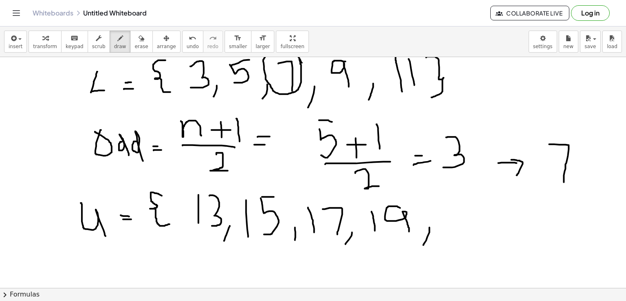
click at [424, 245] on div at bounding box center [313, 56] width 626 height 515
drag, startPoint x: 444, startPoint y: 210, endPoint x: 470, endPoint y: 230, distance: 31.7
click at [470, 230] on div at bounding box center [313, 56] width 626 height 515
drag, startPoint x: 474, startPoint y: 204, endPoint x: 478, endPoint y: 230, distance: 26.0
click at [478, 230] on div at bounding box center [313, 56] width 626 height 515
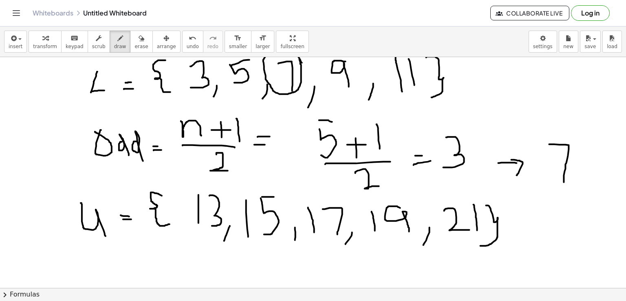
drag, startPoint x: 486, startPoint y: 205, endPoint x: 481, endPoint y: 245, distance: 40.8
click at [481, 245] on div at bounding box center [313, 56] width 626 height 515
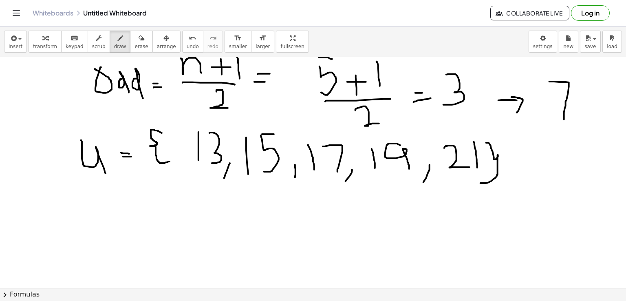
scroll to position [335, 0]
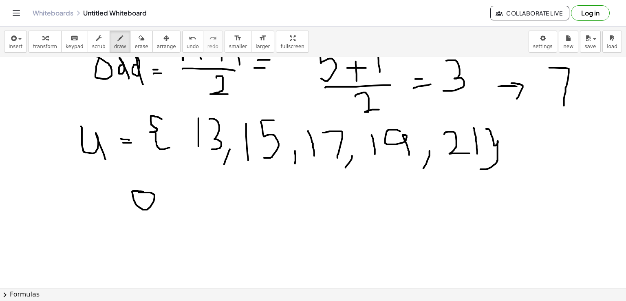
drag, startPoint x: 144, startPoint y: 192, endPoint x: 139, endPoint y: 192, distance: 4.9
click at [139, 192] on div at bounding box center [313, 68] width 626 height 693
drag, startPoint x: 167, startPoint y: 197, endPoint x: 174, endPoint y: 200, distance: 7.7
click at [174, 200] on div at bounding box center [313, 68] width 626 height 693
drag, startPoint x: 206, startPoint y: 197, endPoint x: 209, endPoint y: 216, distance: 18.9
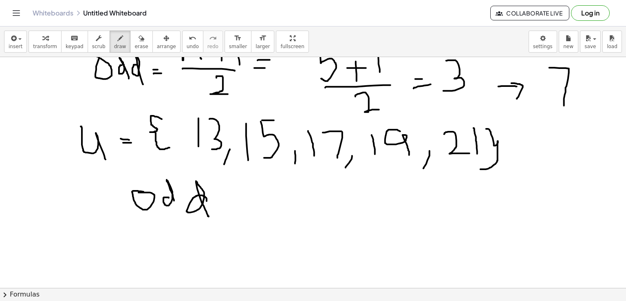
click at [209, 216] on div at bounding box center [313, 68] width 626 height 693
drag, startPoint x: 236, startPoint y: 208, endPoint x: 248, endPoint y: 207, distance: 12.2
click at [248, 207] on div at bounding box center [313, 68] width 626 height 693
drag, startPoint x: 242, startPoint y: 211, endPoint x: 250, endPoint y: 210, distance: 8.2
click at [250, 210] on div at bounding box center [313, 68] width 626 height 693
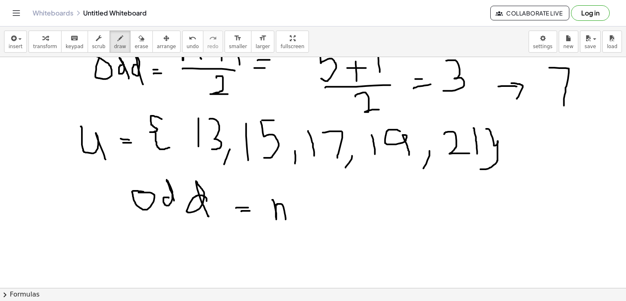
drag, startPoint x: 272, startPoint y: 199, endPoint x: 286, endPoint y: 219, distance: 24.1
click at [286, 219] on div at bounding box center [313, 68] width 626 height 693
drag, startPoint x: 303, startPoint y: 207, endPoint x: 322, endPoint y: 206, distance: 18.8
click at [322, 206] on div at bounding box center [313, 68] width 626 height 693
drag, startPoint x: 315, startPoint y: 199, endPoint x: 315, endPoint y: 217, distance: 18.4
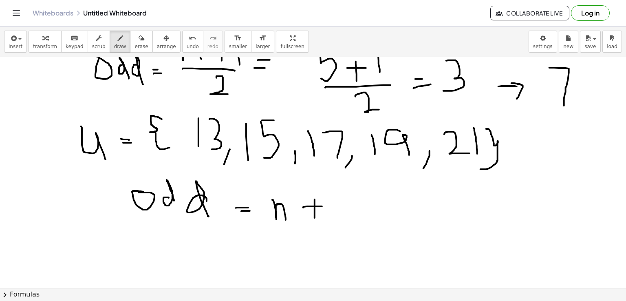
click at [315, 217] on div at bounding box center [313, 68] width 626 height 693
drag, startPoint x: 335, startPoint y: 192, endPoint x: 336, endPoint y: 211, distance: 18.4
click at [336, 211] on div at bounding box center [313, 68] width 626 height 693
drag, startPoint x: 280, startPoint y: 230, endPoint x: 355, endPoint y: 229, distance: 75.5
click at [355, 229] on div at bounding box center [313, 68] width 626 height 693
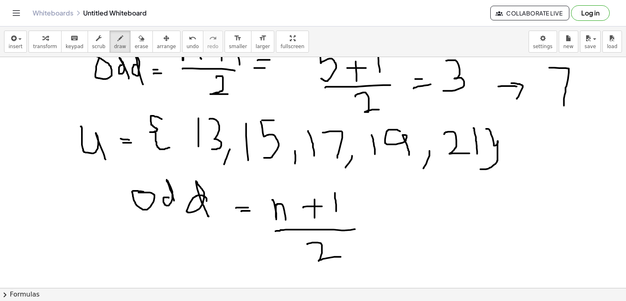
drag, startPoint x: 307, startPoint y: 244, endPoint x: 341, endPoint y: 256, distance: 35.7
click at [341, 256] on div at bounding box center [313, 68] width 626 height 693
drag, startPoint x: 369, startPoint y: 221, endPoint x: 387, endPoint y: 221, distance: 18.8
click at [387, 221] on div at bounding box center [313, 68] width 626 height 693
drag, startPoint x: 378, startPoint y: 228, endPoint x: 392, endPoint y: 227, distance: 13.5
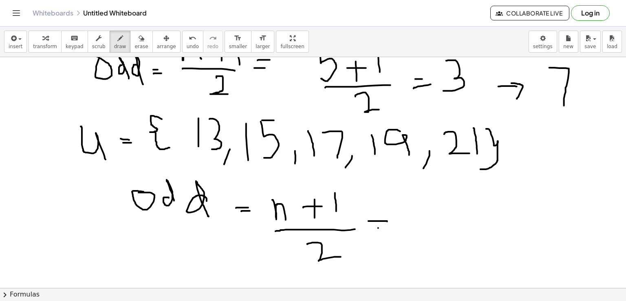
click at [392, 227] on div at bounding box center [313, 68] width 626 height 693
click at [410, 242] on div at bounding box center [313, 68] width 626 height 693
click at [345, 119] on div at bounding box center [313, 68] width 626 height 693
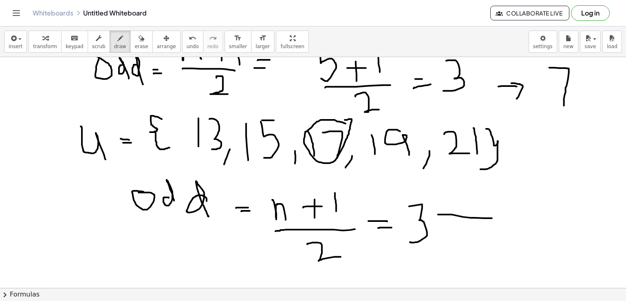
drag, startPoint x: 438, startPoint y: 214, endPoint x: 492, endPoint y: 218, distance: 54.0
click at [492, 218] on div at bounding box center [313, 68] width 626 height 693
drag, startPoint x: 483, startPoint y: 208, endPoint x: 487, endPoint y: 232, distance: 24.1
click at [487, 232] on div at bounding box center [313, 68] width 626 height 693
drag, startPoint x: 520, startPoint y: 206, endPoint x: 521, endPoint y: 228, distance: 22.9
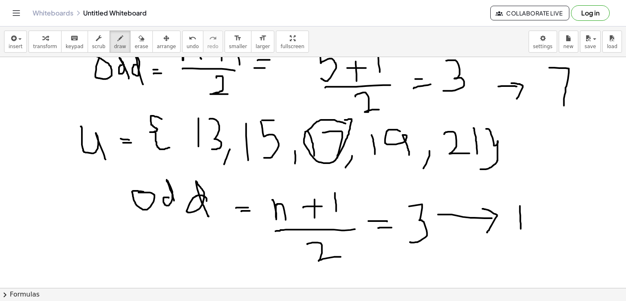
click at [521, 228] on div at bounding box center [313, 68] width 626 height 693
drag, startPoint x: 535, startPoint y: 208, endPoint x: 546, endPoint y: 237, distance: 31.5
click at [546, 237] on div at bounding box center [313, 68] width 626 height 693
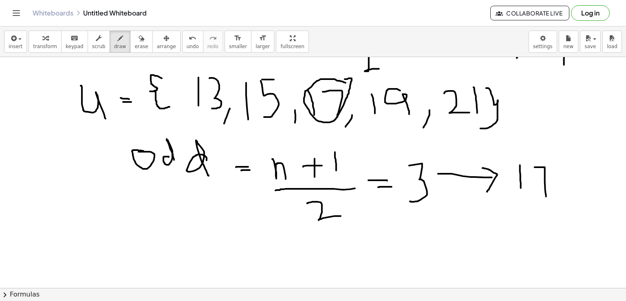
scroll to position [385, 0]
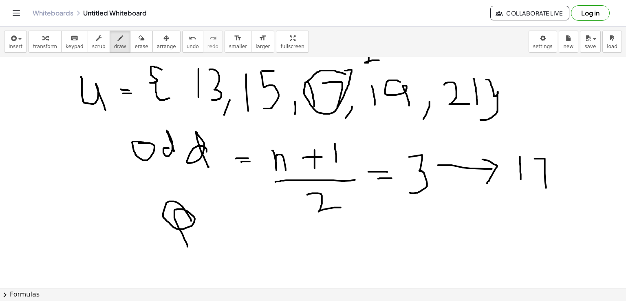
drag, startPoint x: 191, startPoint y: 221, endPoint x: 188, endPoint y: 246, distance: 26.0
click at [188, 246] on div at bounding box center [313, 19] width 626 height 693
drag, startPoint x: 207, startPoint y: 230, endPoint x: 208, endPoint y: 255, distance: 25.3
click at [208, 255] on div at bounding box center [313, 19] width 626 height 693
drag, startPoint x: 230, startPoint y: 238, endPoint x: 242, endPoint y: 235, distance: 12.2
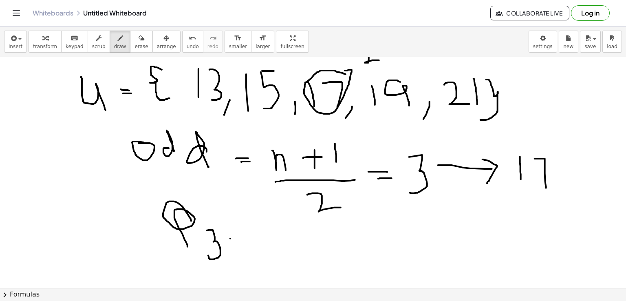
click at [242, 235] on div at bounding box center [313, 19] width 626 height 693
drag, startPoint x: 233, startPoint y: 246, endPoint x: 241, endPoint y: 245, distance: 7.8
click at [241, 245] on div at bounding box center [313, 19] width 626 height 693
drag, startPoint x: 263, startPoint y: 227, endPoint x: 268, endPoint y: 253, distance: 27.0
click at [268, 253] on div at bounding box center [313, 19] width 626 height 693
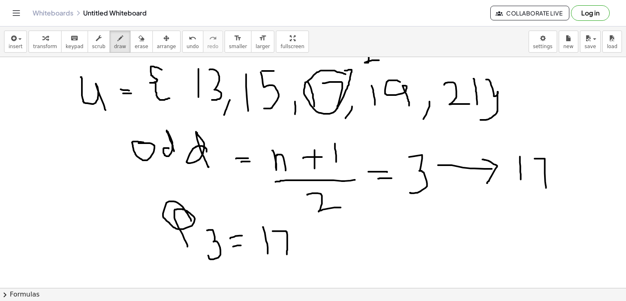
drag, startPoint x: 273, startPoint y: 231, endPoint x: 287, endPoint y: 255, distance: 28.0
click at [287, 255] on div at bounding box center [313, 19] width 626 height 693
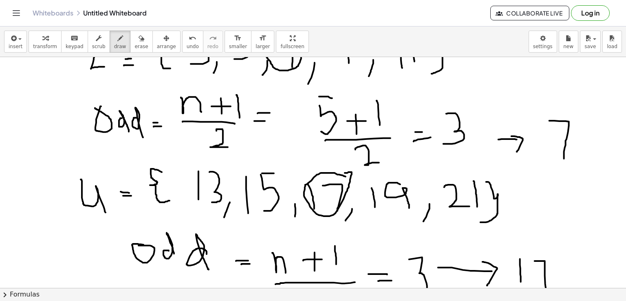
scroll to position [277, 0]
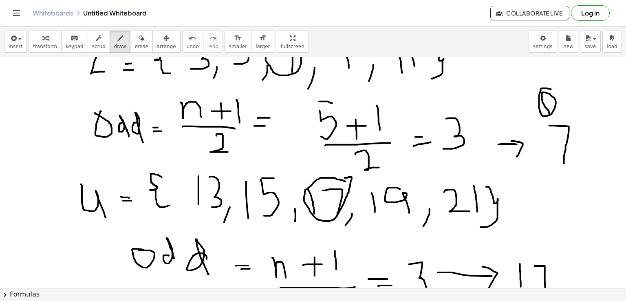
drag, startPoint x: 549, startPoint y: 88, endPoint x: 548, endPoint y: 118, distance: 30.2
click at [548, 118] on div at bounding box center [313, 126] width 626 height 693
drag, startPoint x: 567, startPoint y: 104, endPoint x: 569, endPoint y: 116, distance: 11.6
click at [569, 116] on div at bounding box center [313, 126] width 626 height 693
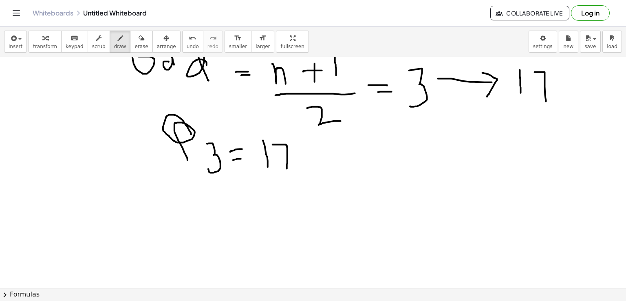
scroll to position [538, 0]
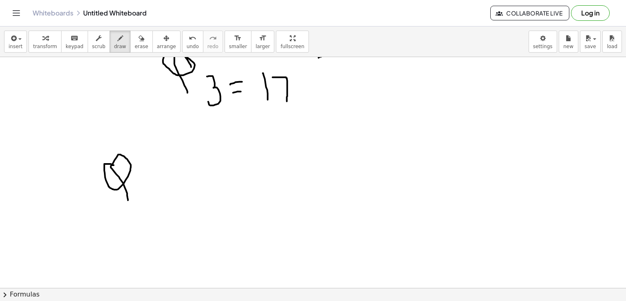
drag, startPoint x: 113, startPoint y: 165, endPoint x: 128, endPoint y: 200, distance: 38.4
drag, startPoint x: 138, startPoint y: 160, endPoint x: 146, endPoint y: 192, distance: 32.3
drag, startPoint x: 140, startPoint y: 160, endPoint x: 150, endPoint y: 186, distance: 28.2
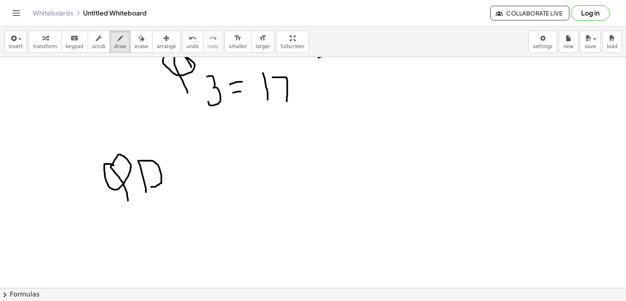
drag, startPoint x: 187, startPoint y: 172, endPoint x: 203, endPoint y: 172, distance: 16.7
drag, startPoint x: 192, startPoint y: 180, endPoint x: 206, endPoint y: 179, distance: 14.3
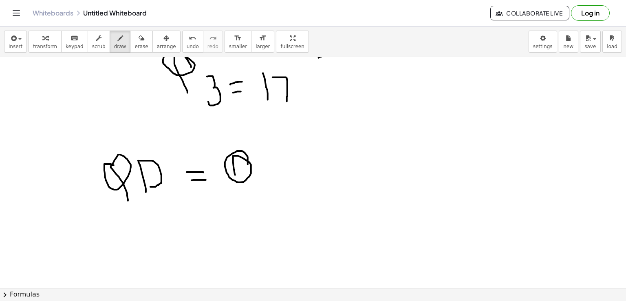
drag, startPoint x: 248, startPoint y: 164, endPoint x: 239, endPoint y: 201, distance: 38.1
drag, startPoint x: 269, startPoint y: 178, endPoint x: 266, endPoint y: 214, distance: 36.4
drag, startPoint x: 303, startPoint y: 177, endPoint x: 327, endPoint y: 177, distance: 23.7
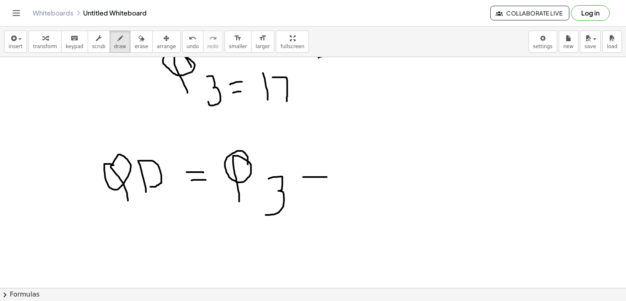
drag, startPoint x: 369, startPoint y: 158, endPoint x: 366, endPoint y: 201, distance: 42.9
drag, startPoint x: 380, startPoint y: 186, endPoint x: 383, endPoint y: 201, distance: 15.0
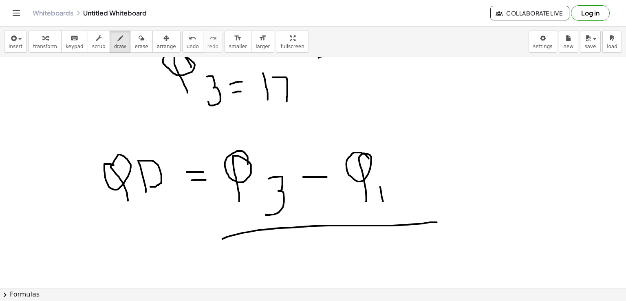
drag, startPoint x: 232, startPoint y: 235, endPoint x: 437, endPoint y: 222, distance: 206.0
drag, startPoint x: 345, startPoint y: 245, endPoint x: 397, endPoint y: 274, distance: 58.9
drag, startPoint x: 455, startPoint y: 216, endPoint x: 468, endPoint y: 213, distance: 13.3
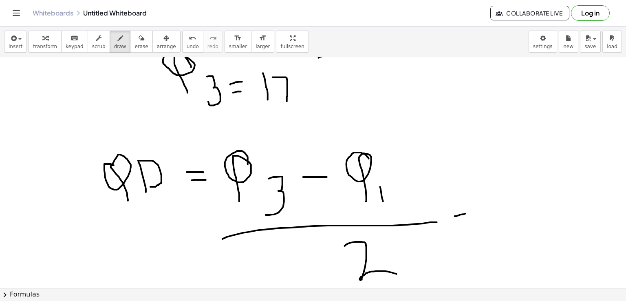
drag, startPoint x: 455, startPoint y: 226, endPoint x: 473, endPoint y: 225, distance: 18.0
drag, startPoint x: 495, startPoint y: 178, endPoint x: 498, endPoint y: 211, distance: 32.8
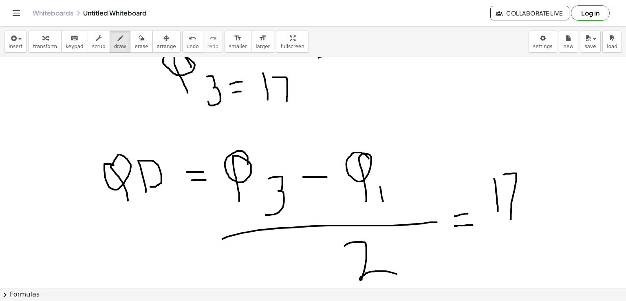
drag, startPoint x: 504, startPoint y: 174, endPoint x: 511, endPoint y: 219, distance: 45.4
drag, startPoint x: 525, startPoint y: 199, endPoint x: 531, endPoint y: 197, distance: 6.8
drag, startPoint x: 547, startPoint y: 173, endPoint x: 555, endPoint y: 201, distance: 29.2
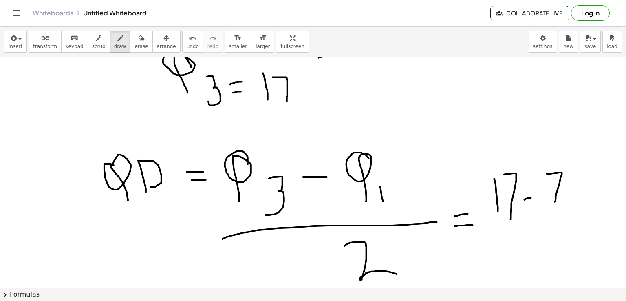
drag, startPoint x: 530, startPoint y: 214, endPoint x: 569, endPoint y: 214, distance: 39.1
drag, startPoint x: 522, startPoint y: 227, endPoint x: 551, endPoint y: 247, distance: 35.3
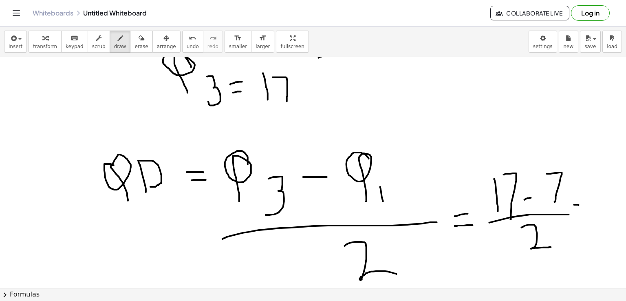
drag, startPoint x: 575, startPoint y: 204, endPoint x: 579, endPoint y: 204, distance: 4.5
drag, startPoint x: 574, startPoint y: 210, endPoint x: 580, endPoint y: 209, distance: 6.2
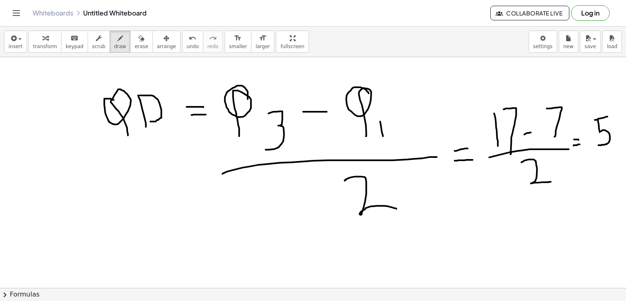
scroll to position [602, 0]
